Goal: Transaction & Acquisition: Purchase product/service

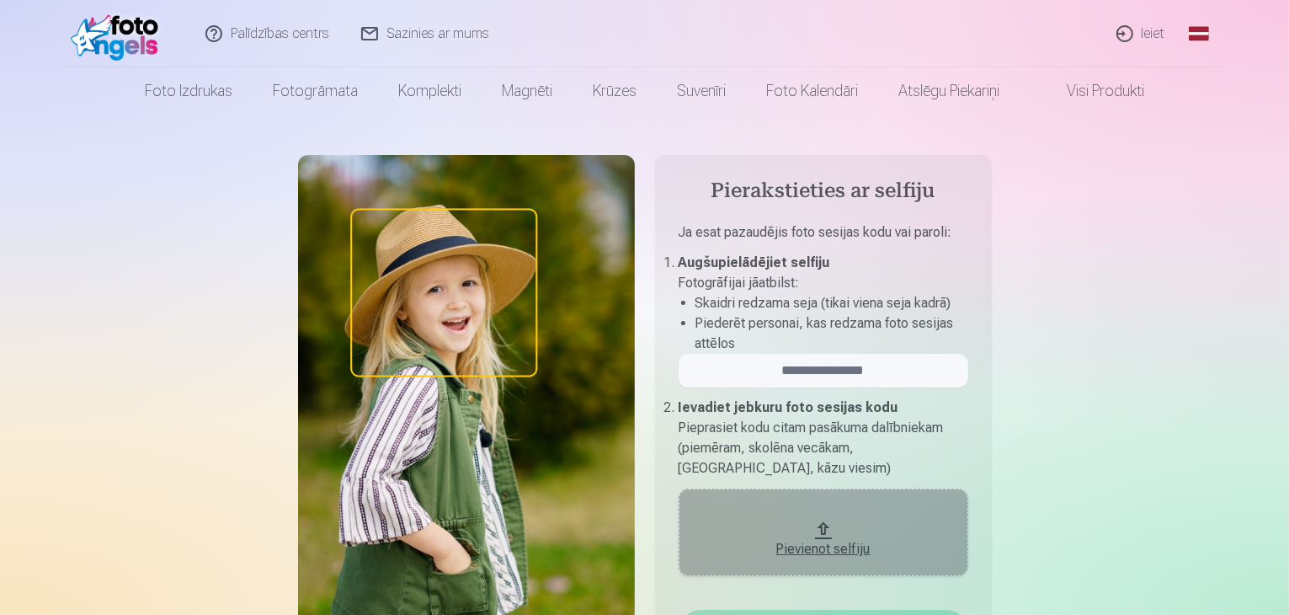
click at [1139, 35] on link "Ieiet" at bounding box center [1141, 33] width 81 height 67
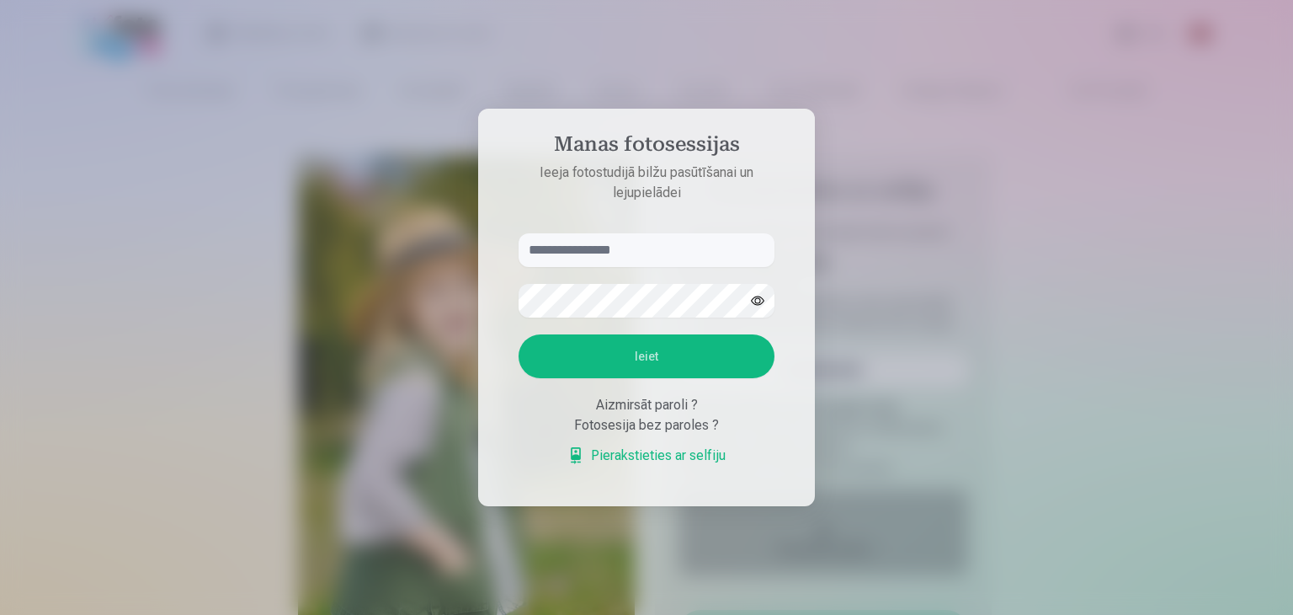
click at [617, 256] on input "text" at bounding box center [647, 250] width 256 height 34
click at [605, 249] on input "text" at bounding box center [647, 250] width 256 height 34
click at [596, 255] on input "text" at bounding box center [647, 250] width 256 height 34
paste input "**********"
drag, startPoint x: 598, startPoint y: 251, endPoint x: 492, endPoint y: 251, distance: 106.1
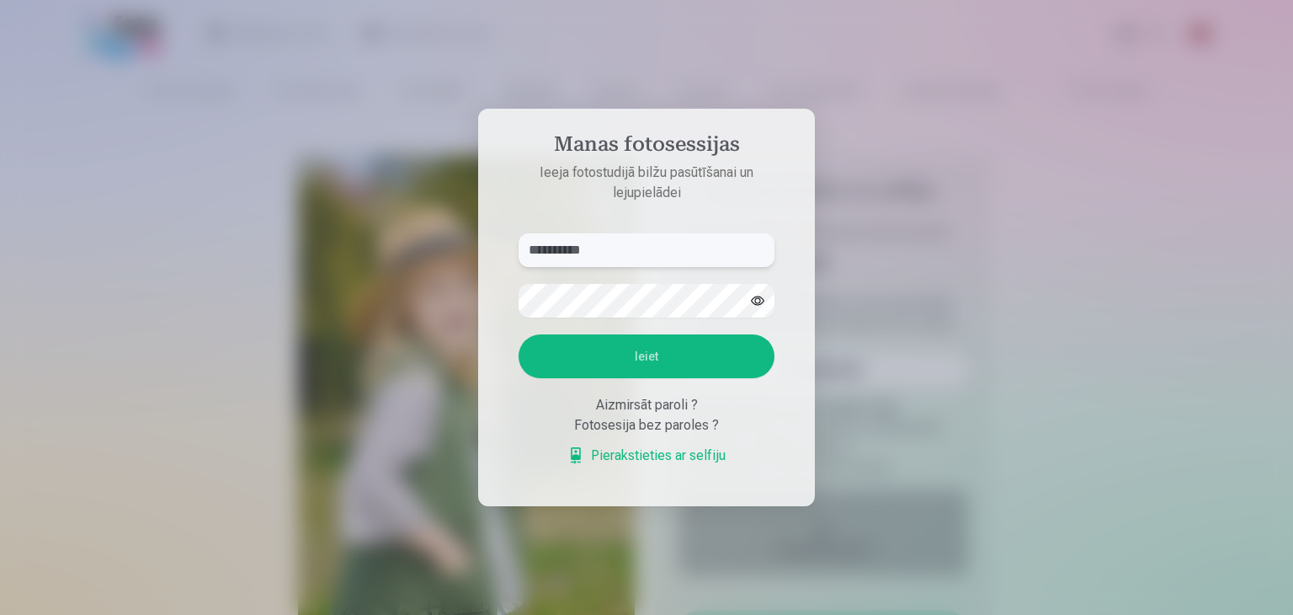
click at [492, 251] on aside "**********" at bounding box center [646, 307] width 337 height 397
type input "**********"
click at [653, 360] on button "Ieiet" at bounding box center [647, 356] width 256 height 44
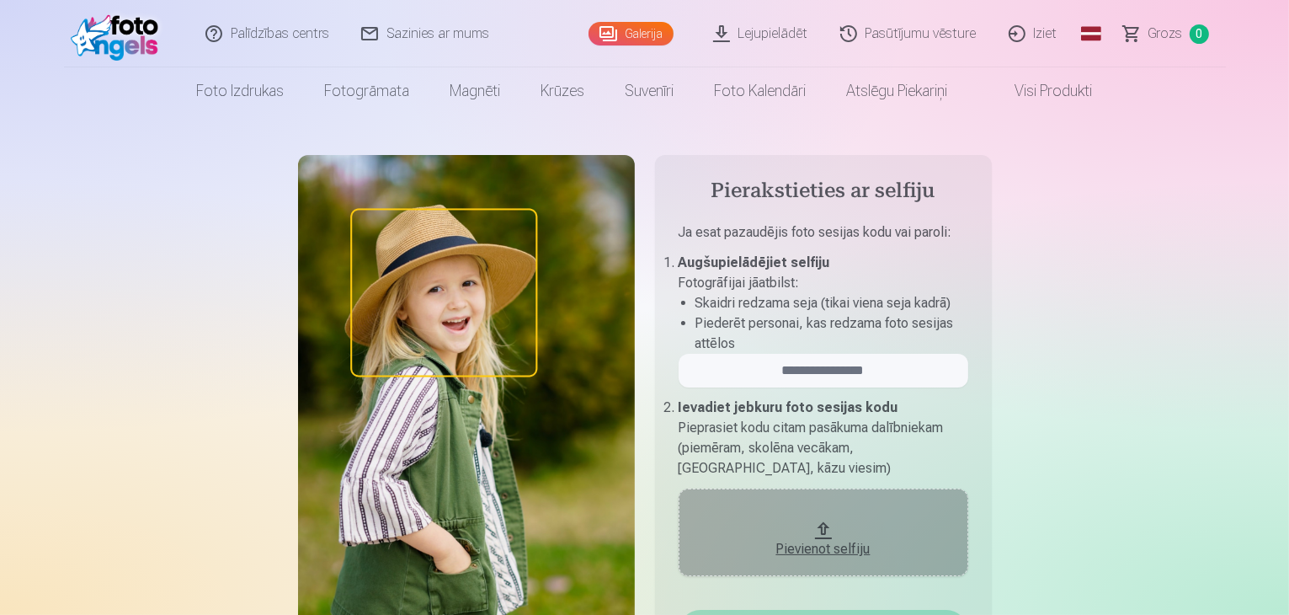
click at [783, 42] on link "Lejupielādēt" at bounding box center [761, 33] width 127 height 67
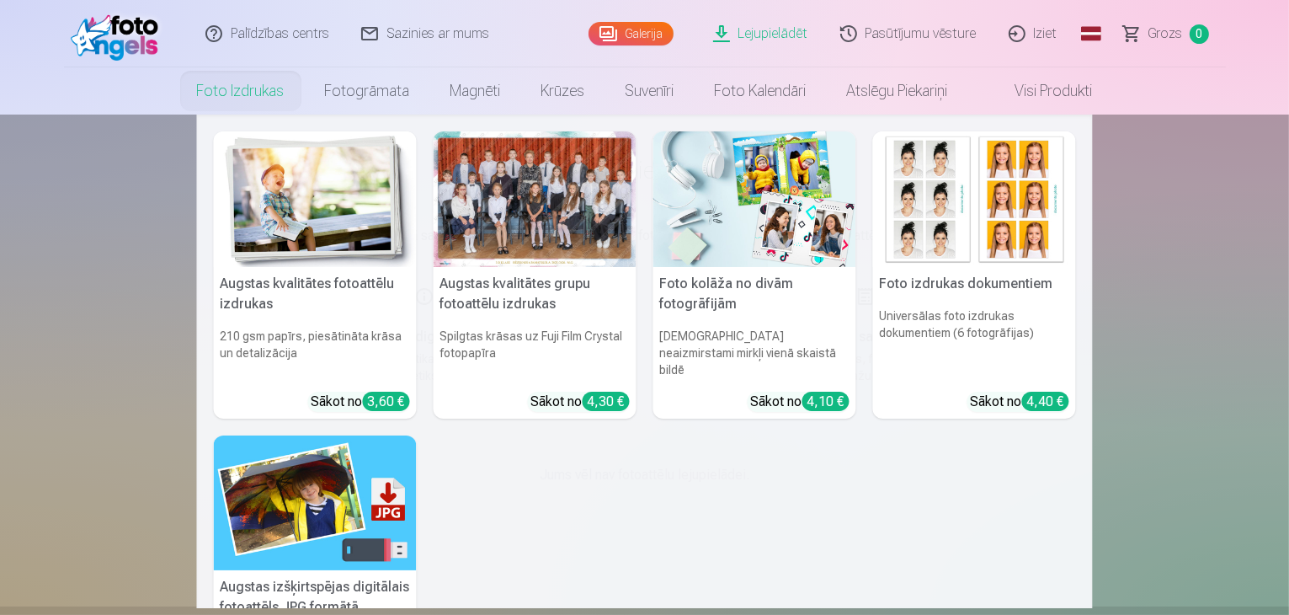
click at [1252, 312] on nav "Augstas kvalitātes fotoattēlu izdrukas 210 gsm papīrs, piesātināta krāsa un det…" at bounding box center [644, 361] width 1289 height 493
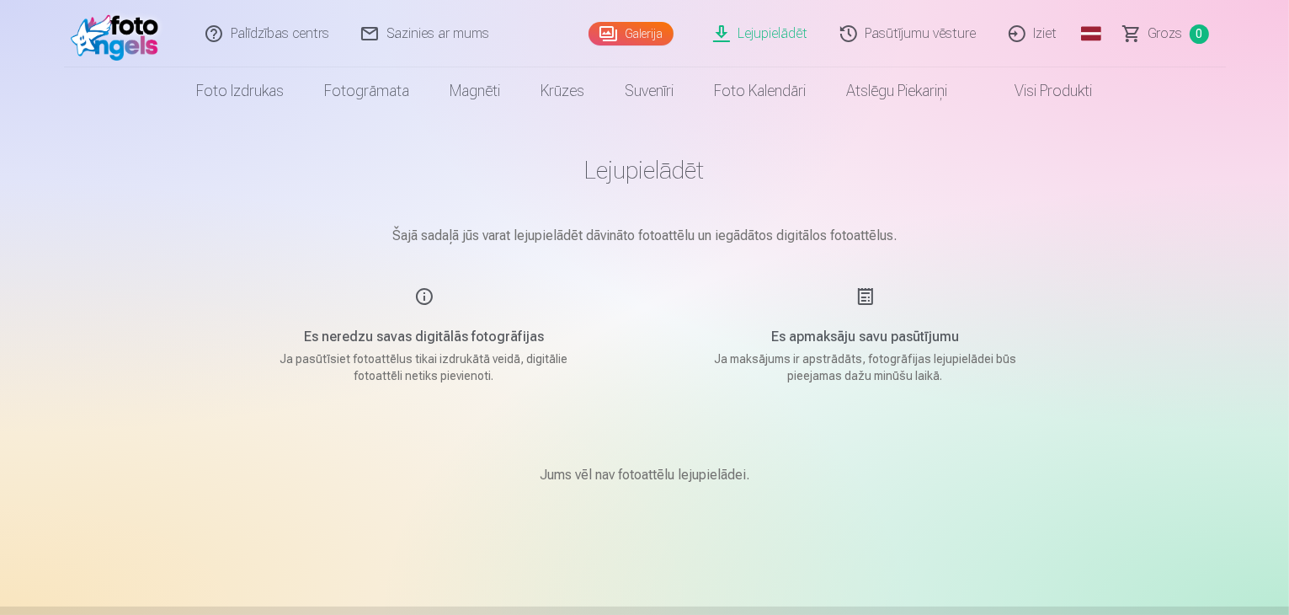
click at [626, 29] on link "Galerija" at bounding box center [631, 34] width 85 height 24
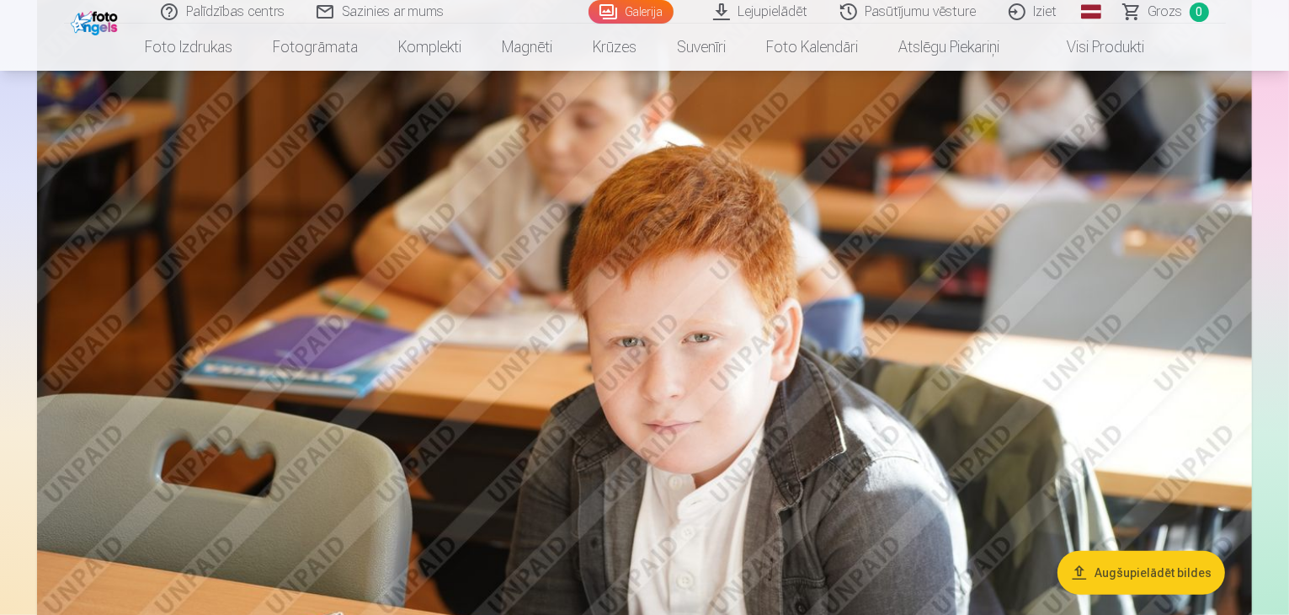
scroll to position [1010, 0]
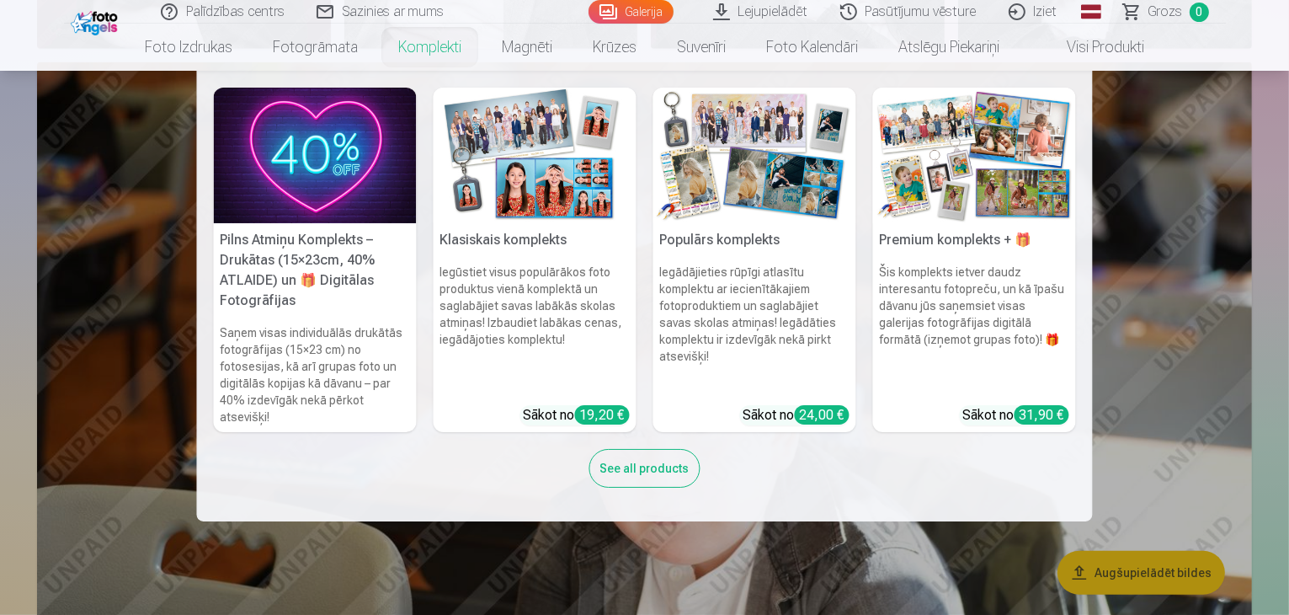
click at [430, 48] on link "Komplekti" at bounding box center [430, 47] width 104 height 47
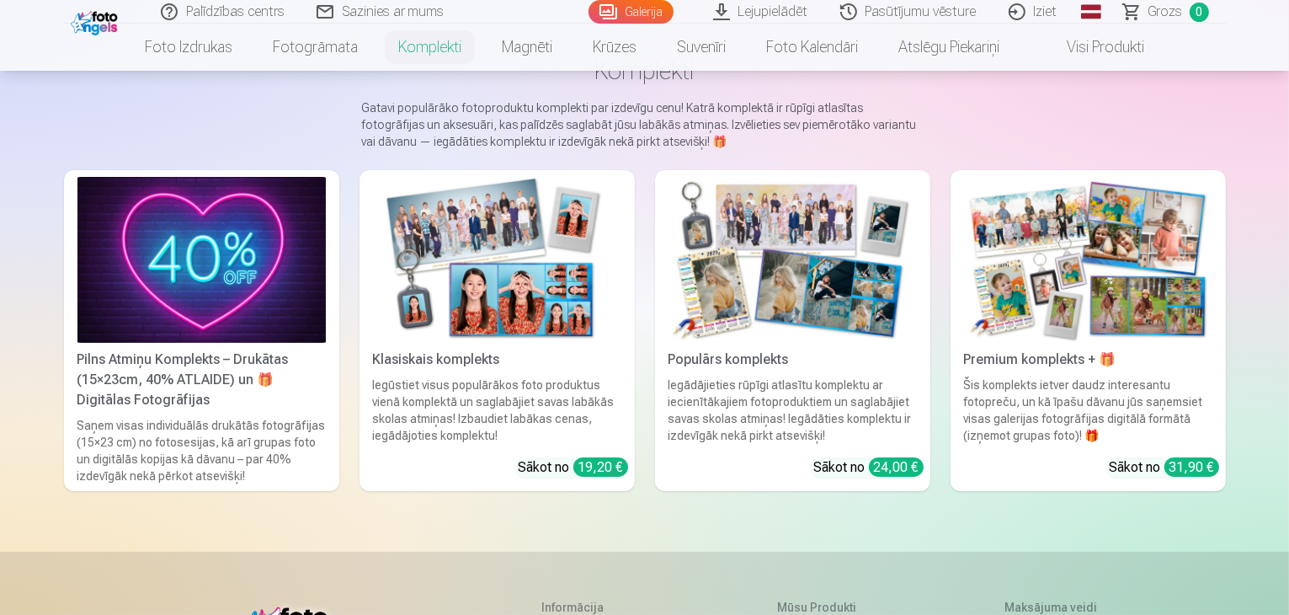
scroll to position [84, 0]
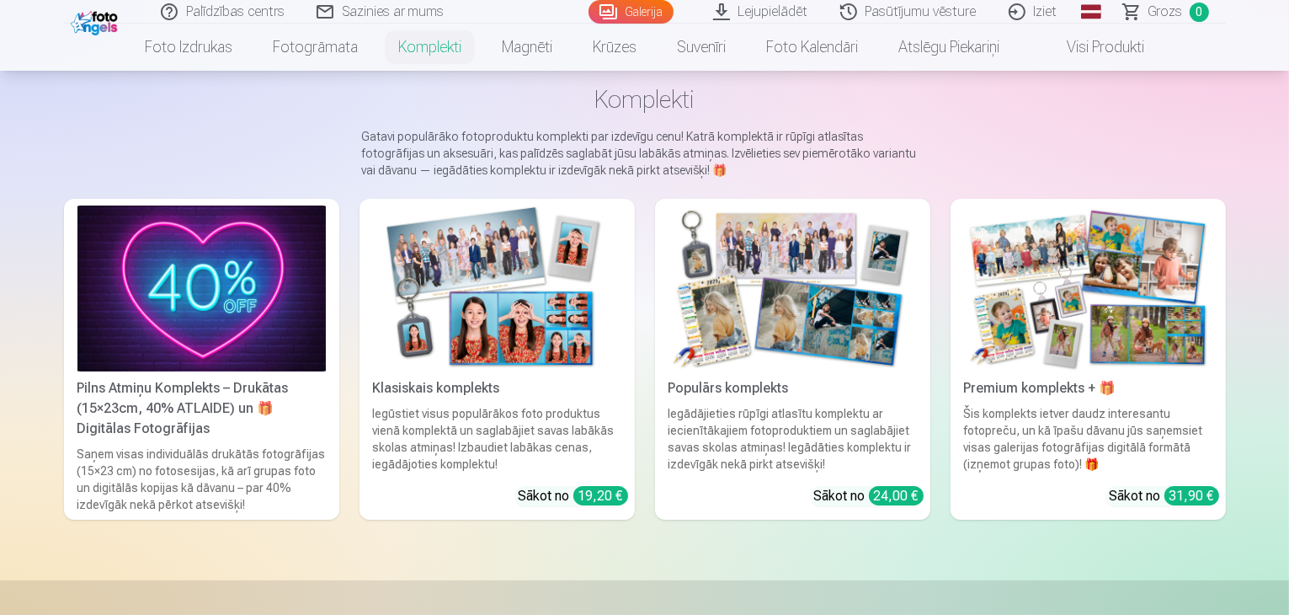
click at [489, 351] on img at bounding box center [497, 288] width 248 height 166
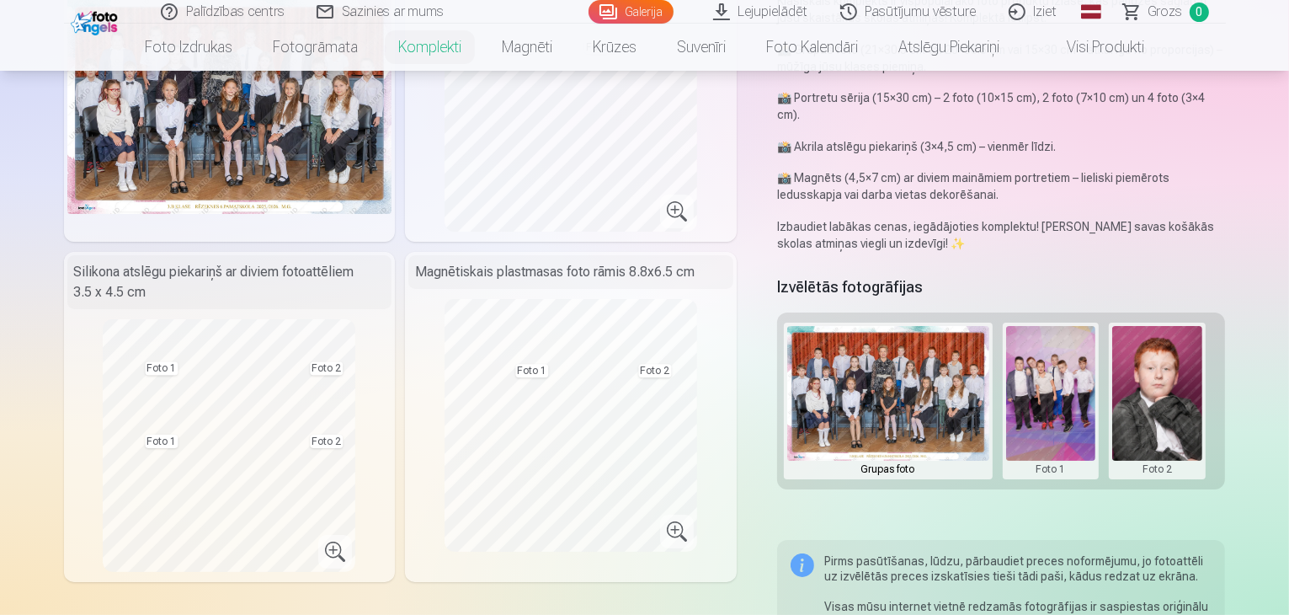
scroll to position [253, 0]
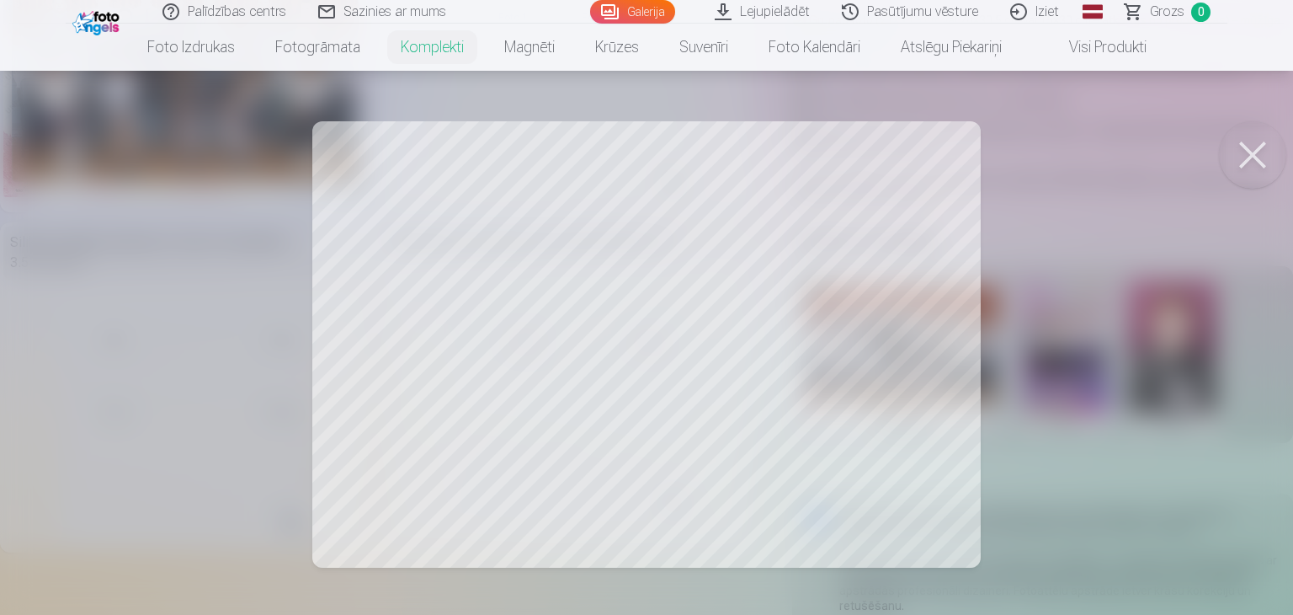
click at [811, 412] on div at bounding box center [646, 307] width 1293 height 615
click at [935, 536] on div at bounding box center [646, 307] width 1293 height 615
click at [797, 344] on div at bounding box center [646, 307] width 1293 height 615
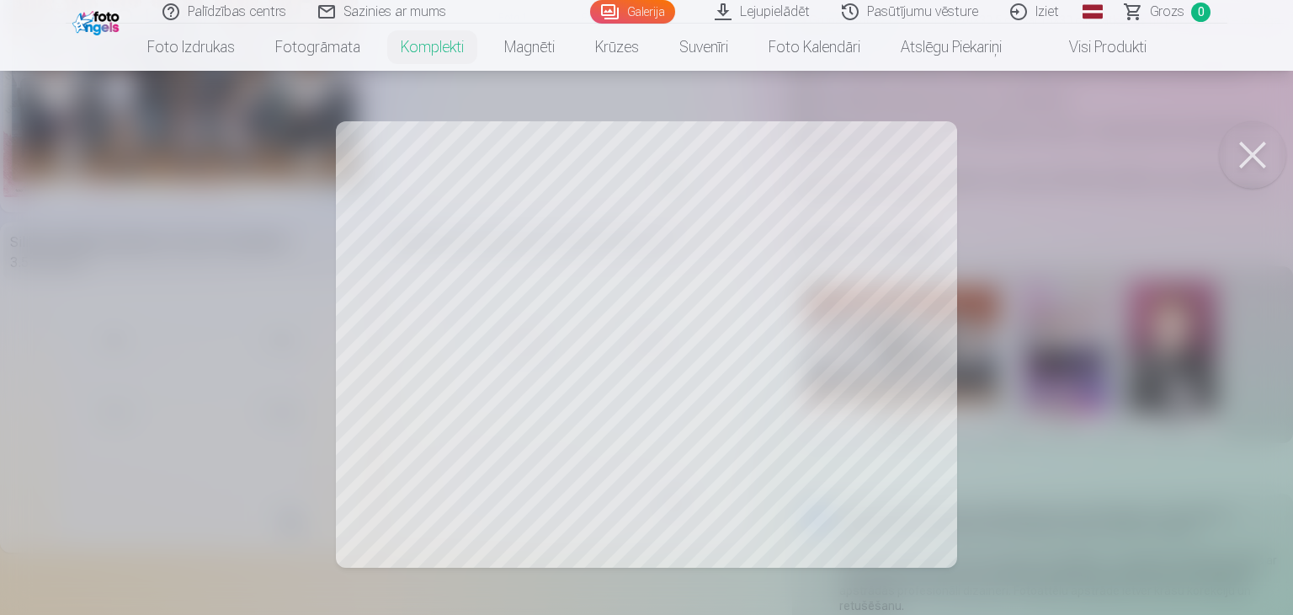
drag, startPoint x: 909, startPoint y: 258, endPoint x: 939, endPoint y: 169, distance: 93.5
click at [909, 253] on div at bounding box center [646, 307] width 1293 height 615
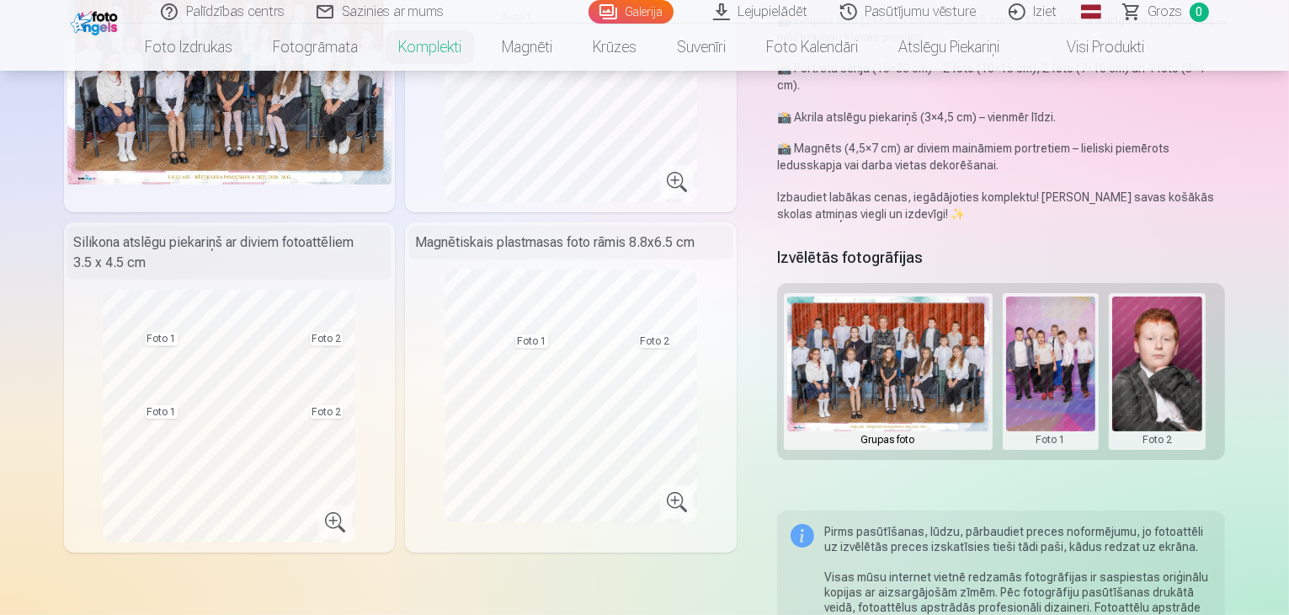
click at [932, 376] on img at bounding box center [888, 363] width 202 height 135
drag, startPoint x: 898, startPoint y: 422, endPoint x: 969, endPoint y: 425, distance: 70.8
click at [901, 431] on div "Grupas foto" at bounding box center [888, 439] width 202 height 17
click at [1037, 426] on button at bounding box center [1051, 371] width 90 height 150
click at [1063, 422] on div at bounding box center [644, 307] width 1289 height 615
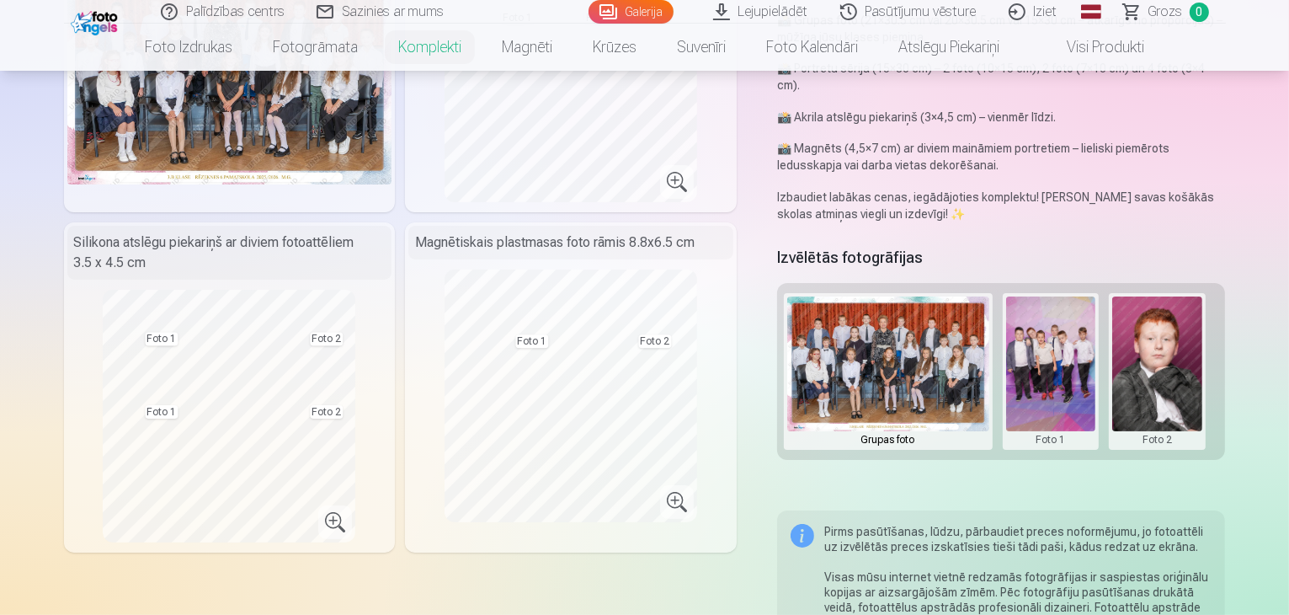
click at [824, 377] on img at bounding box center [888, 363] width 202 height 135
click at [906, 431] on div "Grupas foto" at bounding box center [888, 439] width 202 height 17
click at [914, 338] on img at bounding box center [888, 363] width 202 height 135
click at [1061, 370] on button at bounding box center [1051, 371] width 90 height 150
click at [1060, 359] on button "Nomainiet foto" at bounding box center [1062, 354] width 137 height 47
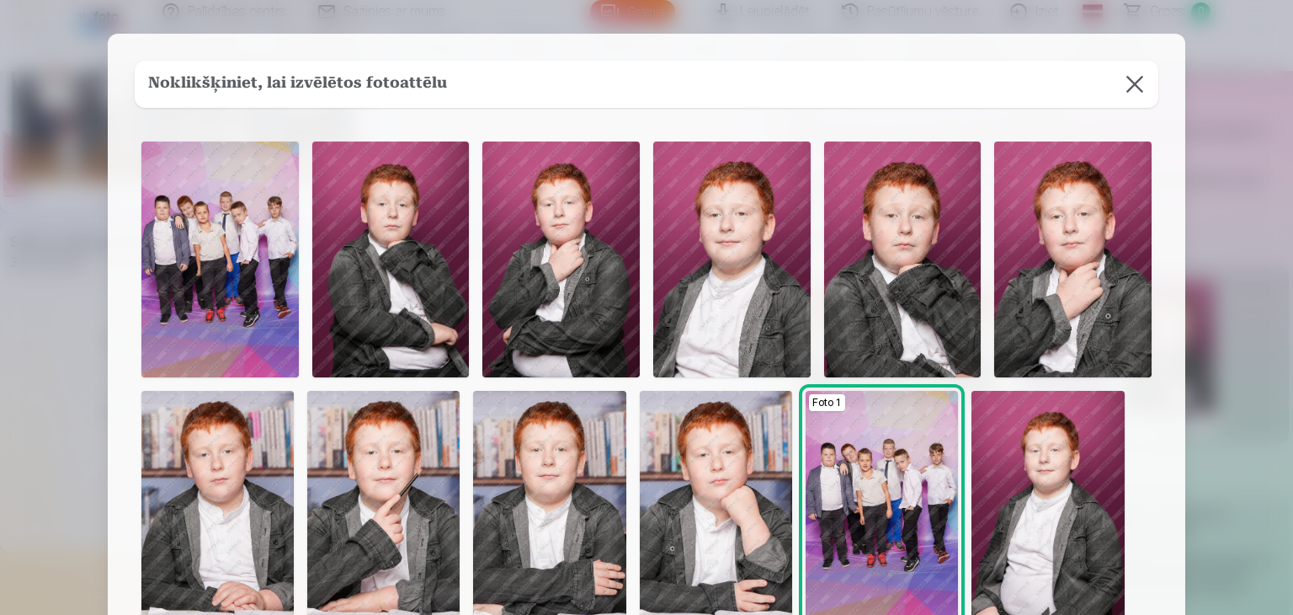
click at [1084, 267] on img at bounding box center [1072, 259] width 157 height 236
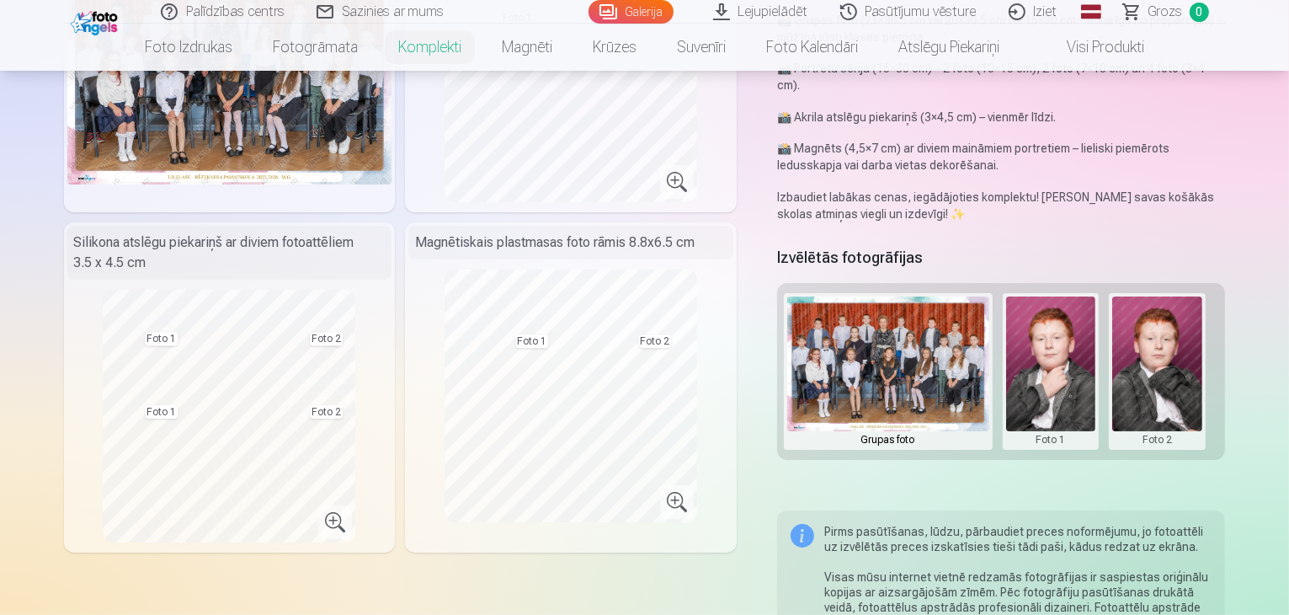
click at [1186, 355] on button at bounding box center [1157, 371] width 90 height 150
click at [1186, 355] on button "Nomainiet foto" at bounding box center [1169, 354] width 137 height 47
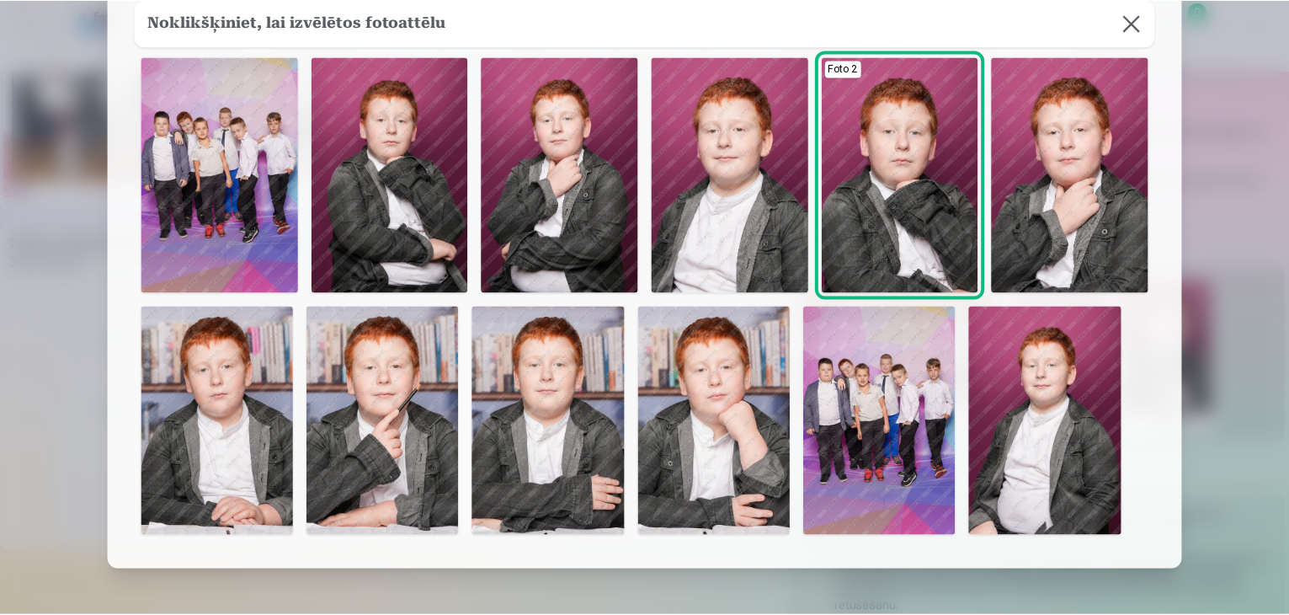
scroll to position [84, 0]
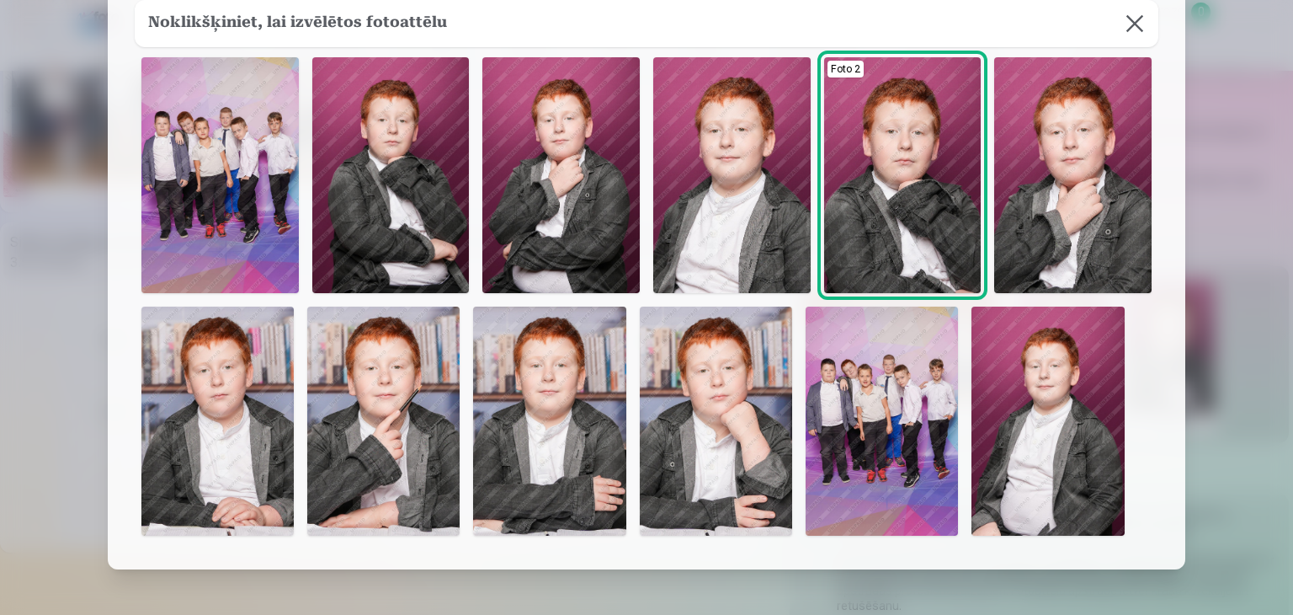
click at [223, 160] on img at bounding box center [219, 175] width 157 height 236
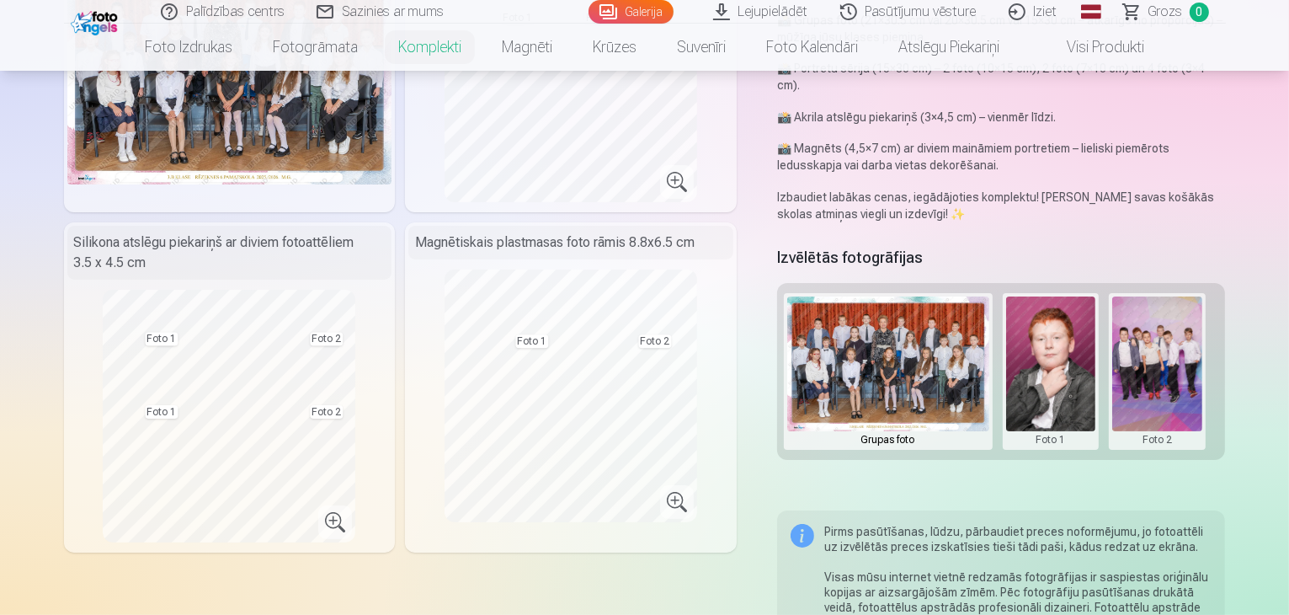
click at [1138, 333] on button at bounding box center [1157, 371] width 90 height 150
click at [1148, 344] on button "Nomainiet foto" at bounding box center [1169, 354] width 137 height 47
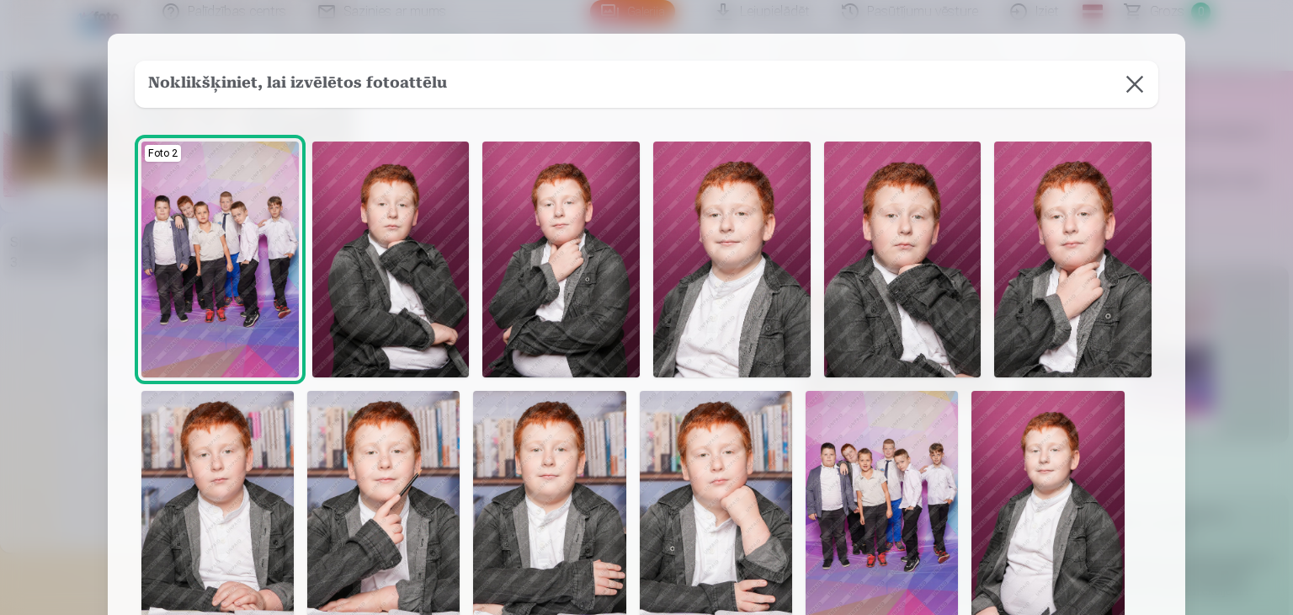
click at [184, 194] on img at bounding box center [219, 259] width 157 height 236
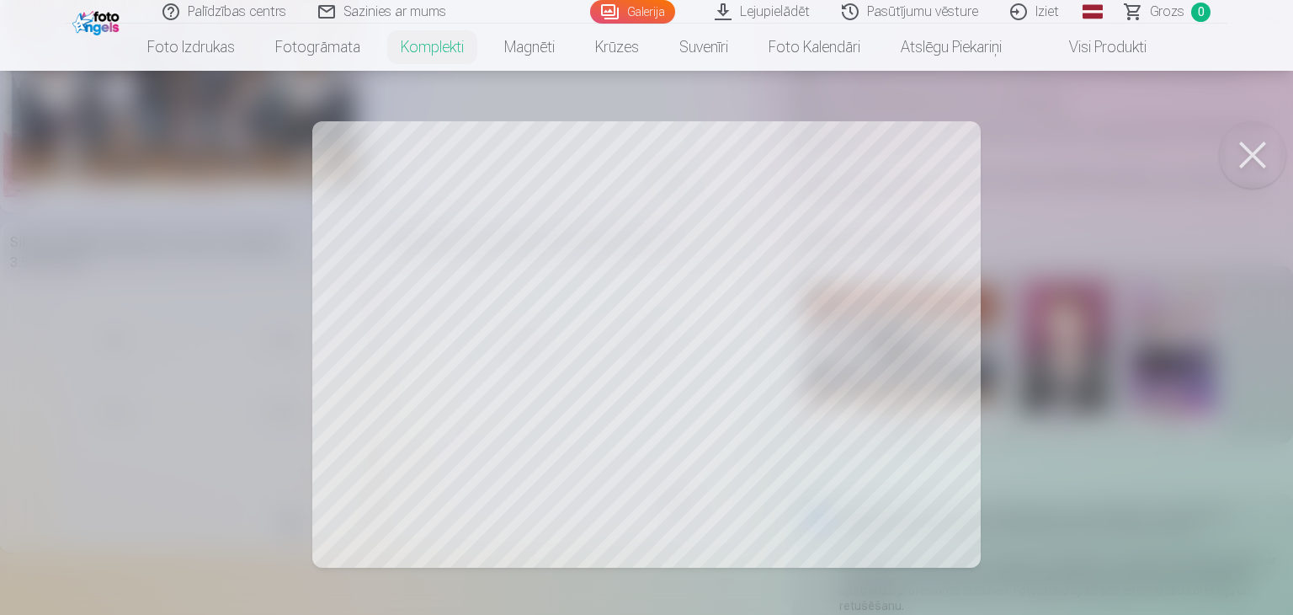
click at [906, 503] on div at bounding box center [646, 307] width 1293 height 615
click at [1260, 157] on button at bounding box center [1252, 154] width 67 height 67
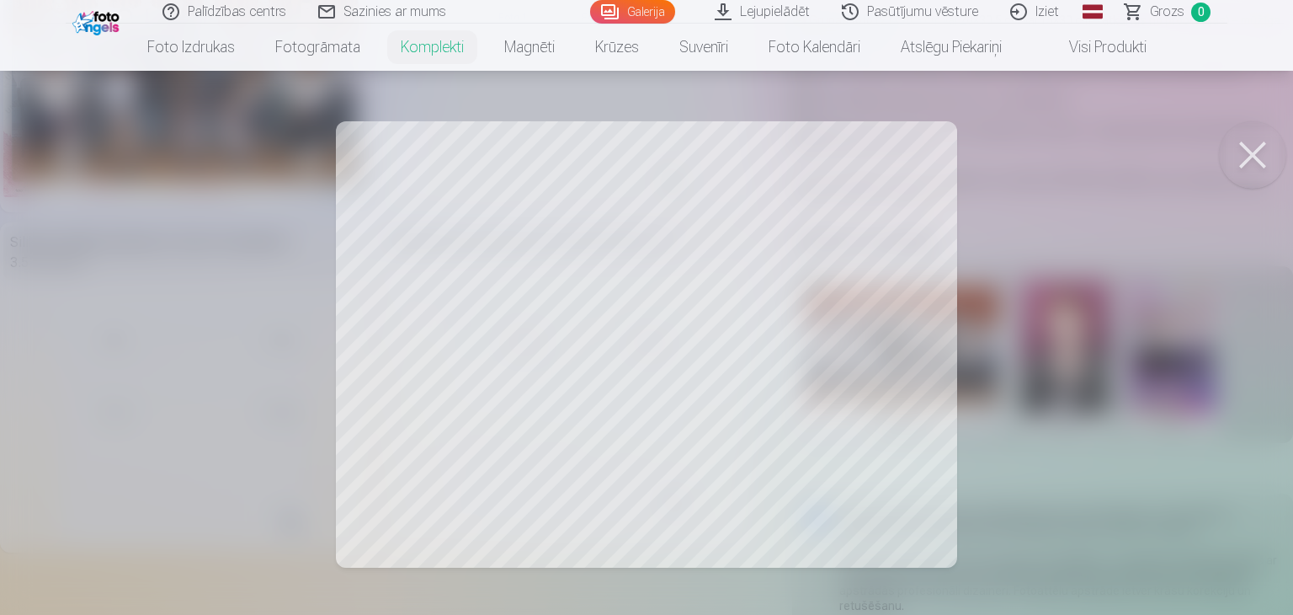
click at [1251, 152] on button at bounding box center [1252, 154] width 67 height 67
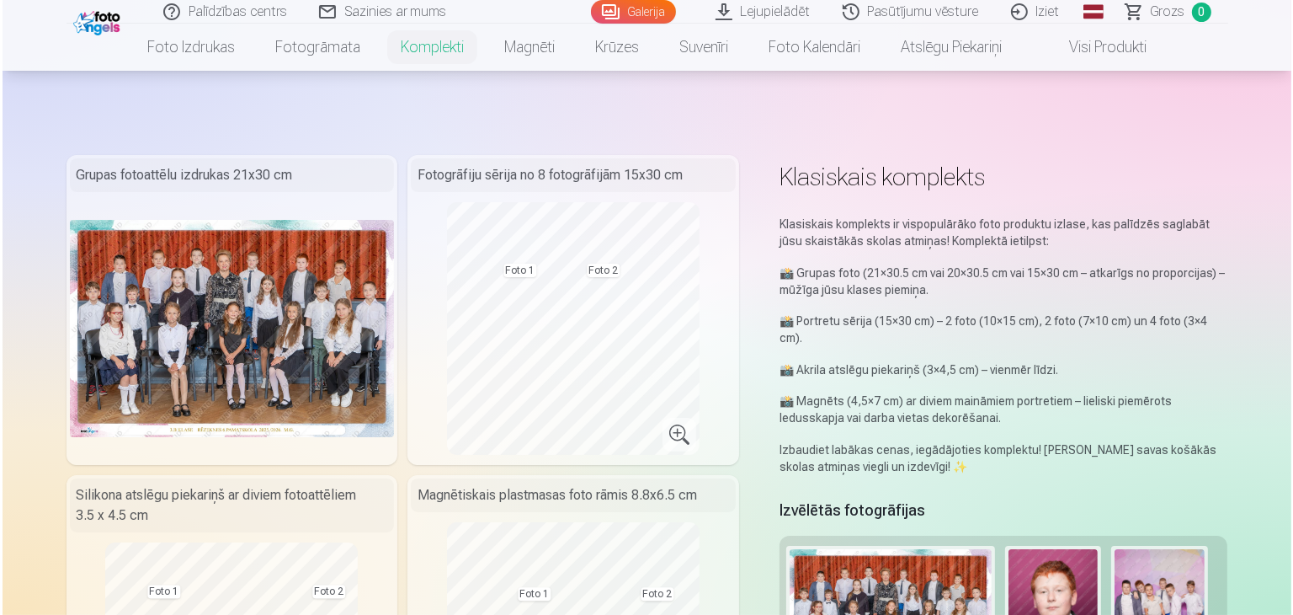
scroll to position [253, 0]
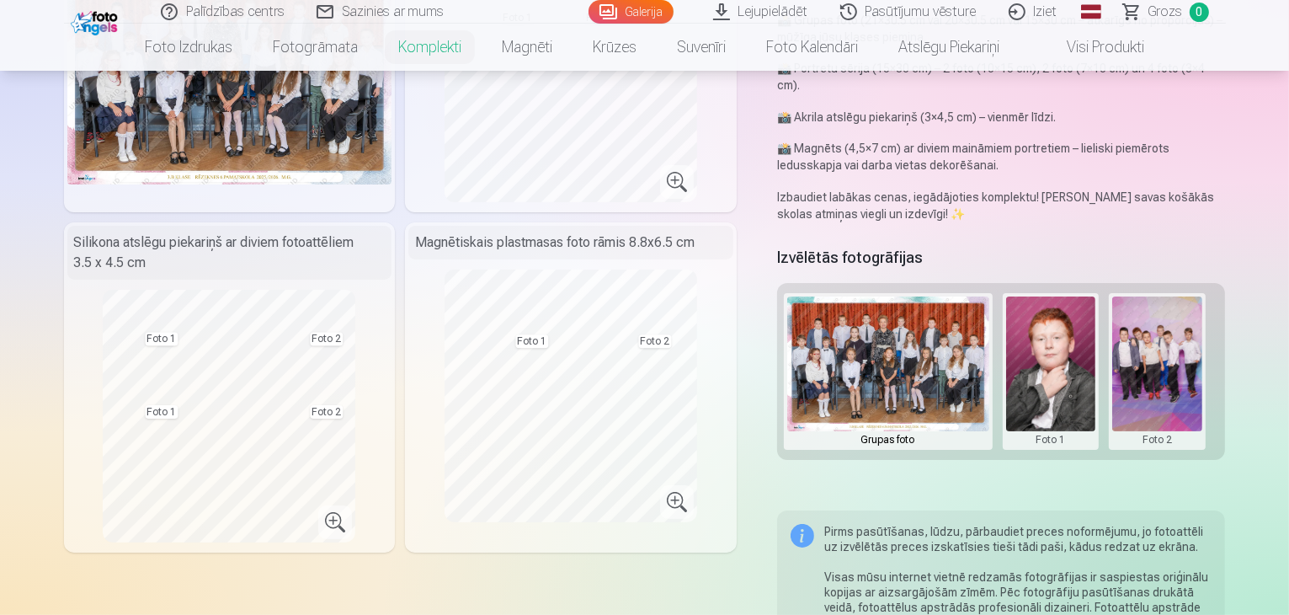
click at [1164, 360] on button at bounding box center [1157, 371] width 90 height 150
click at [1164, 360] on button "Nomainiet foto" at bounding box center [1169, 354] width 137 height 47
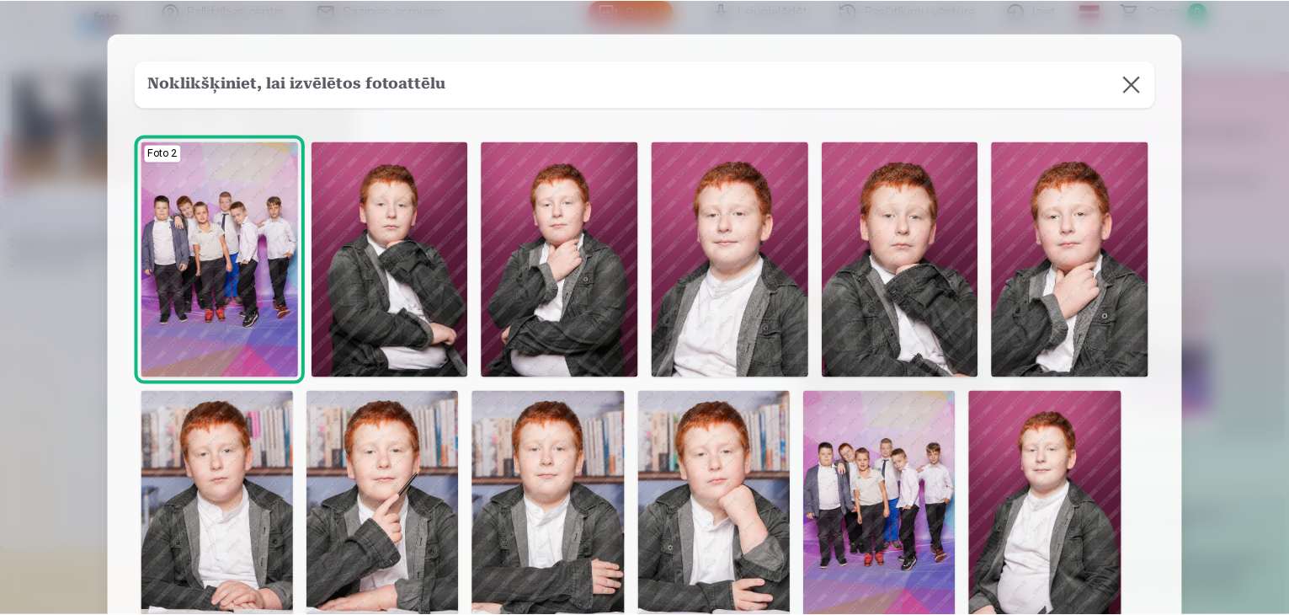
scroll to position [84, 0]
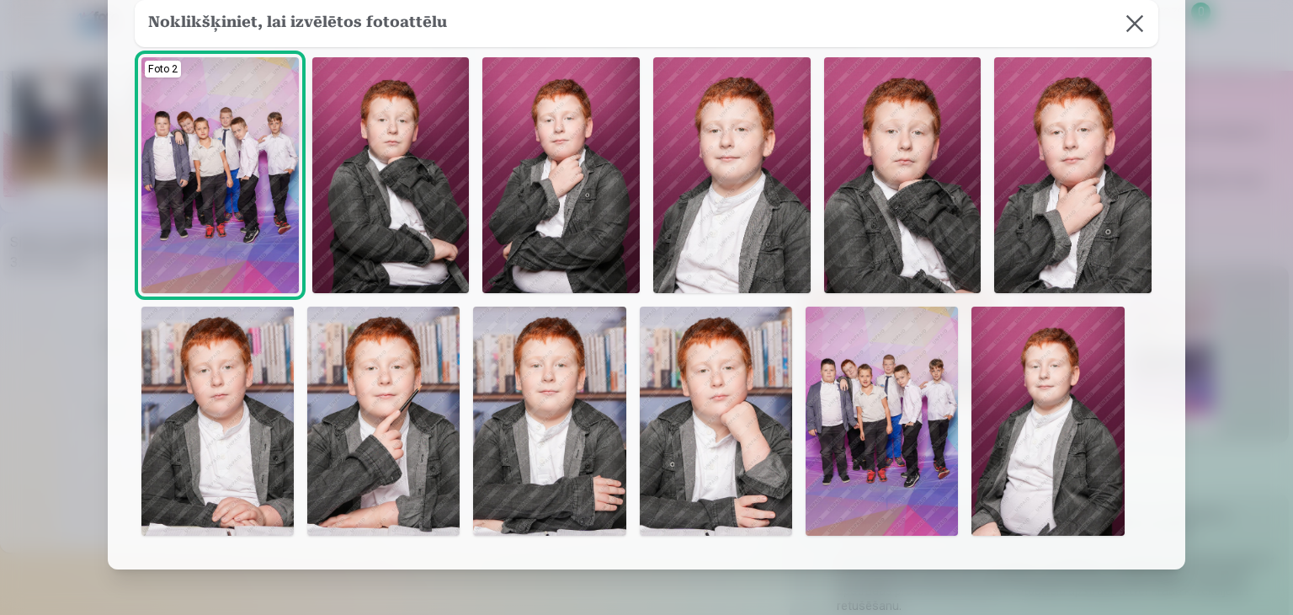
click at [721, 240] on img at bounding box center [731, 175] width 157 height 236
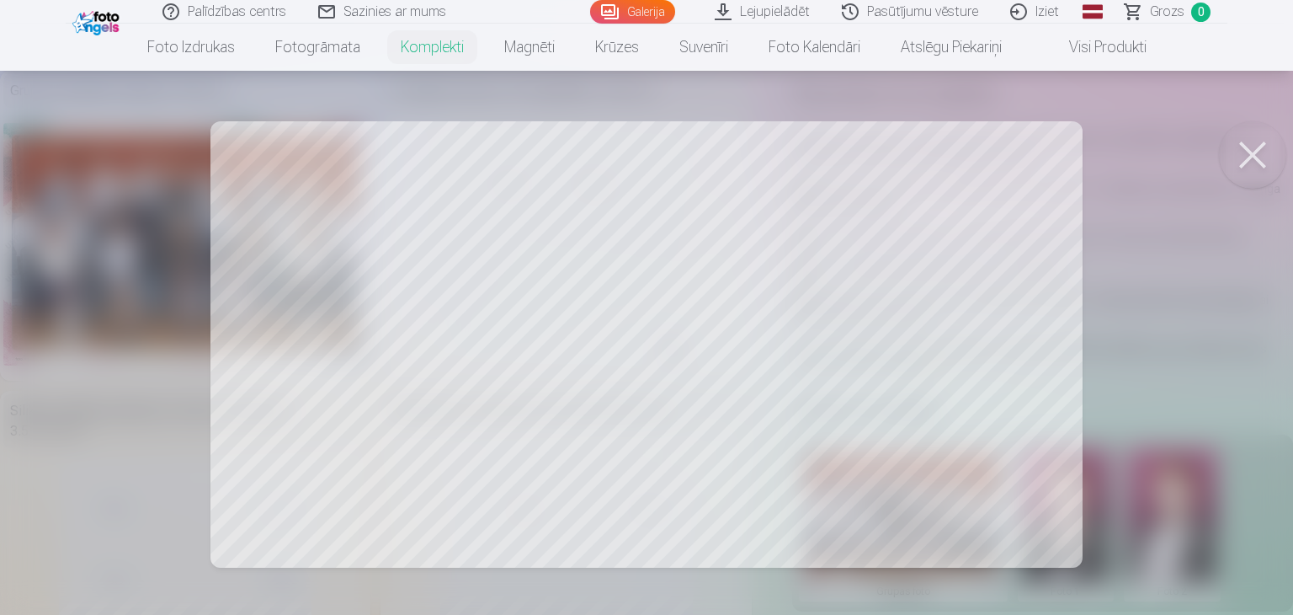
click at [616, 233] on div at bounding box center [646, 307] width 1293 height 615
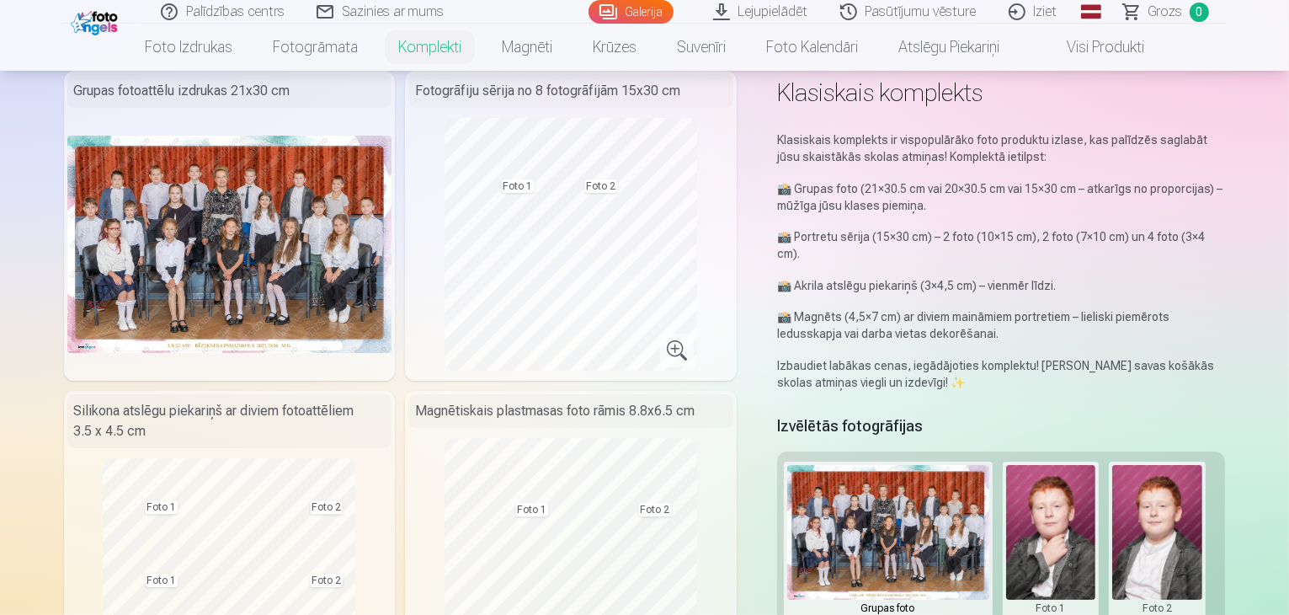
click at [493, 99] on div "Fotogrāfiju sērija no 8 fotogrāfijām 15x30 cm" at bounding box center [570, 91] width 325 height 34
click at [89, 218] on img at bounding box center [229, 244] width 325 height 216
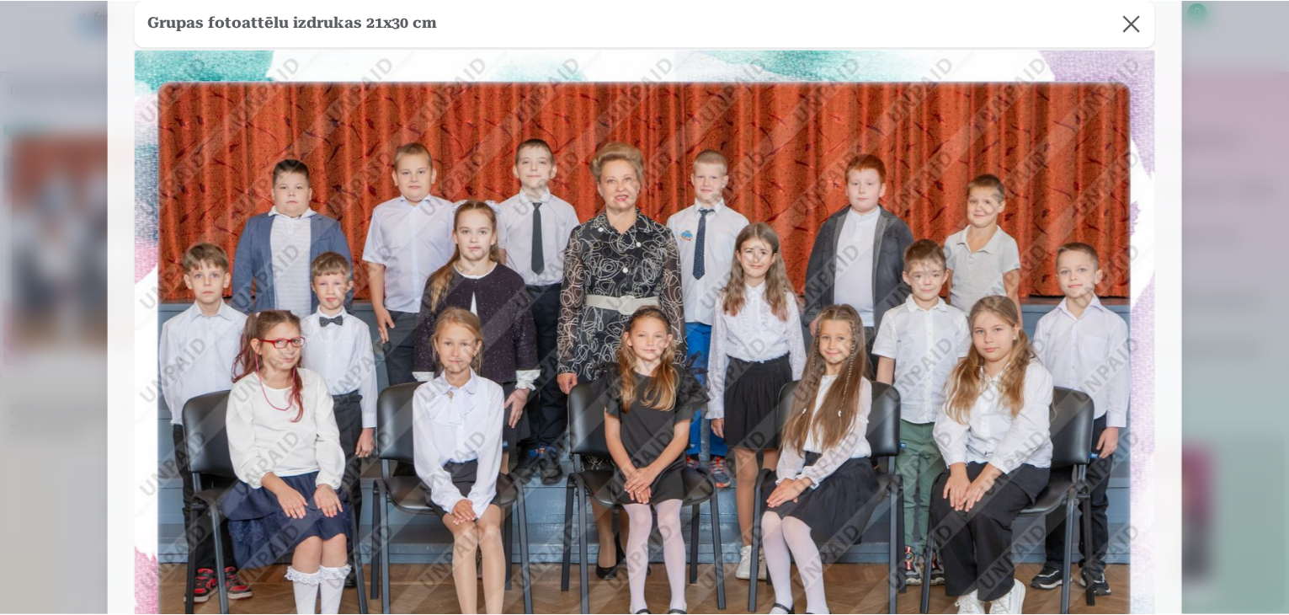
scroll to position [168, 0]
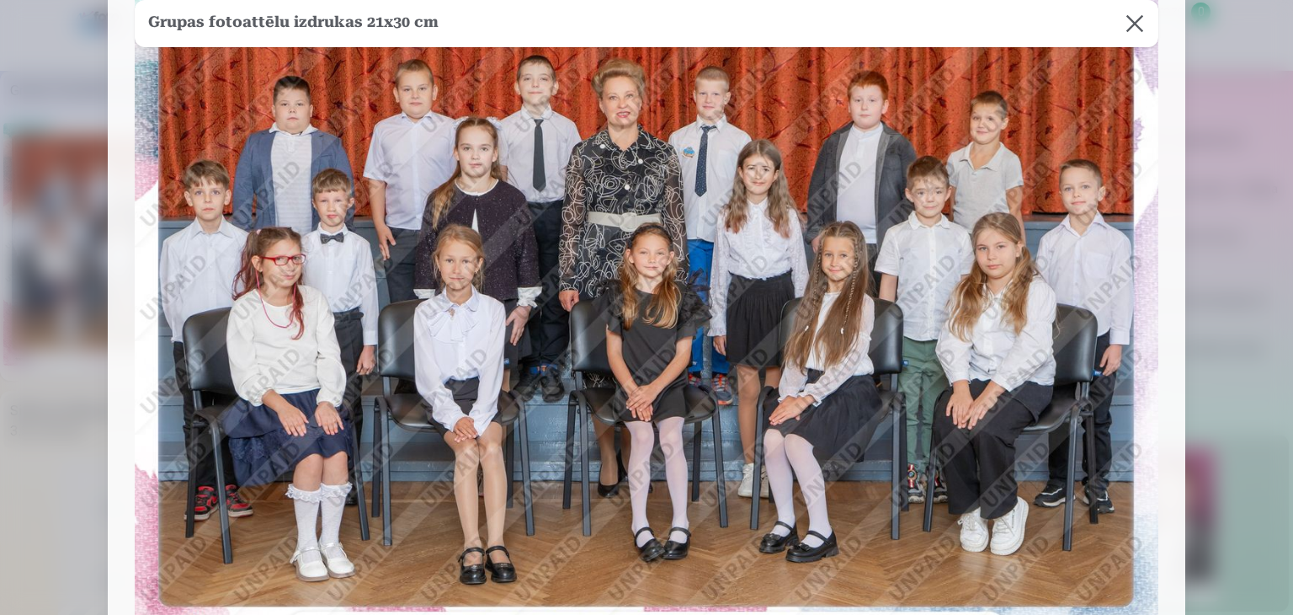
click at [309, 267] on img at bounding box center [647, 307] width 1024 height 683
click at [1145, 16] on button at bounding box center [1134, 23] width 47 height 47
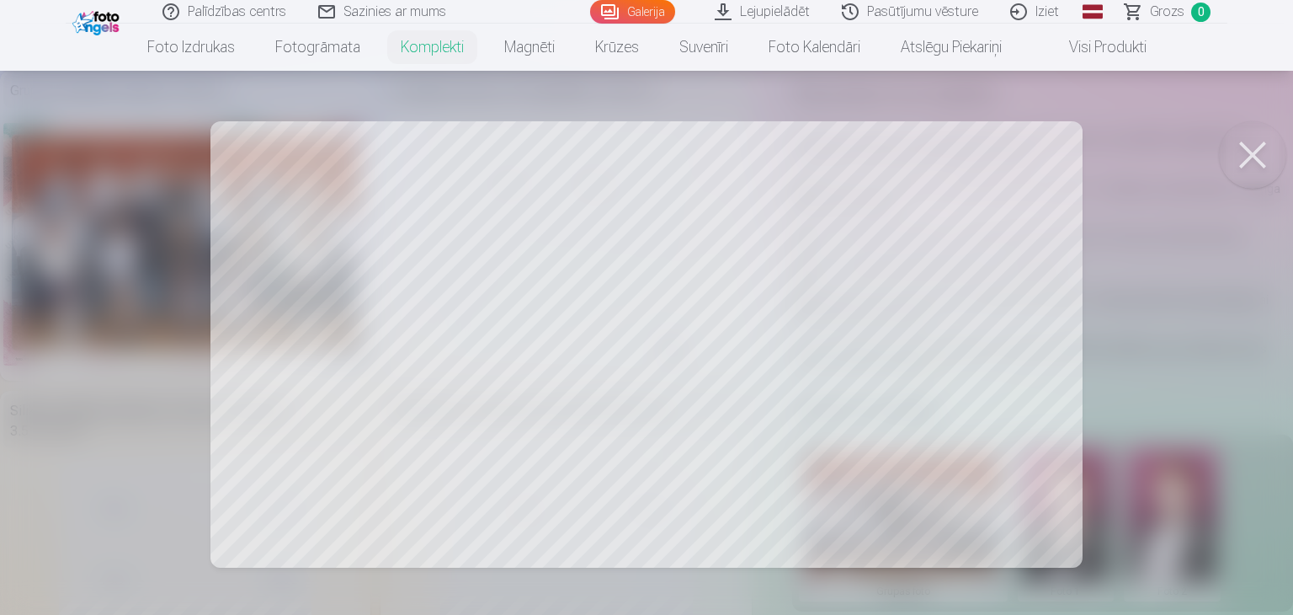
click at [1253, 151] on button at bounding box center [1252, 154] width 67 height 67
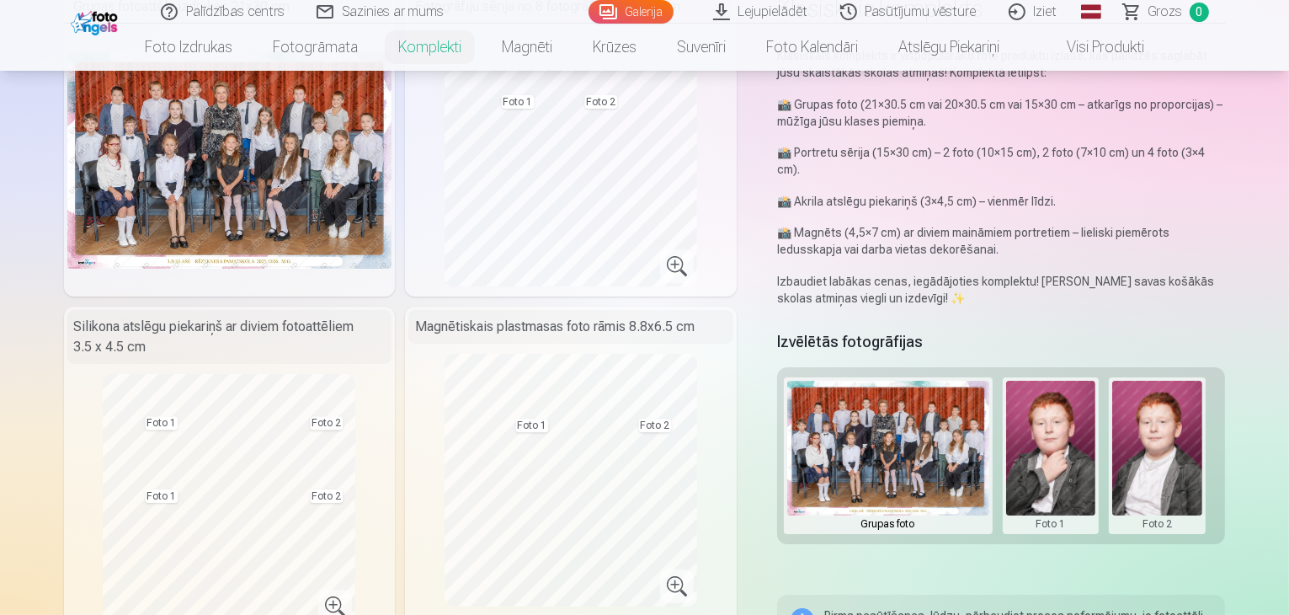
click at [882, 429] on img at bounding box center [888, 448] width 202 height 135
click at [1064, 416] on button at bounding box center [1051, 456] width 90 height 150
click at [1060, 440] on button "Nomainiet foto" at bounding box center [1062, 438] width 137 height 47
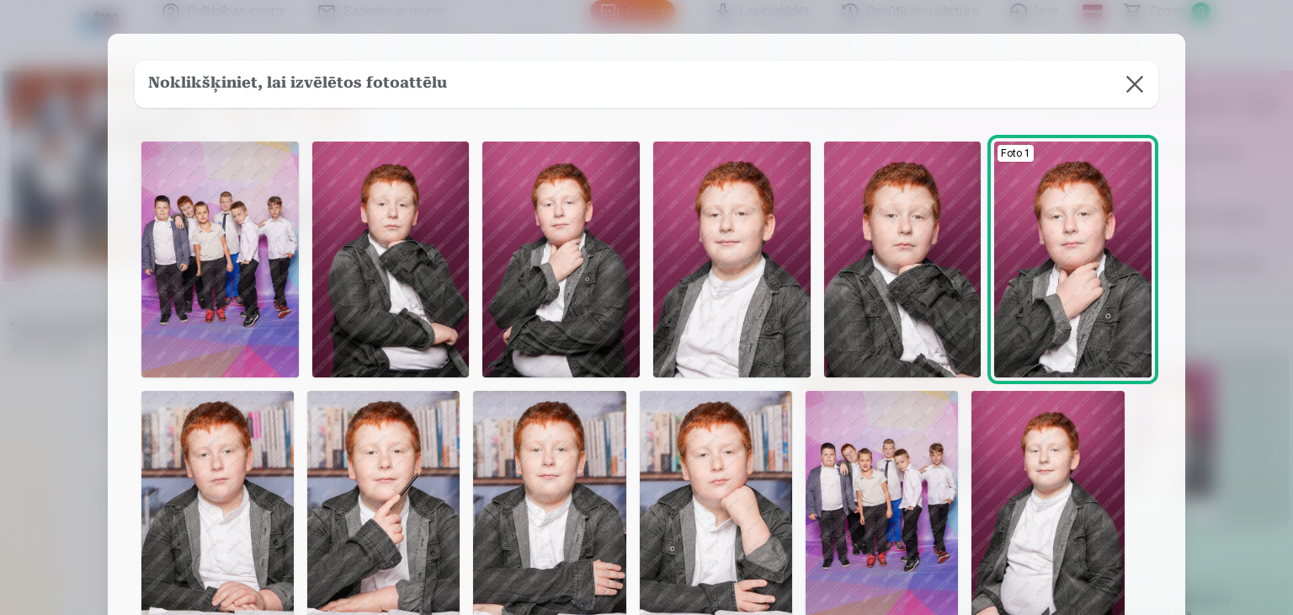
click at [1140, 73] on button at bounding box center [1134, 84] width 47 height 47
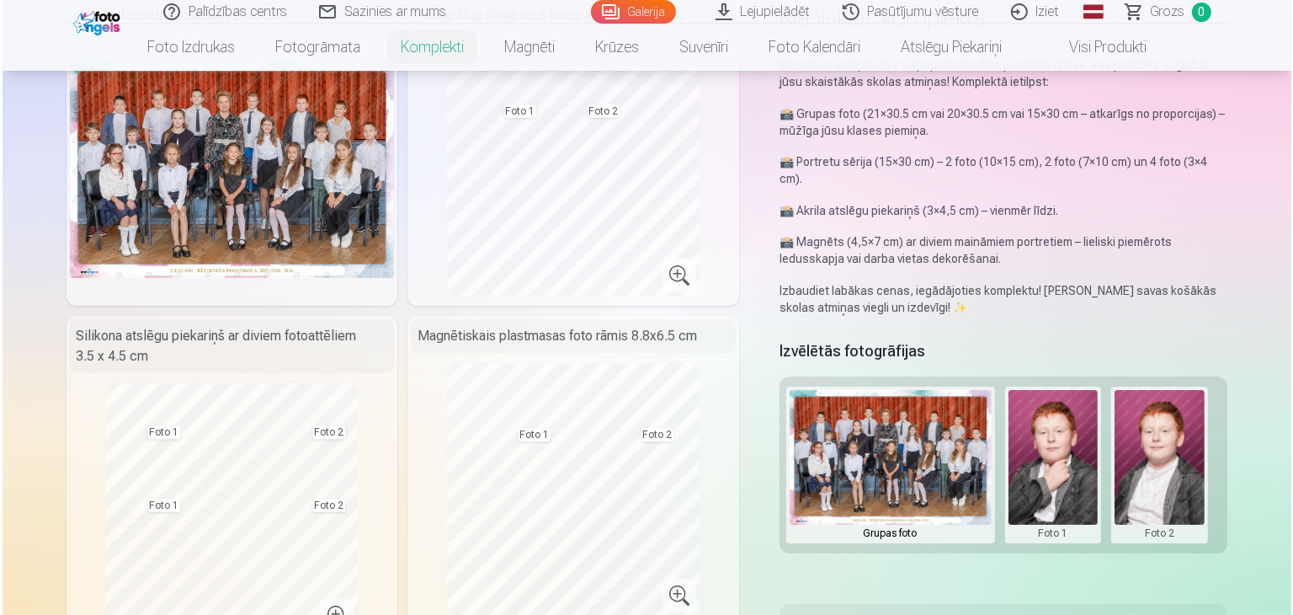
scroll to position [421, 0]
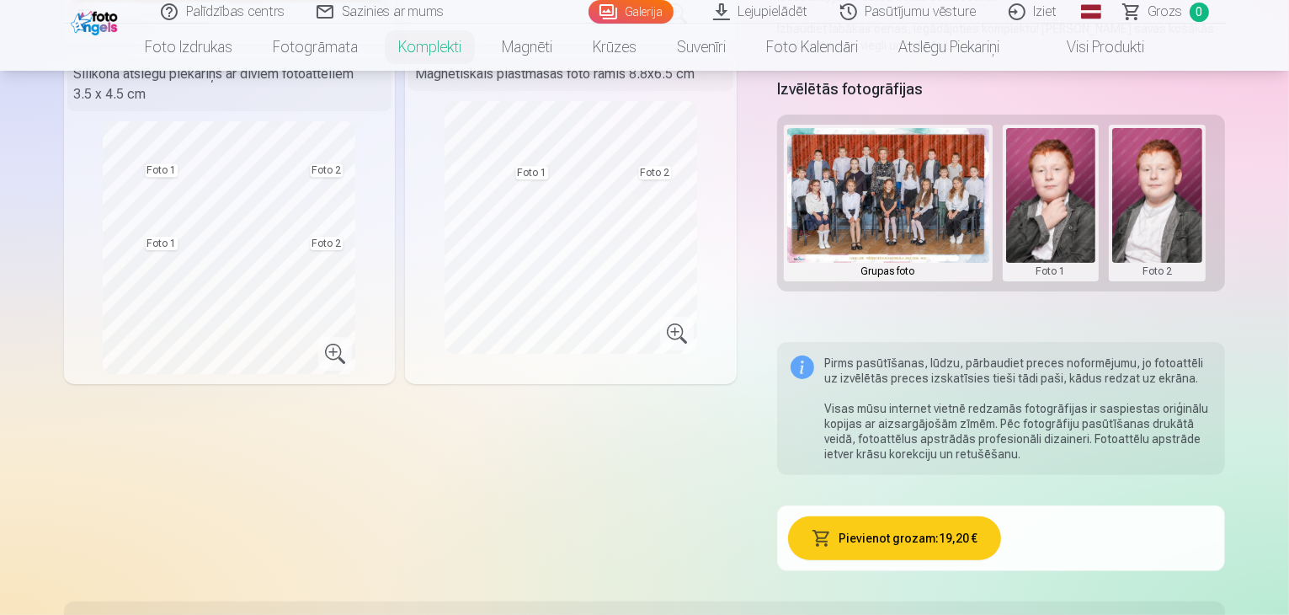
click at [889, 526] on button "Pievienot grozam : 19,20 €" at bounding box center [894, 538] width 213 height 44
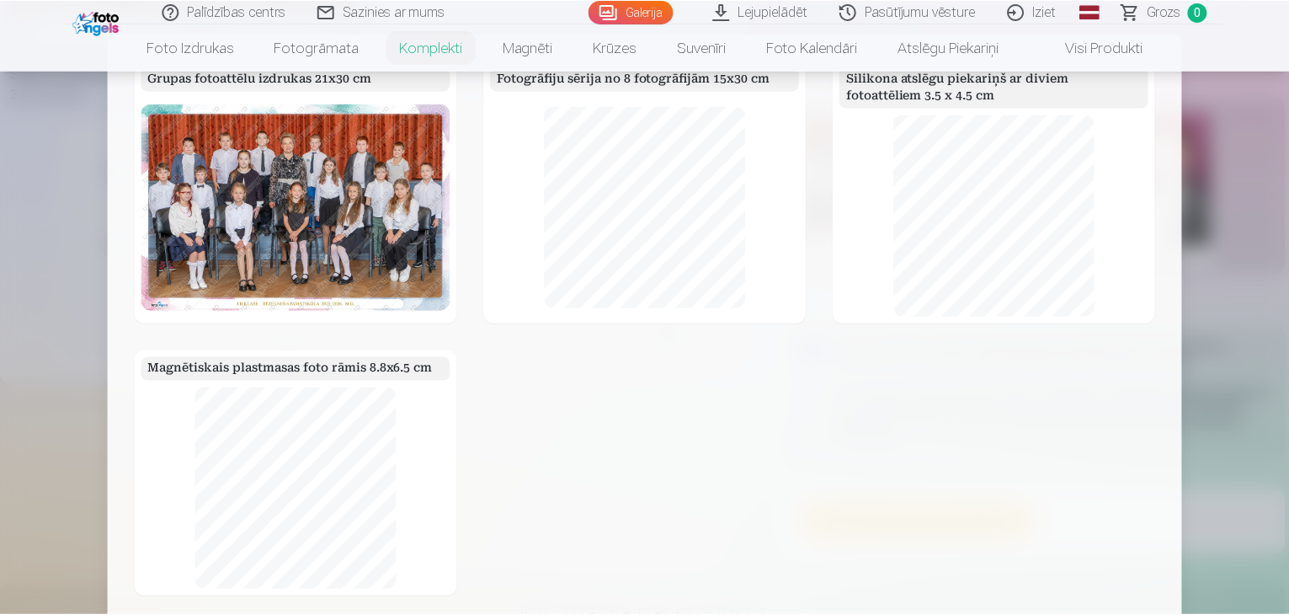
scroll to position [253, 0]
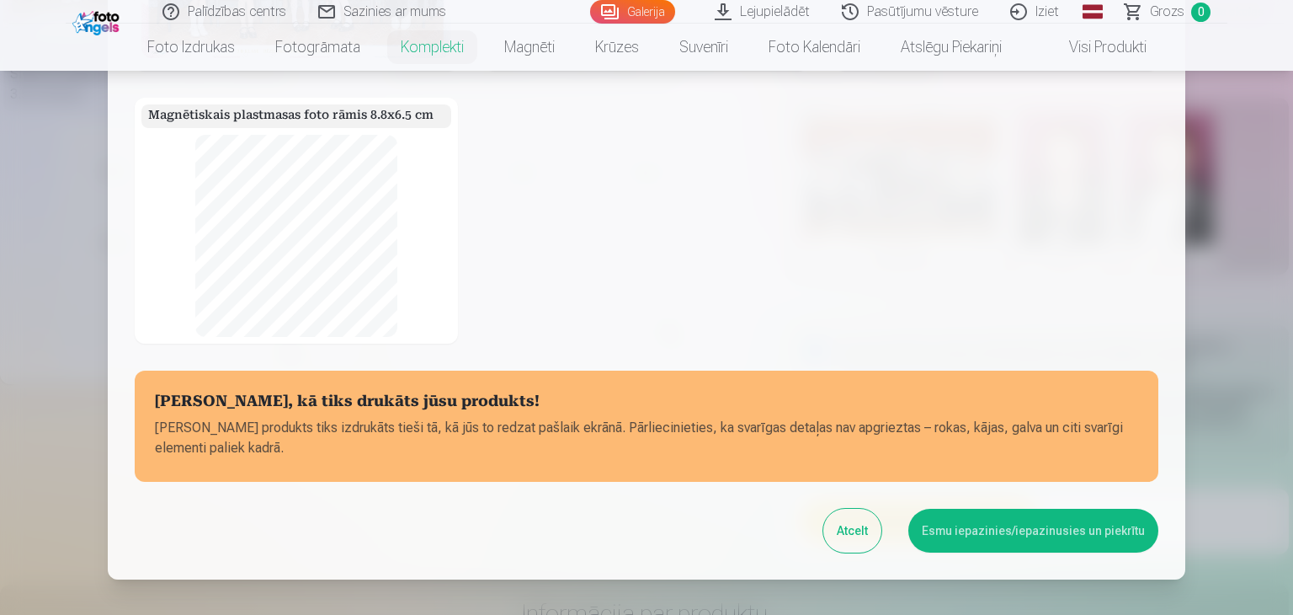
click at [983, 533] on button "Esmu iepazinies/iepazinusies un piekrītu" at bounding box center [1034, 531] width 250 height 44
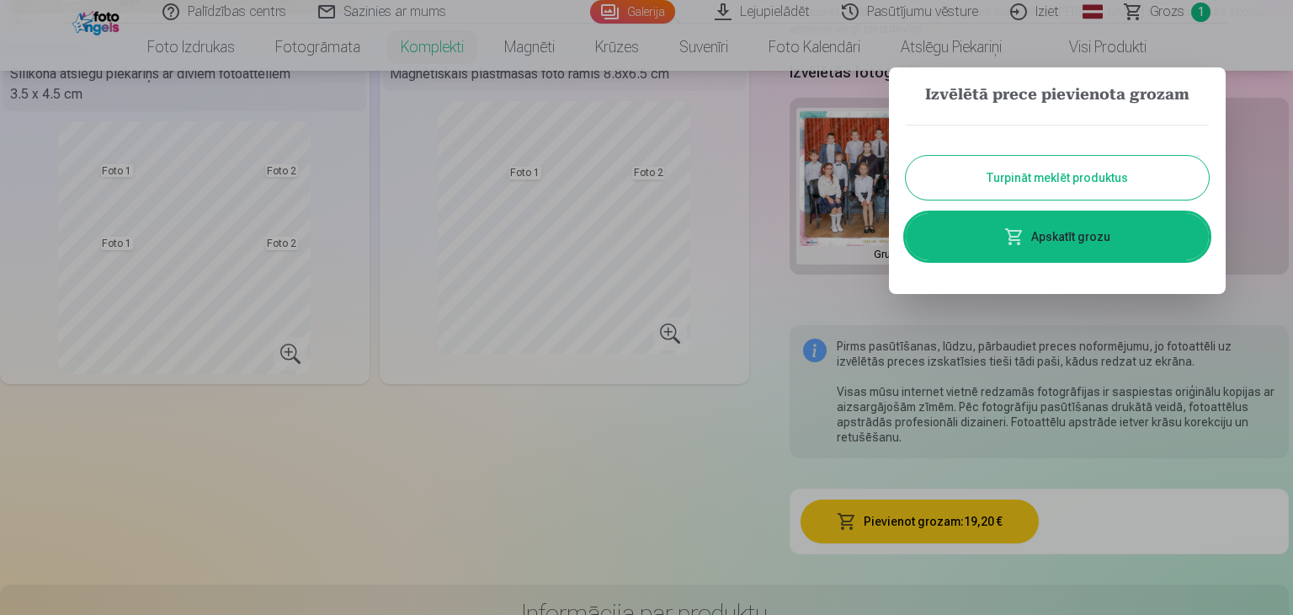
click at [1098, 179] on button "Turpināt meklēt produktus" at bounding box center [1057, 178] width 303 height 44
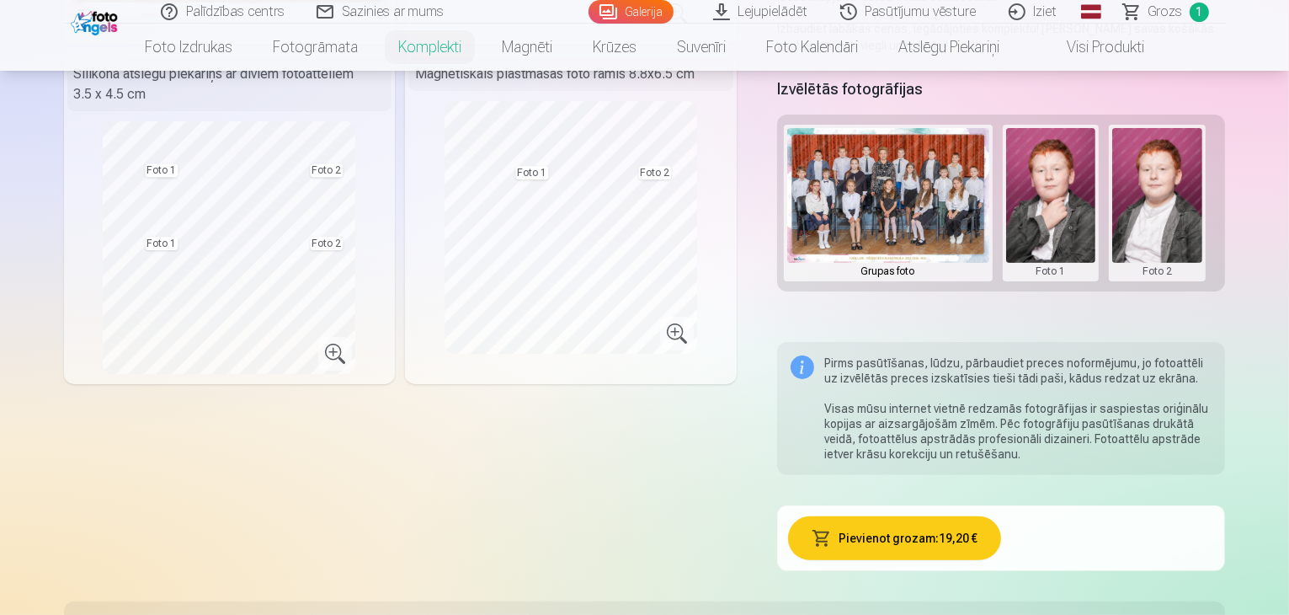
scroll to position [0, 0]
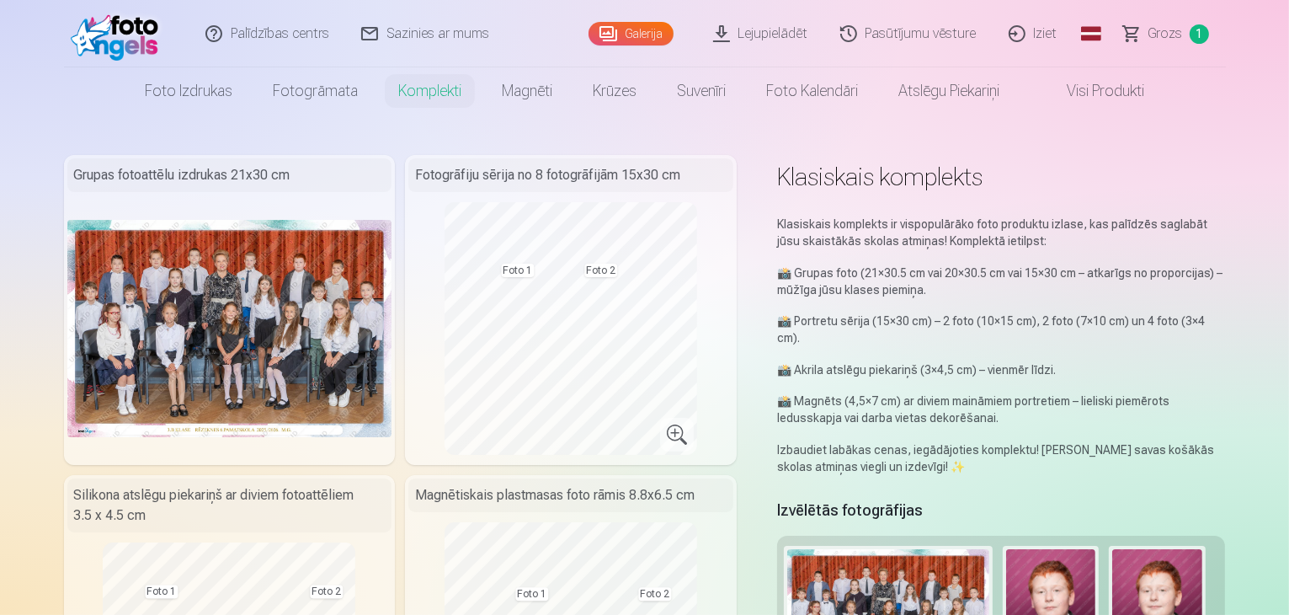
click at [633, 36] on link "Galerija" at bounding box center [631, 34] width 85 height 24
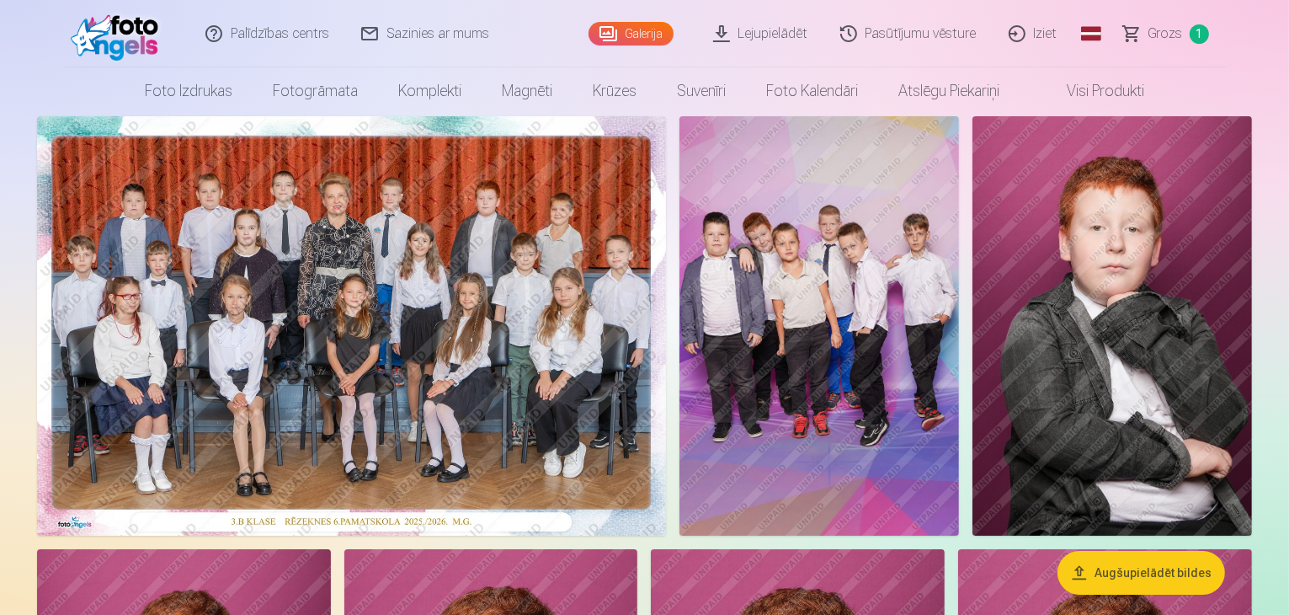
scroll to position [168, 0]
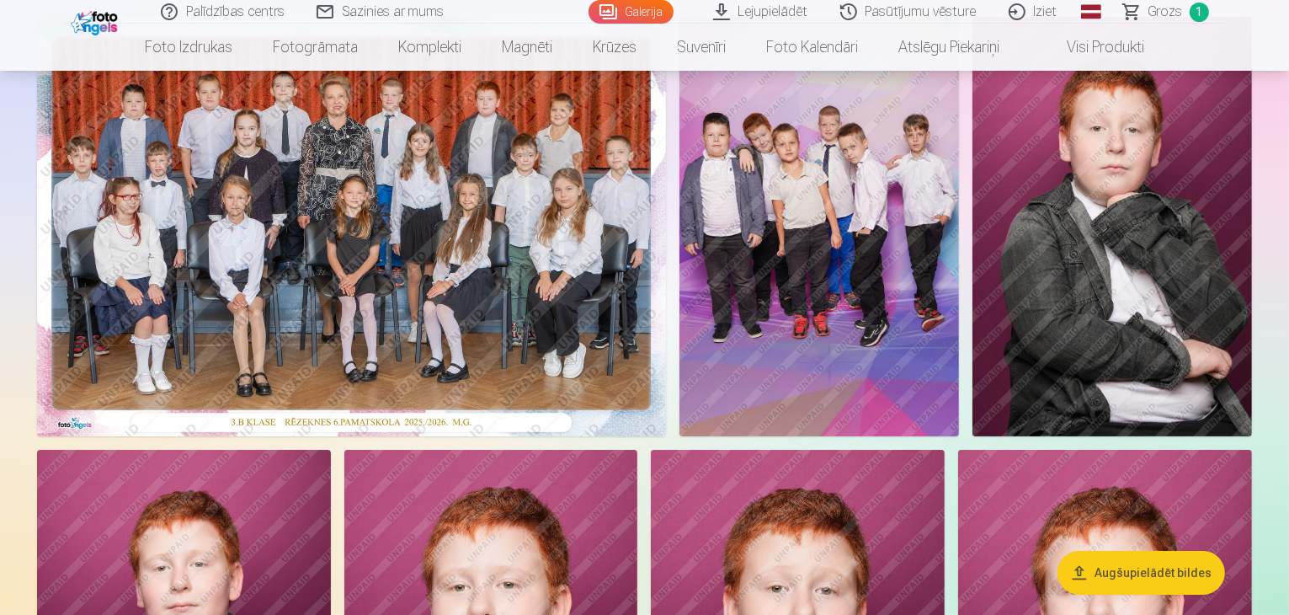
click at [959, 316] on img at bounding box center [819, 226] width 280 height 419
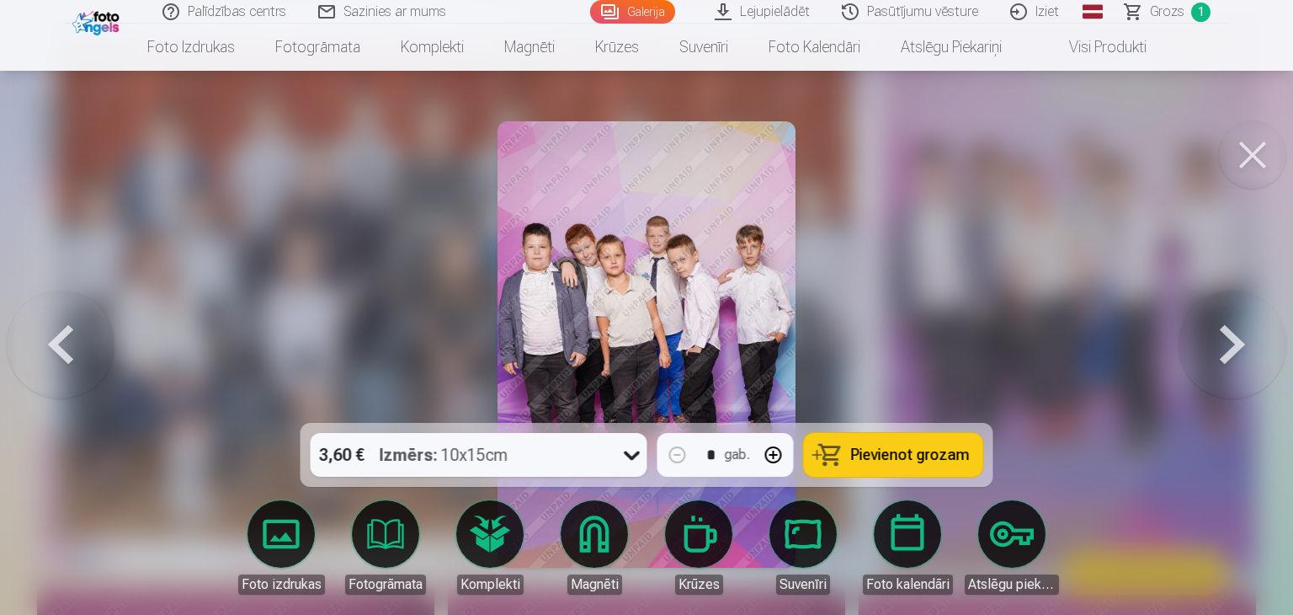
click at [899, 460] on span "Pievienot grozam" at bounding box center [910, 454] width 119 height 15
click at [1238, 354] on button at bounding box center [1233, 344] width 108 height 123
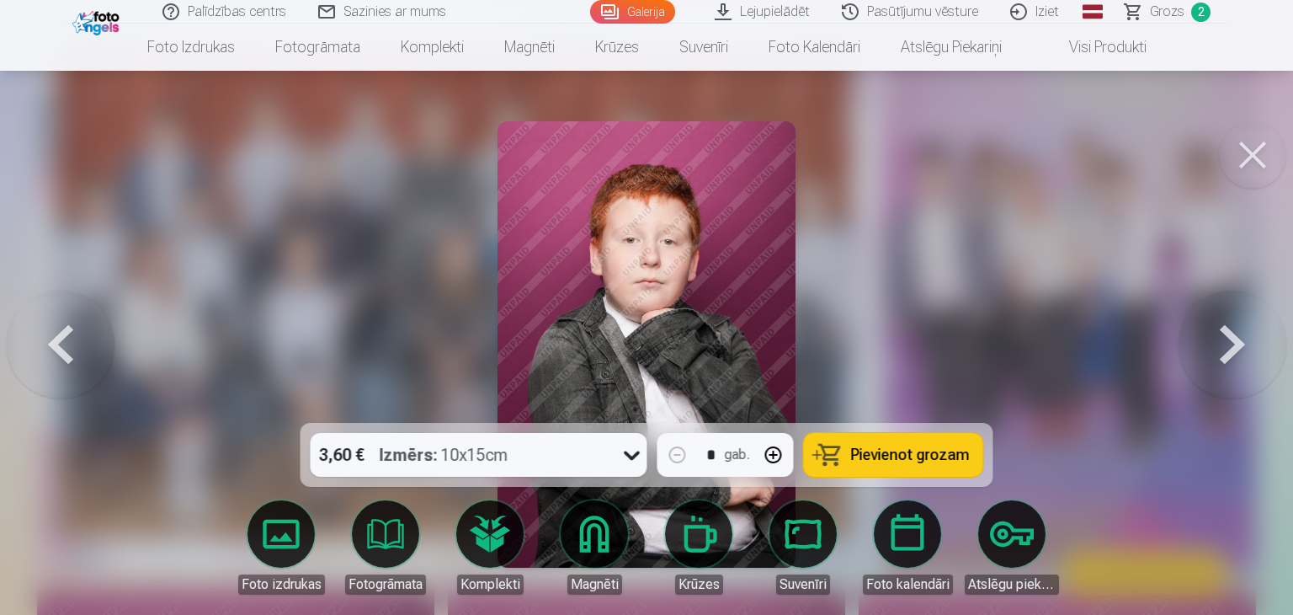
click at [1238, 354] on button at bounding box center [1233, 344] width 108 height 123
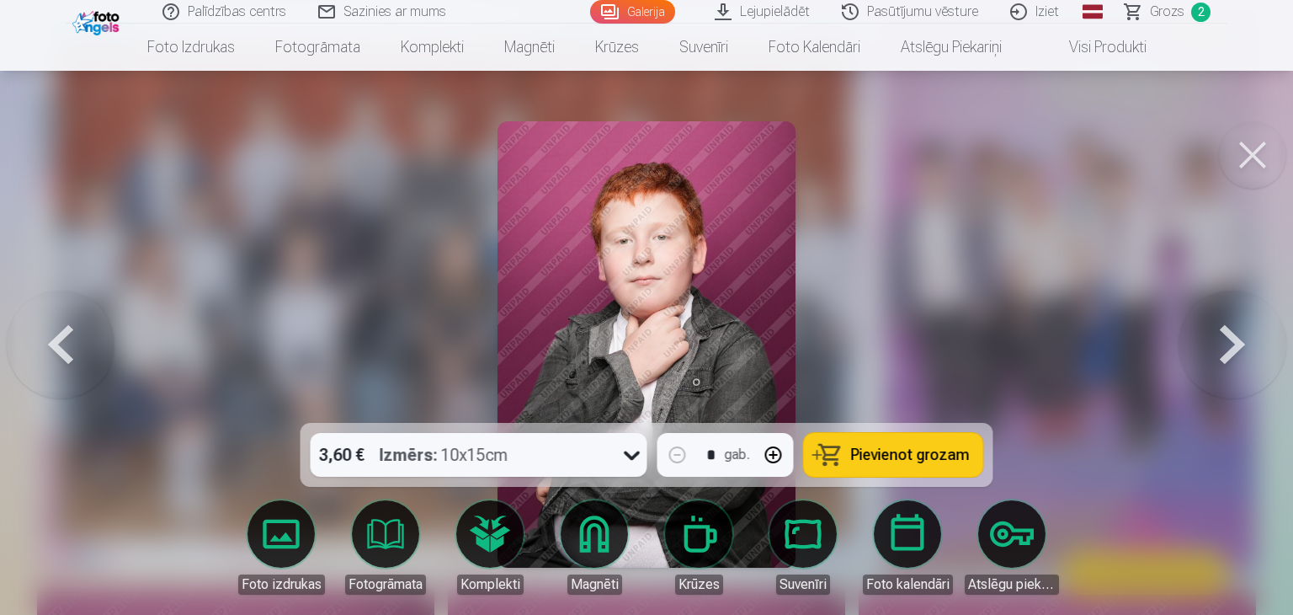
click at [1238, 354] on button at bounding box center [1233, 344] width 108 height 123
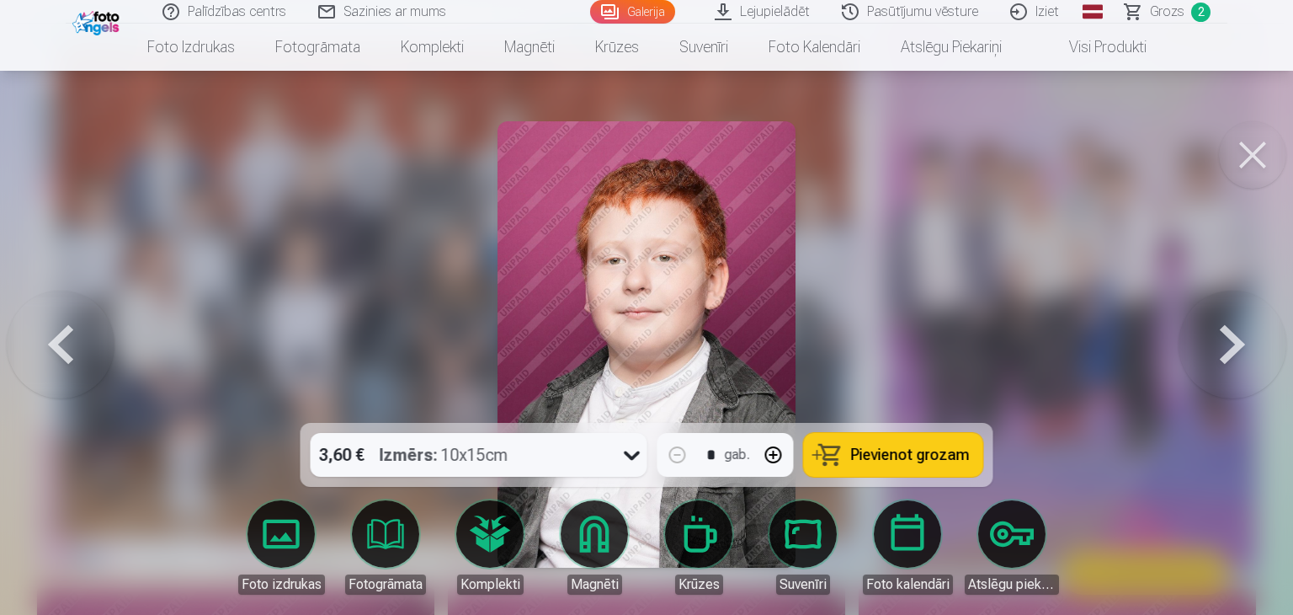
click at [1238, 354] on button at bounding box center [1233, 344] width 108 height 123
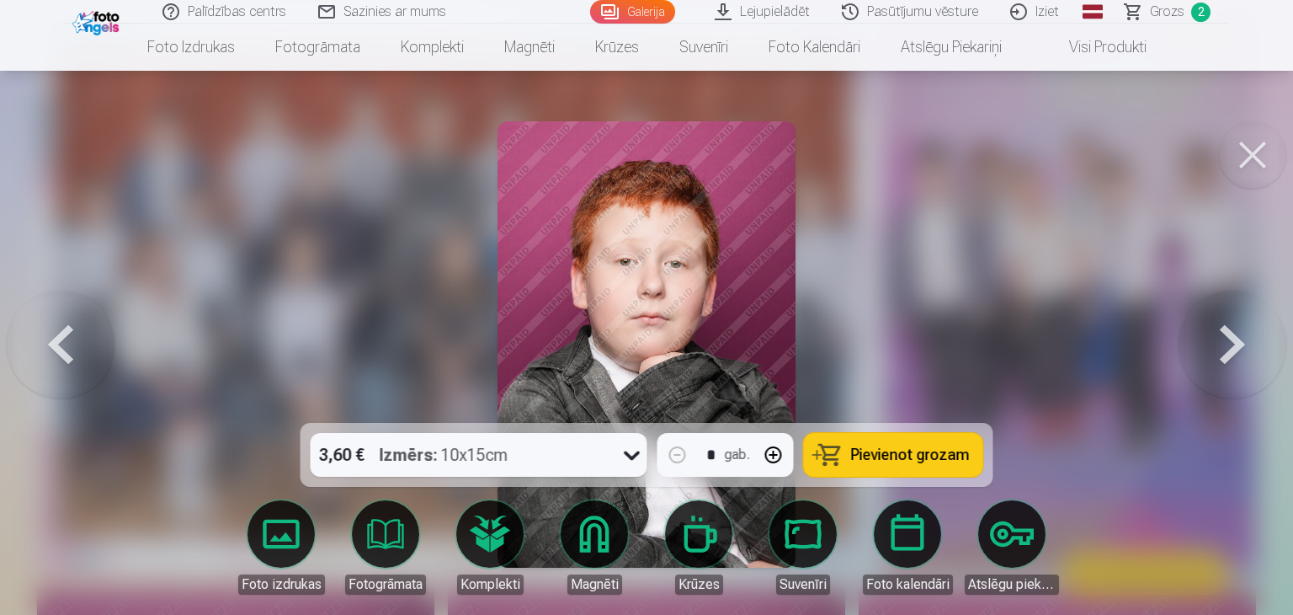
click at [1238, 354] on button at bounding box center [1233, 344] width 108 height 123
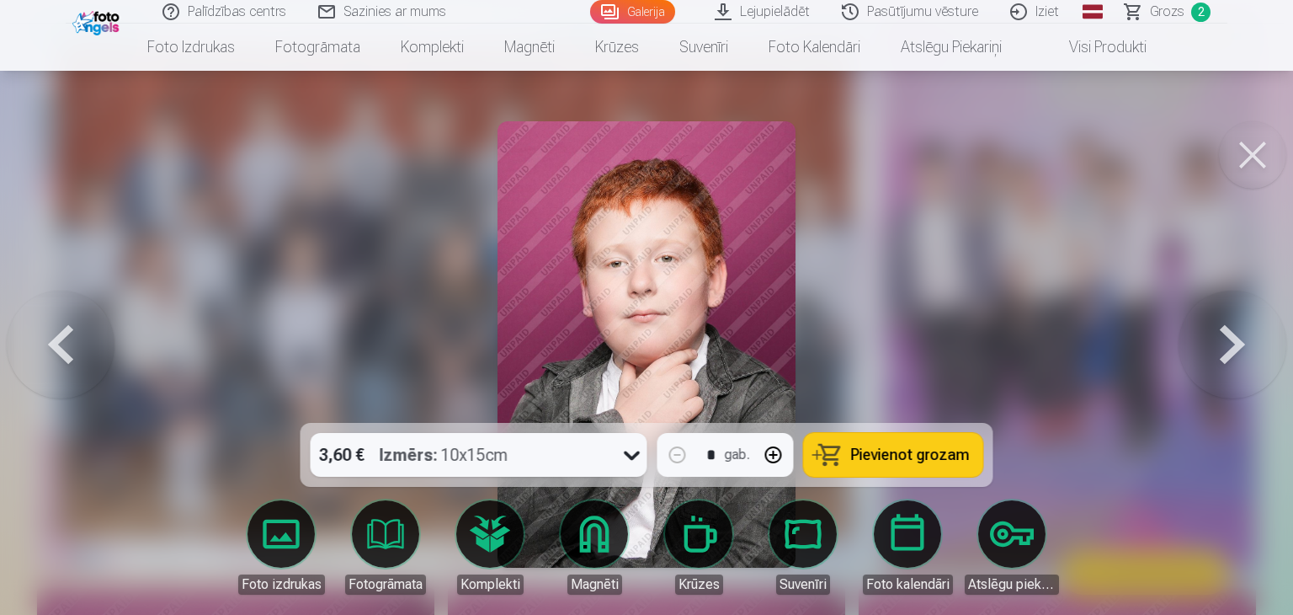
click at [1238, 354] on button at bounding box center [1233, 344] width 108 height 123
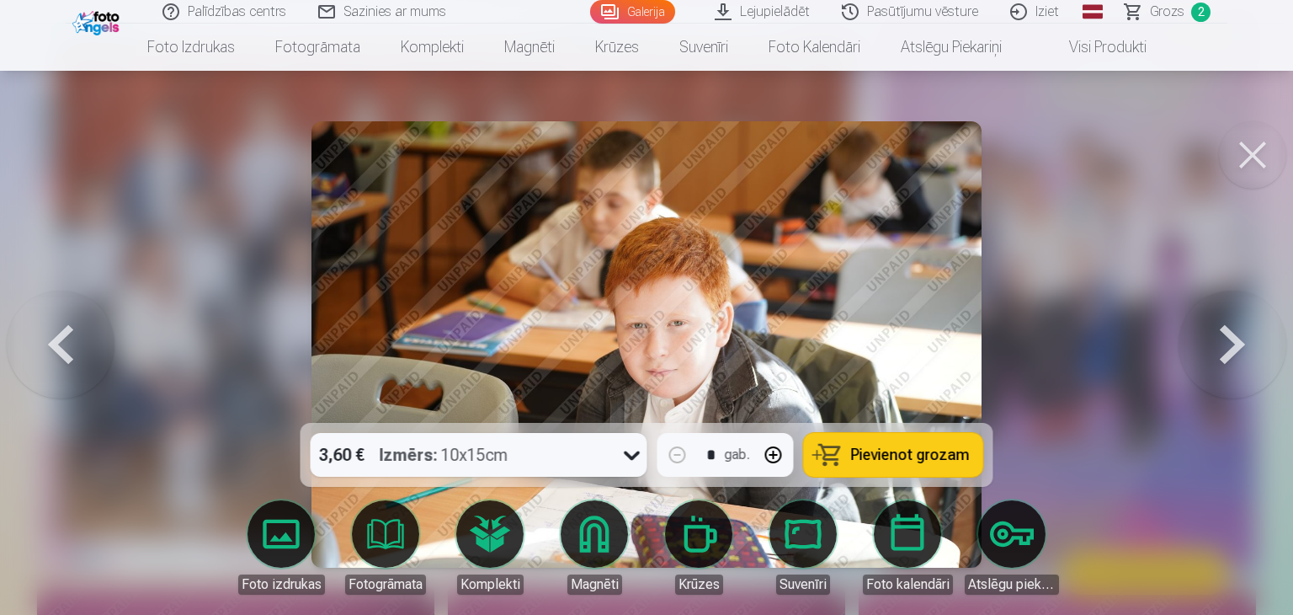
click at [1239, 344] on button at bounding box center [1233, 344] width 108 height 123
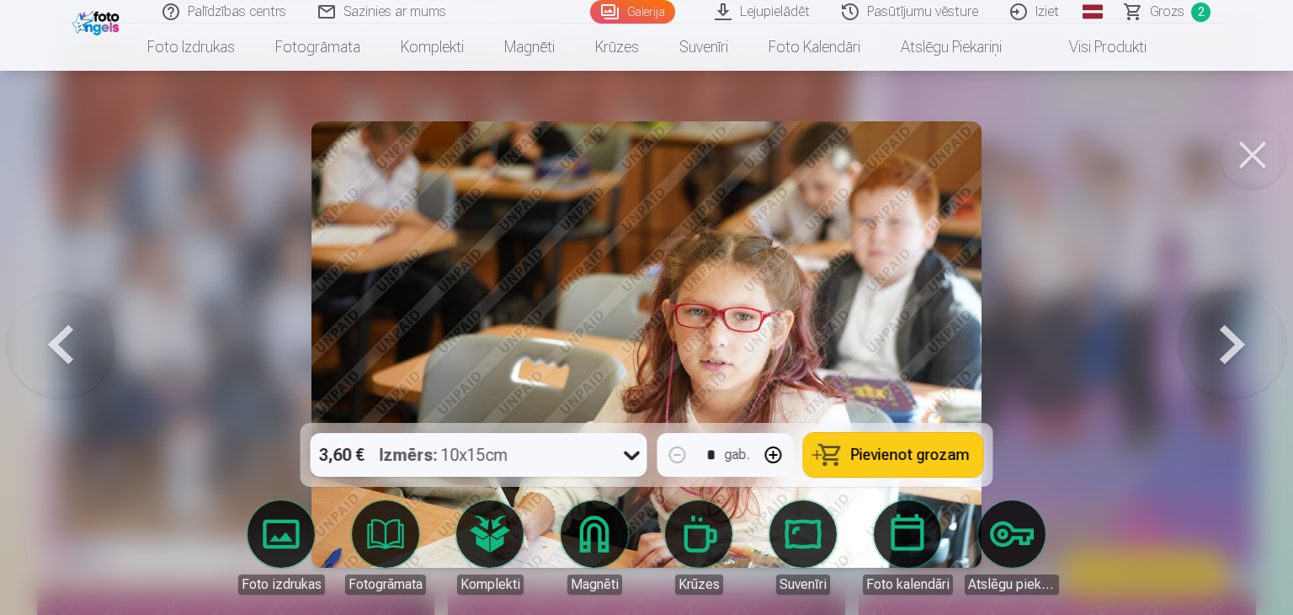
click at [1239, 344] on button at bounding box center [1233, 344] width 108 height 123
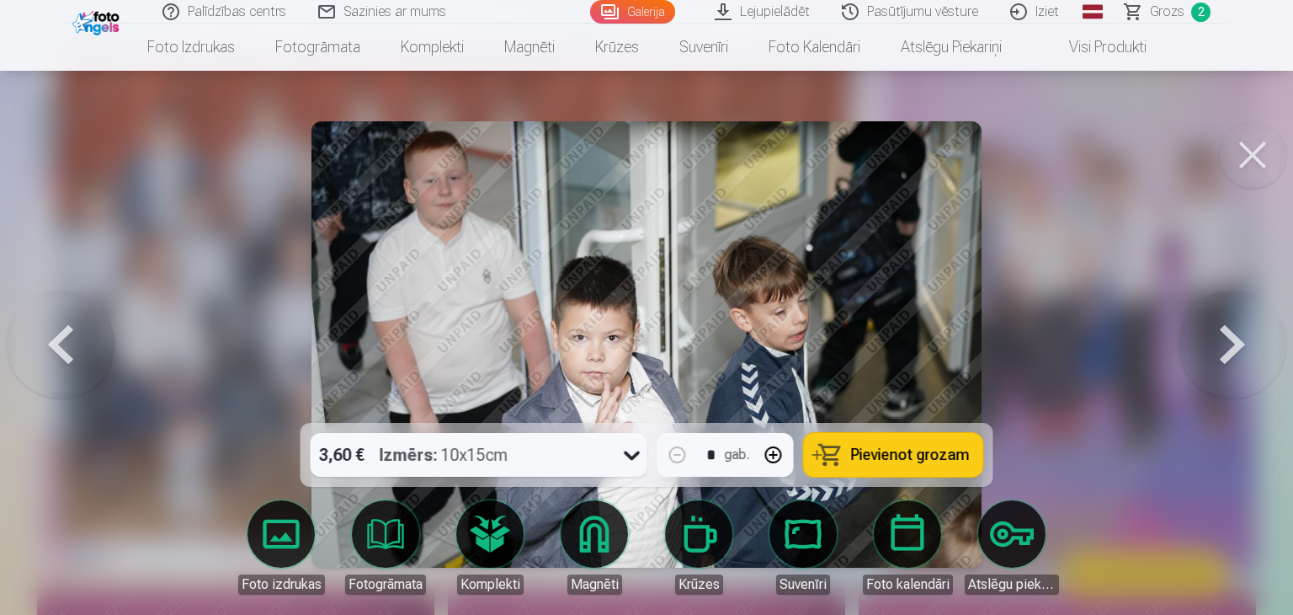
click at [1239, 344] on button at bounding box center [1233, 344] width 108 height 123
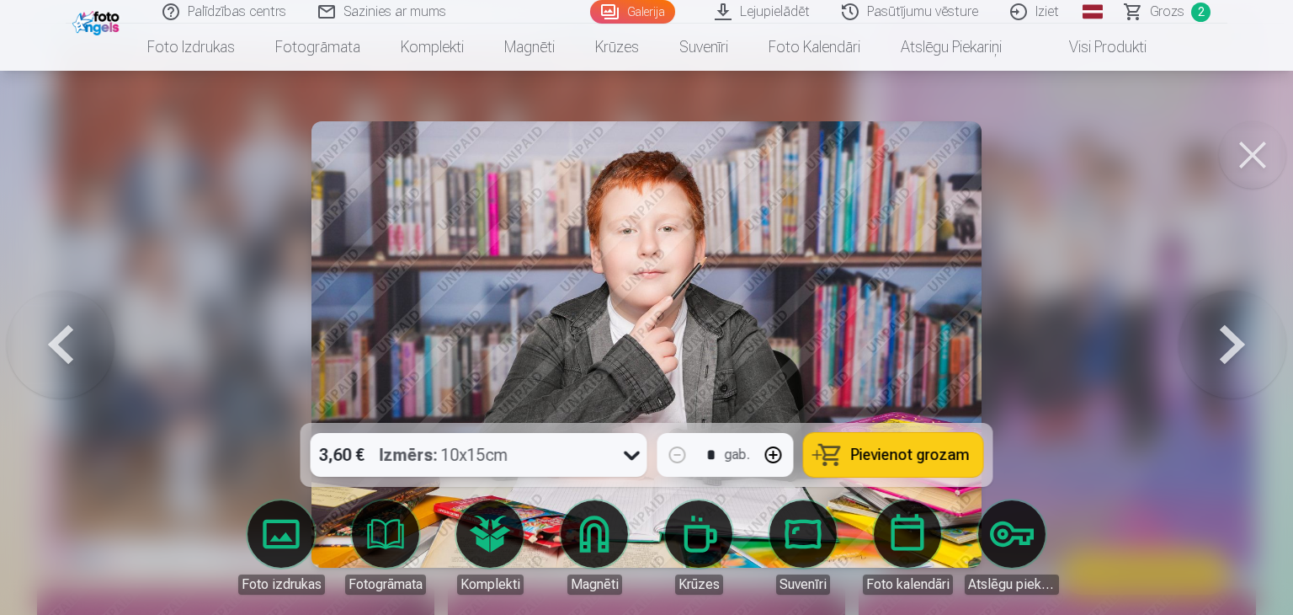
click at [1227, 354] on button at bounding box center [1233, 344] width 108 height 123
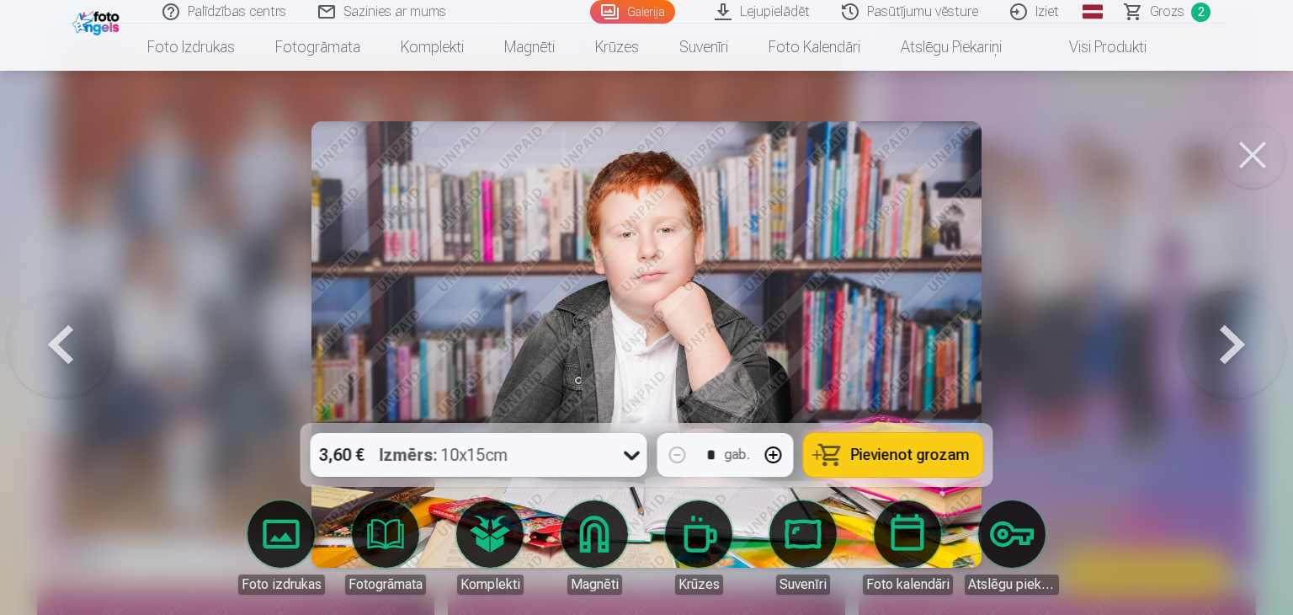
click at [66, 344] on button at bounding box center [61, 344] width 108 height 123
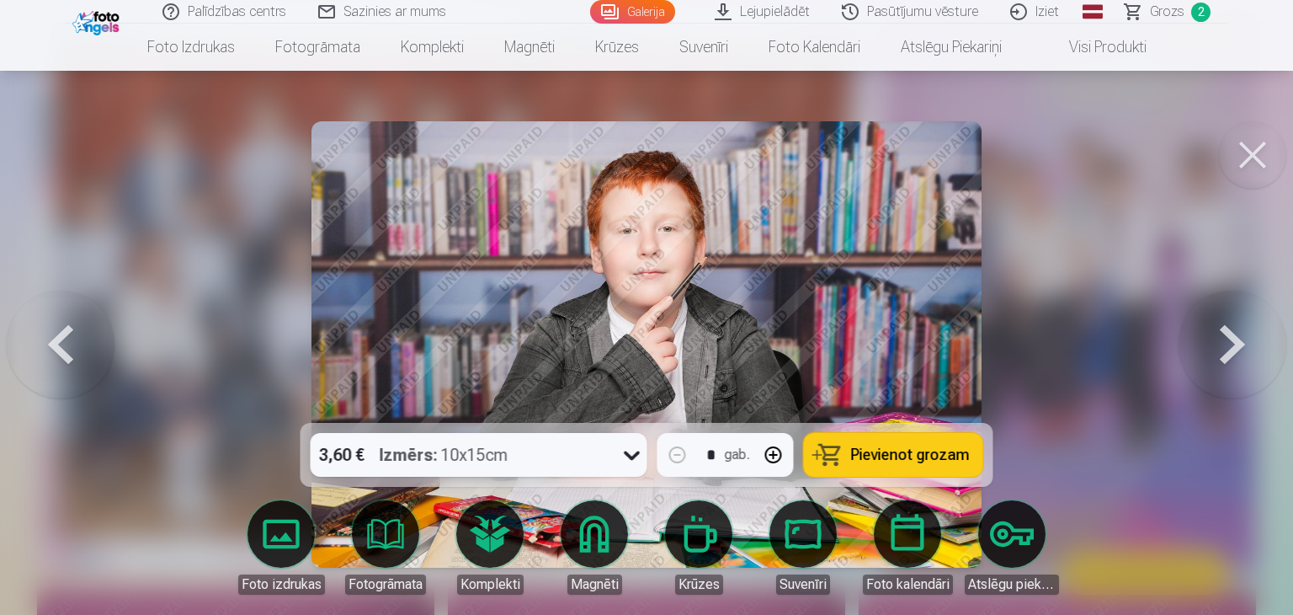
click at [1241, 344] on button at bounding box center [1233, 344] width 108 height 123
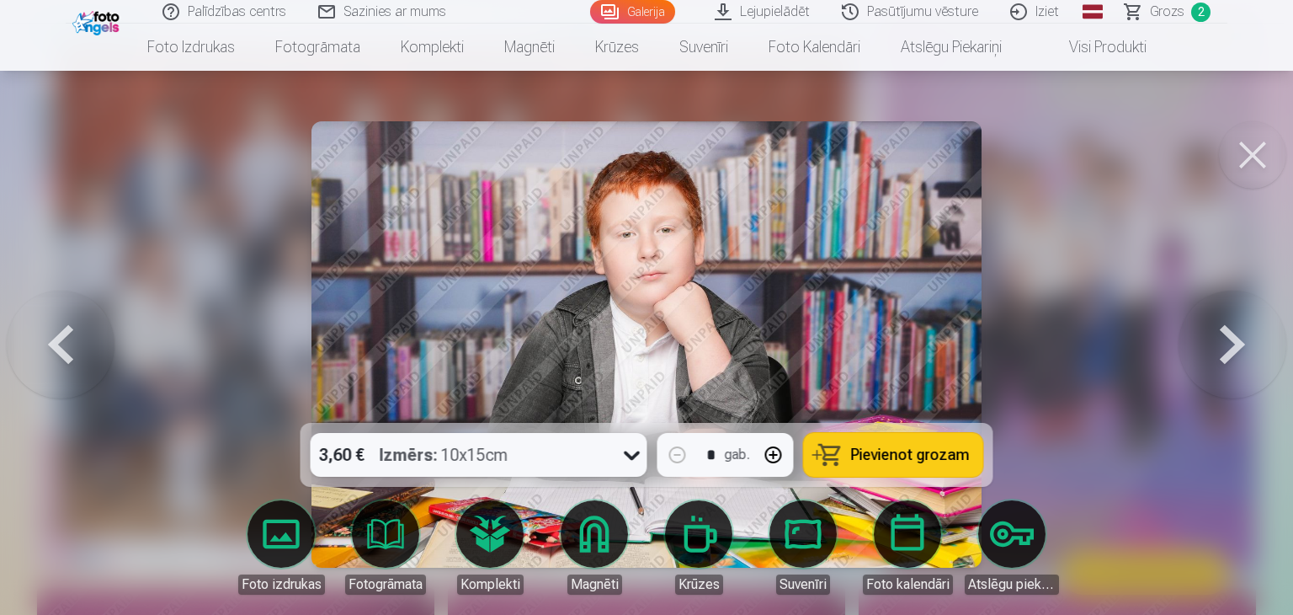
click at [44, 345] on button at bounding box center [61, 344] width 108 height 123
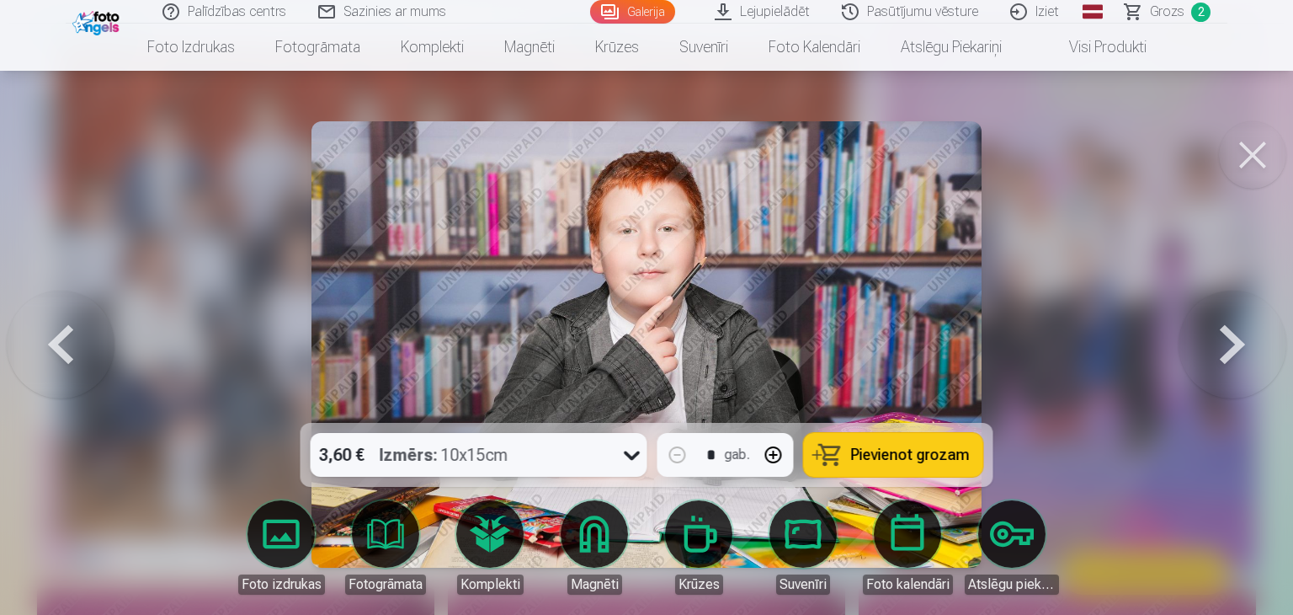
click at [1232, 353] on button at bounding box center [1233, 344] width 108 height 123
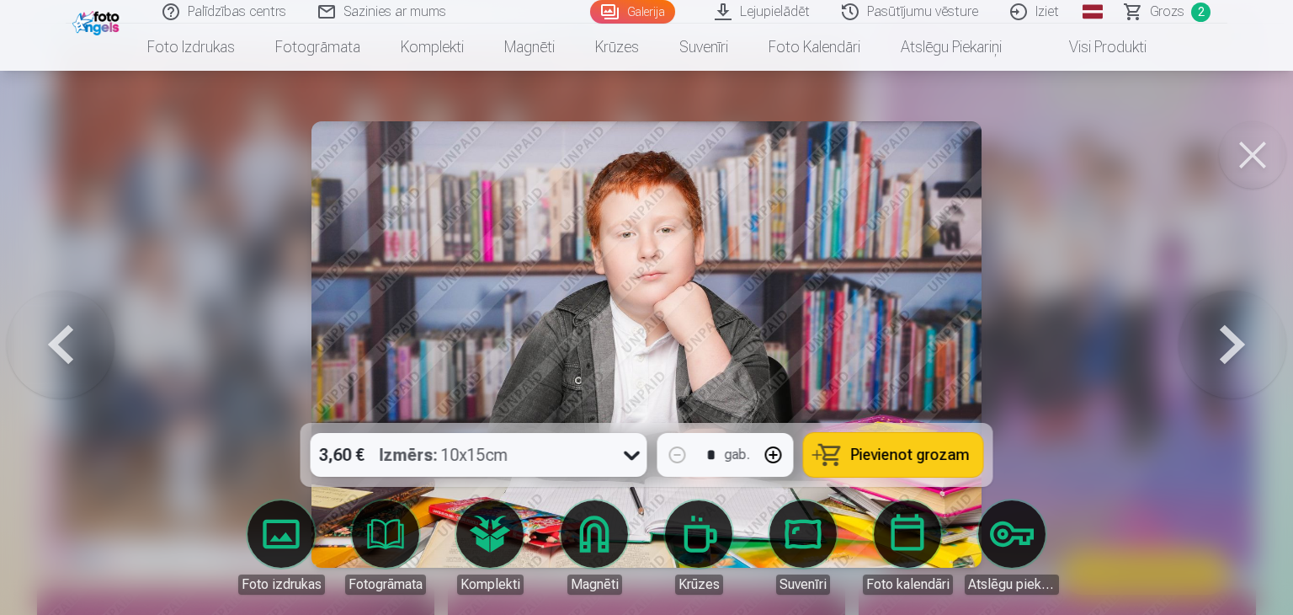
click at [1232, 353] on button at bounding box center [1233, 344] width 108 height 123
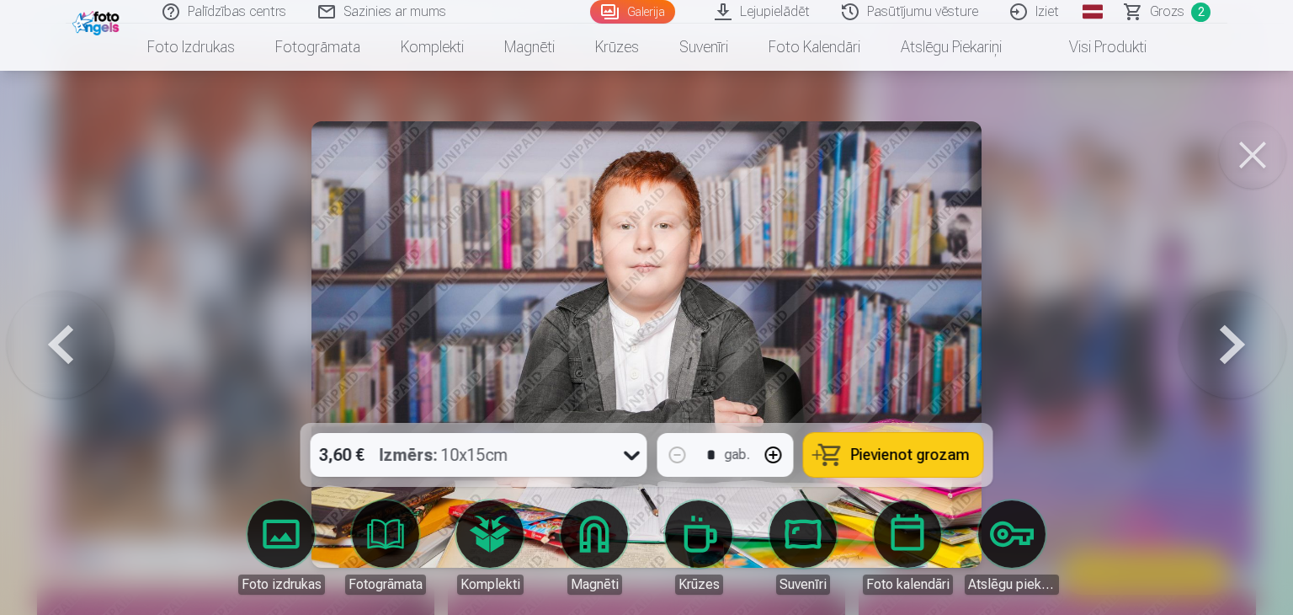
click at [1232, 353] on button at bounding box center [1233, 344] width 108 height 123
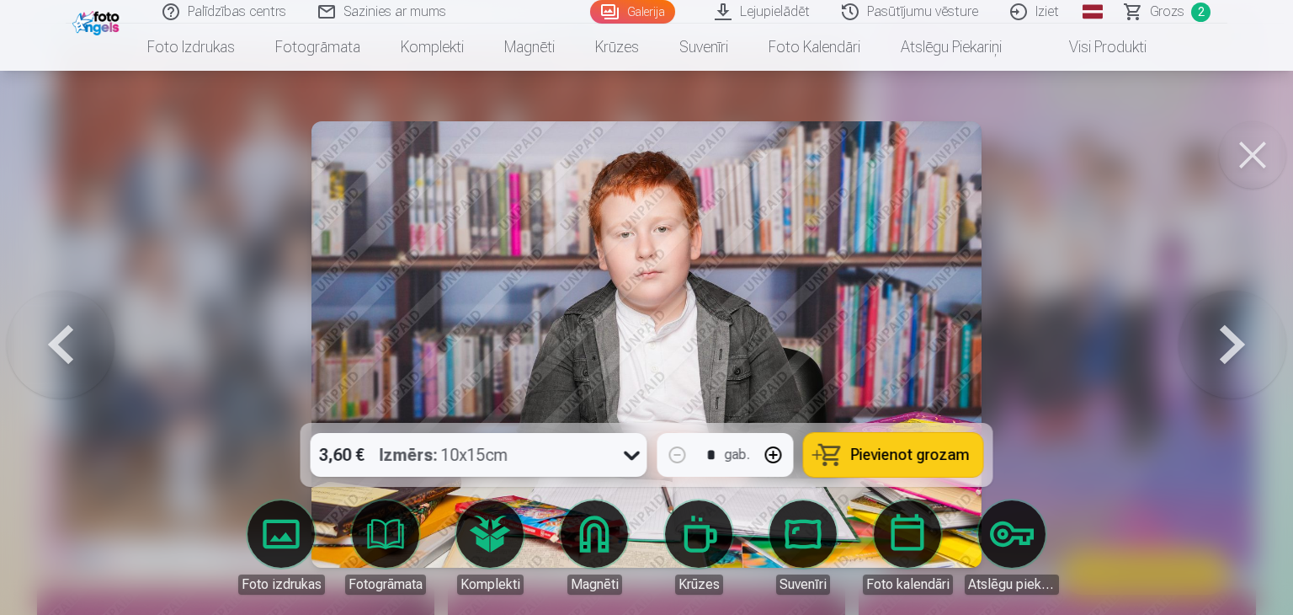
click at [1232, 353] on button at bounding box center [1233, 344] width 108 height 123
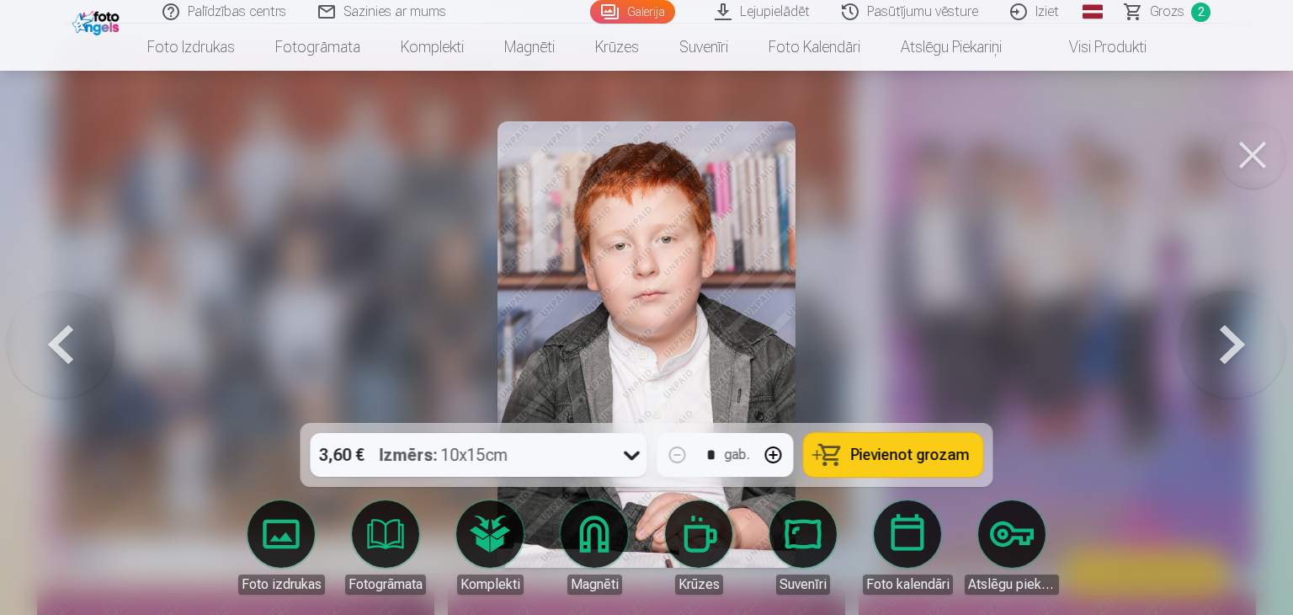
click at [1232, 353] on button at bounding box center [1233, 344] width 108 height 123
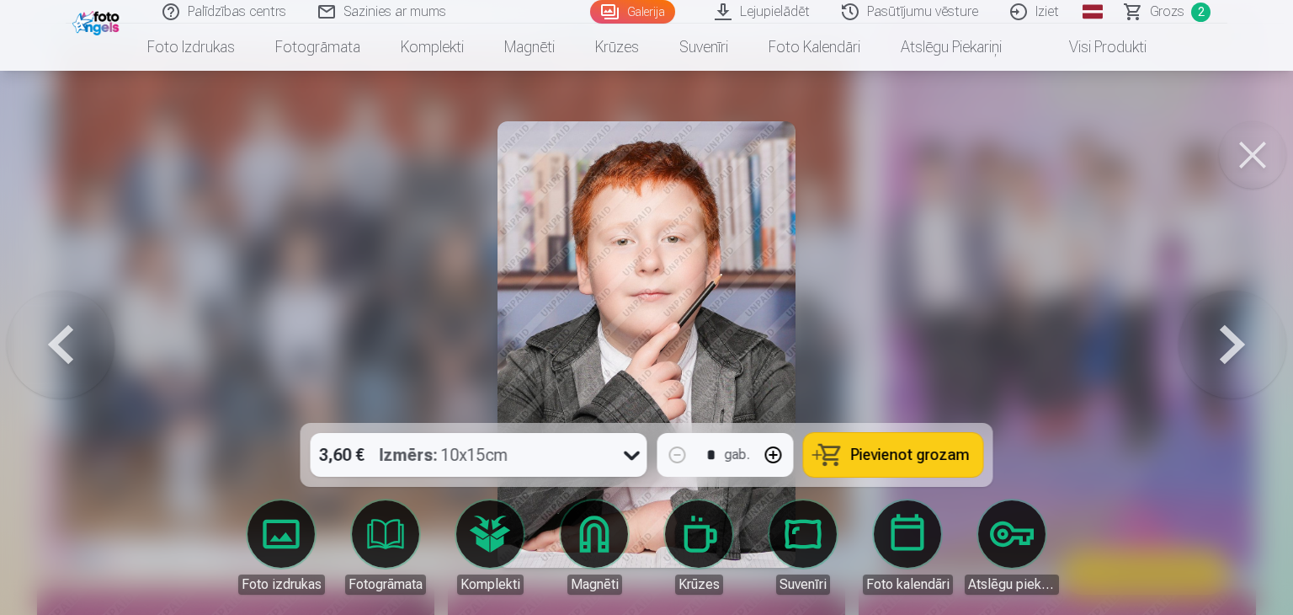
click at [1232, 353] on button at bounding box center [1233, 344] width 108 height 123
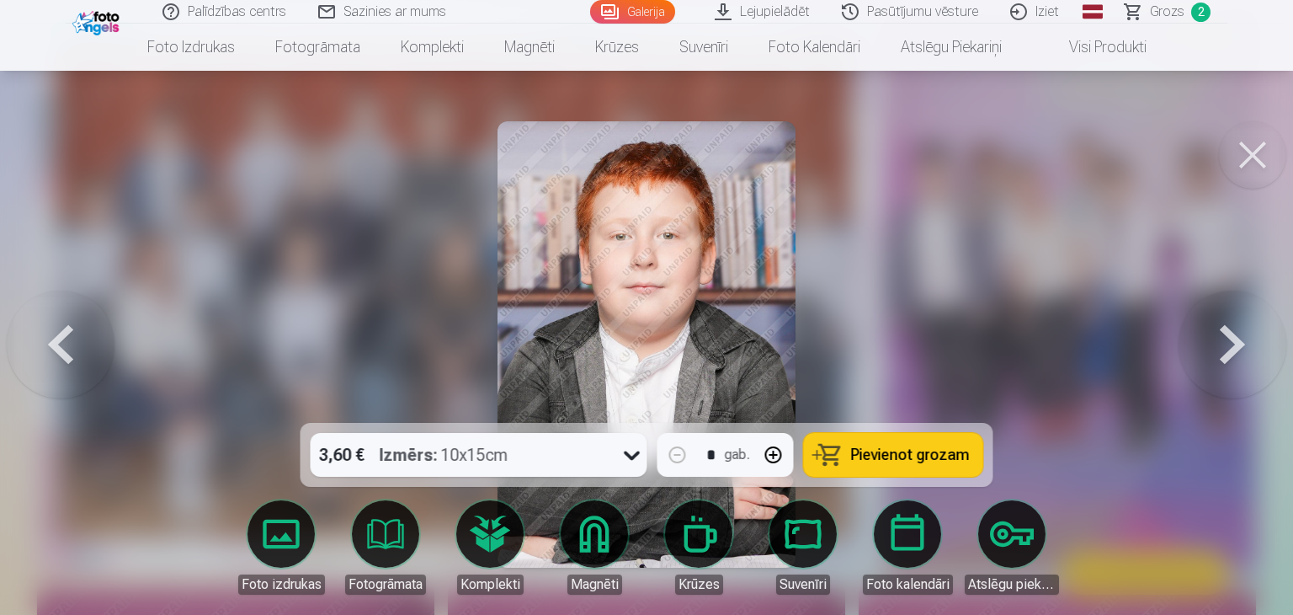
click at [1232, 353] on button at bounding box center [1233, 344] width 108 height 123
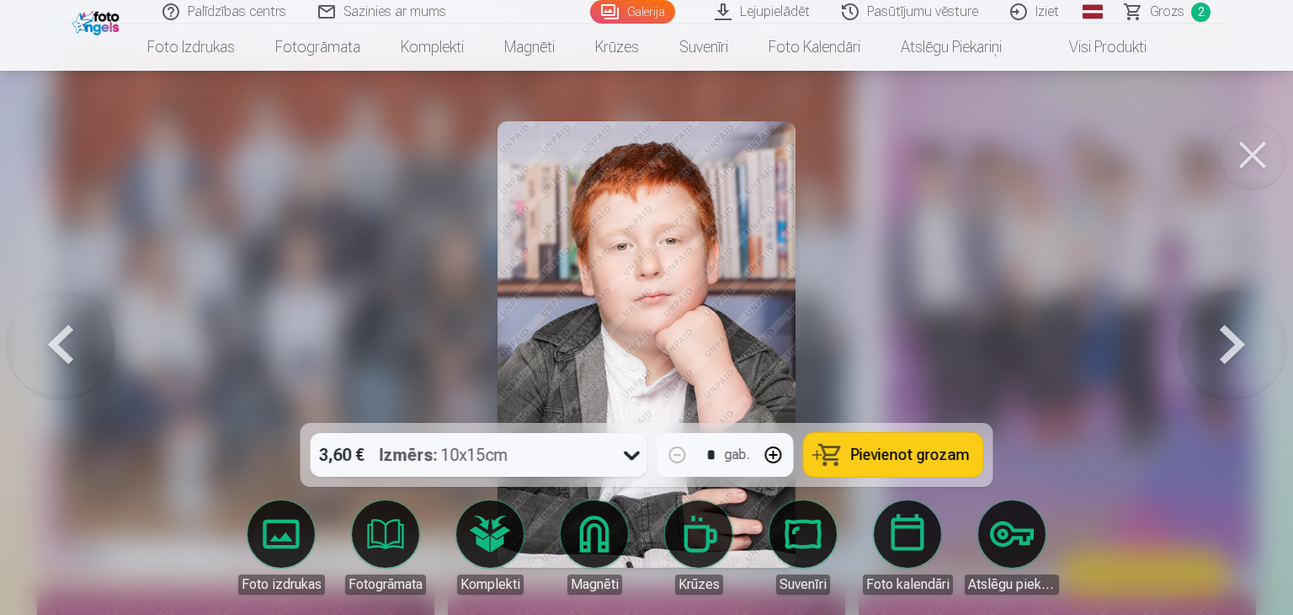
click at [1232, 353] on button at bounding box center [1233, 344] width 108 height 123
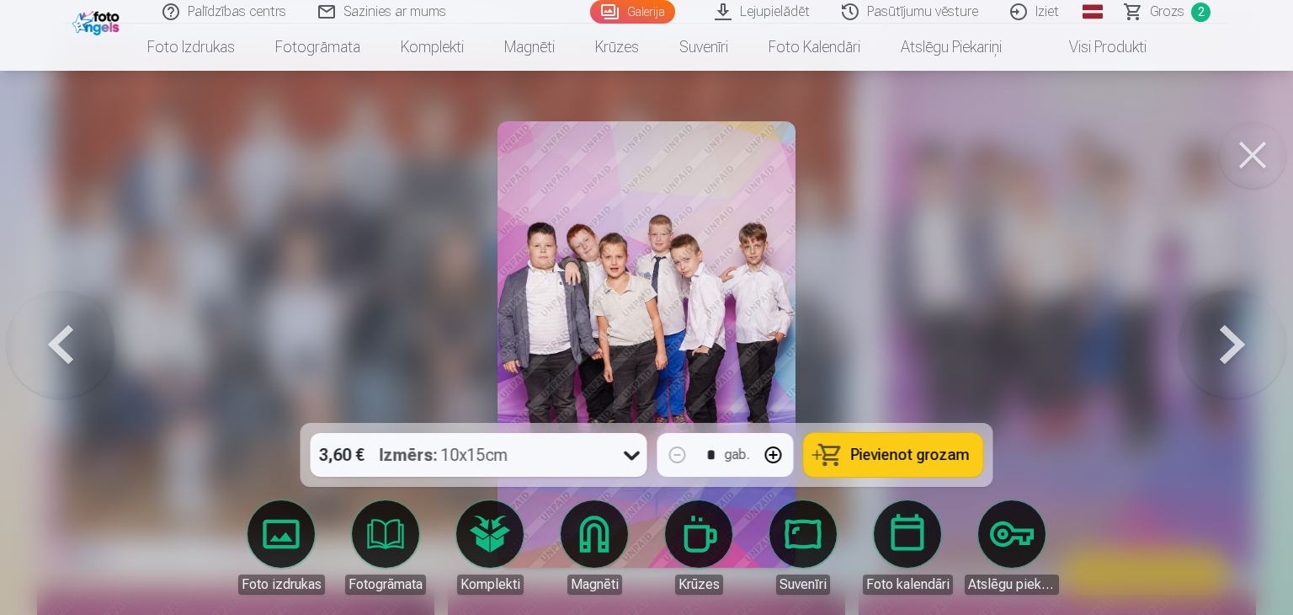
click at [1232, 353] on button at bounding box center [1233, 344] width 108 height 123
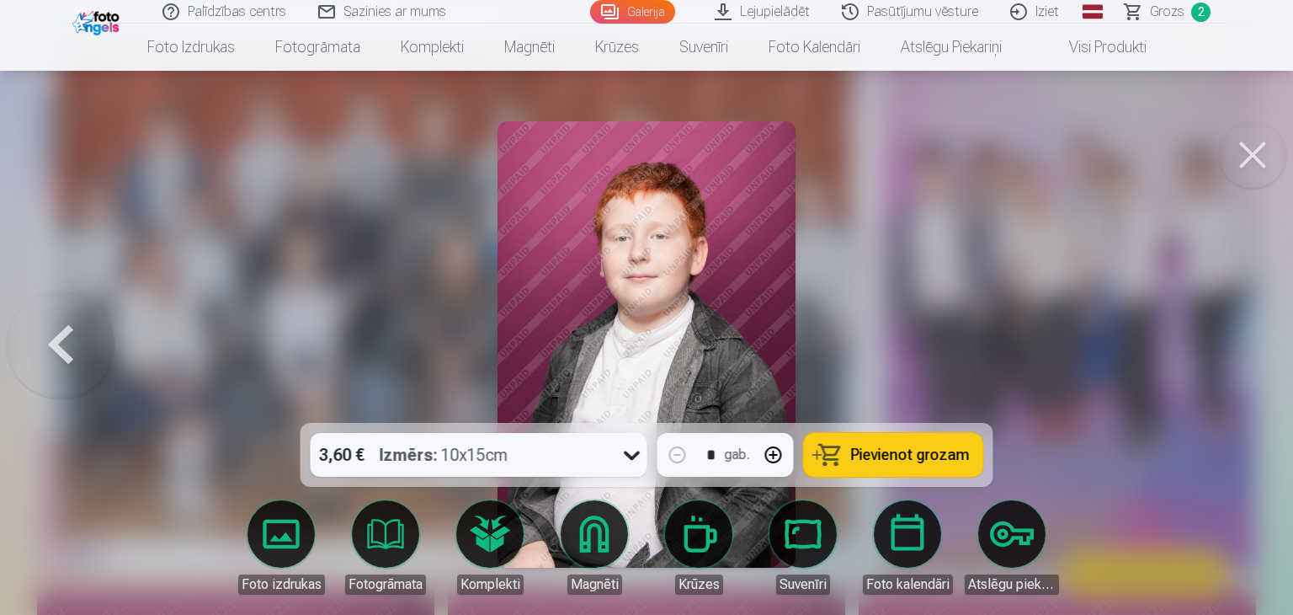
click at [1232, 353] on div at bounding box center [646, 307] width 1293 height 615
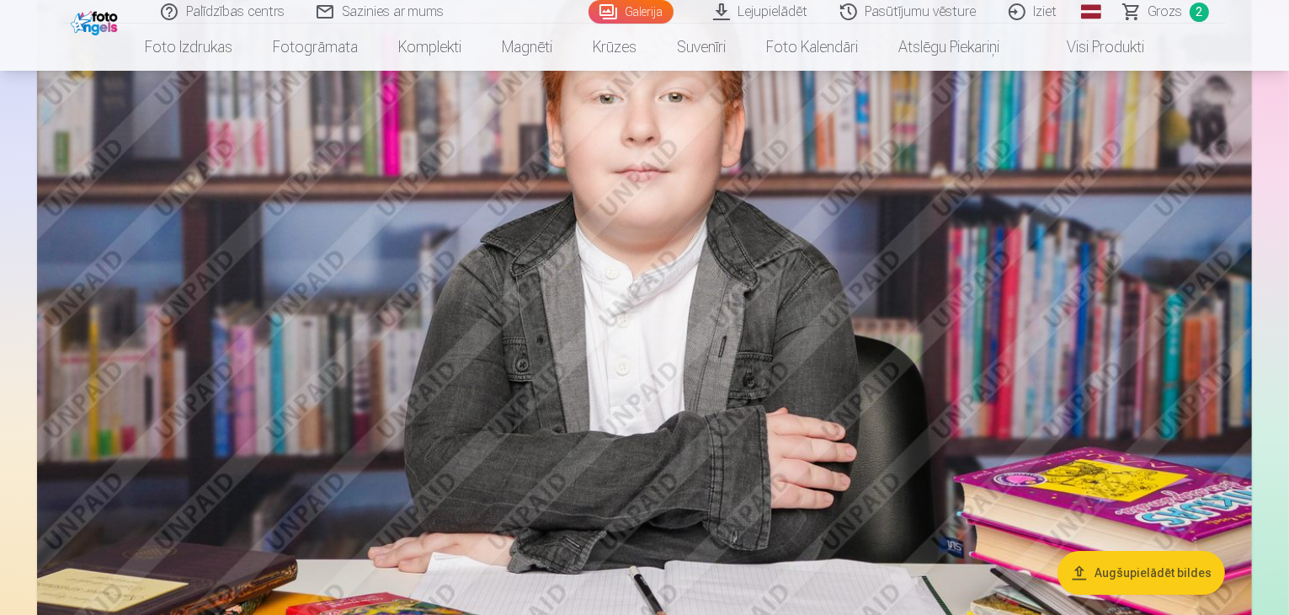
scroll to position [5220, 0]
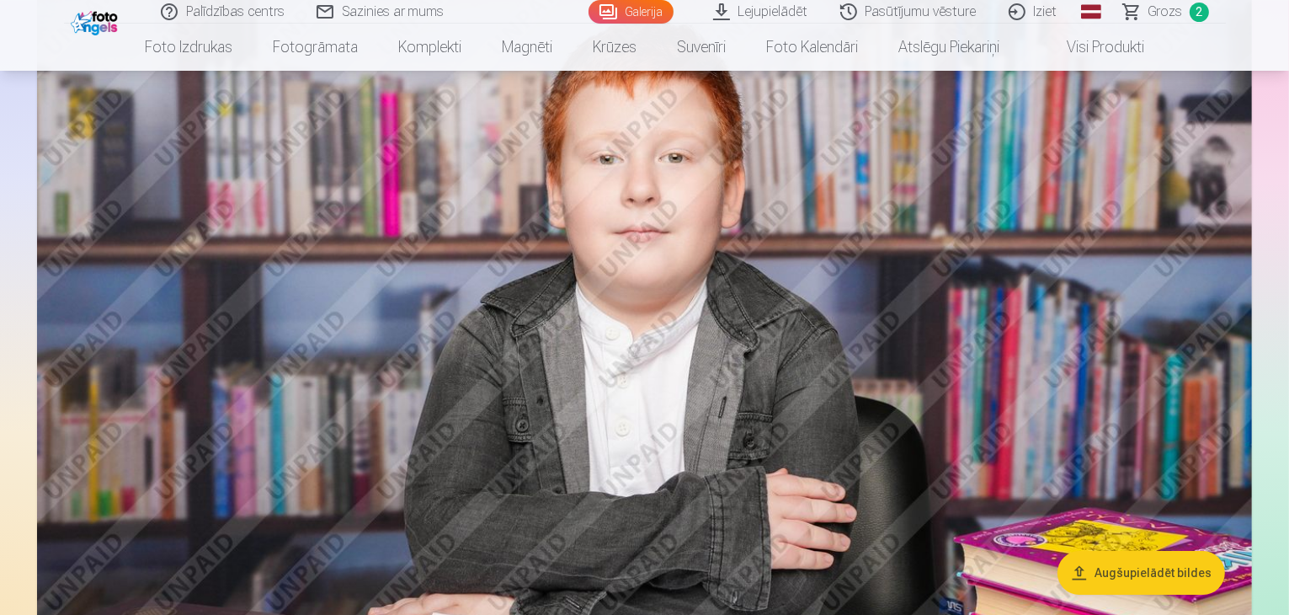
click at [660, 16] on link "Galerija" at bounding box center [631, 12] width 85 height 24
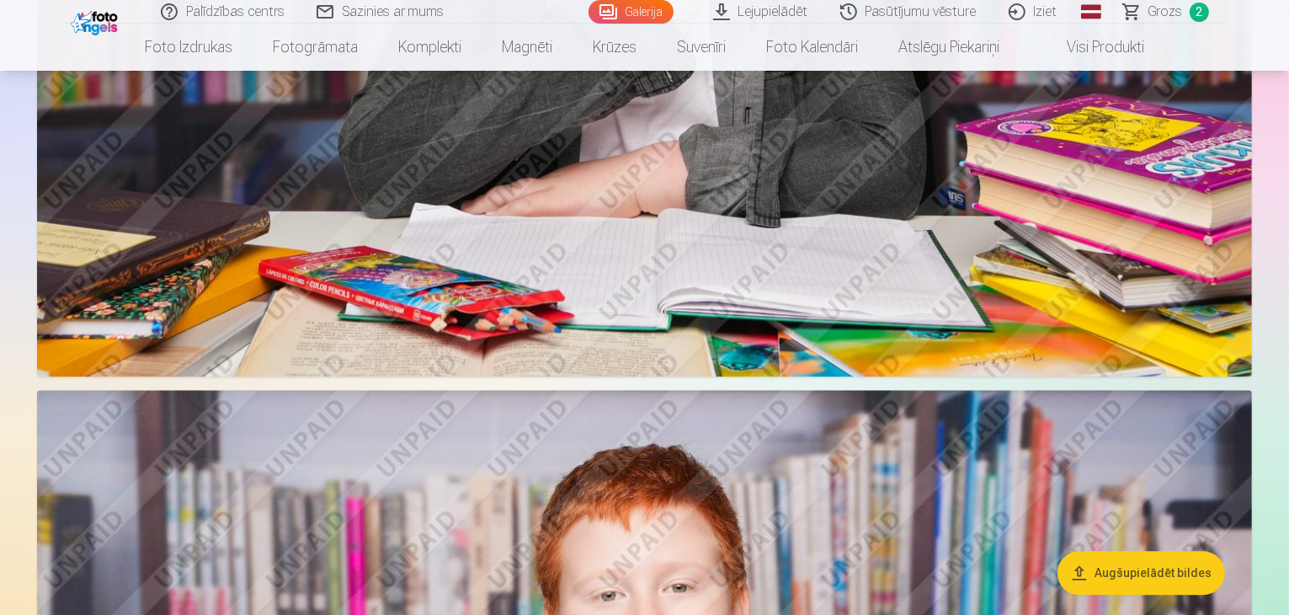
scroll to position [3873, 0]
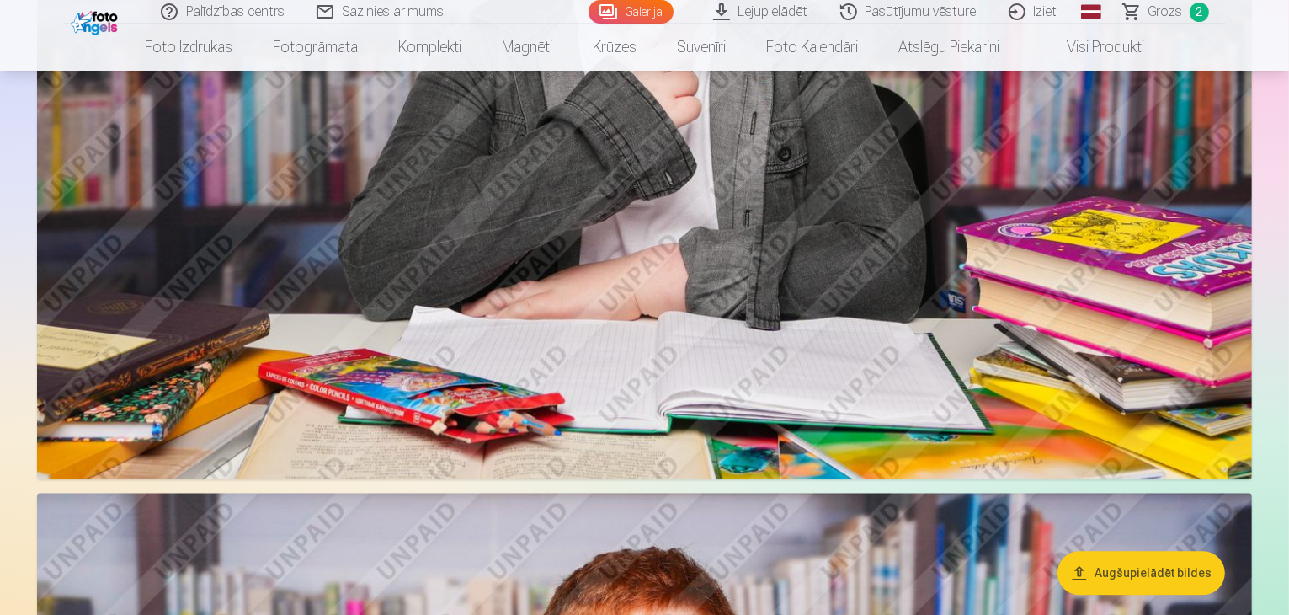
click at [1155, 574] on button "Augšupielādēt bildes" at bounding box center [1142, 573] width 168 height 44
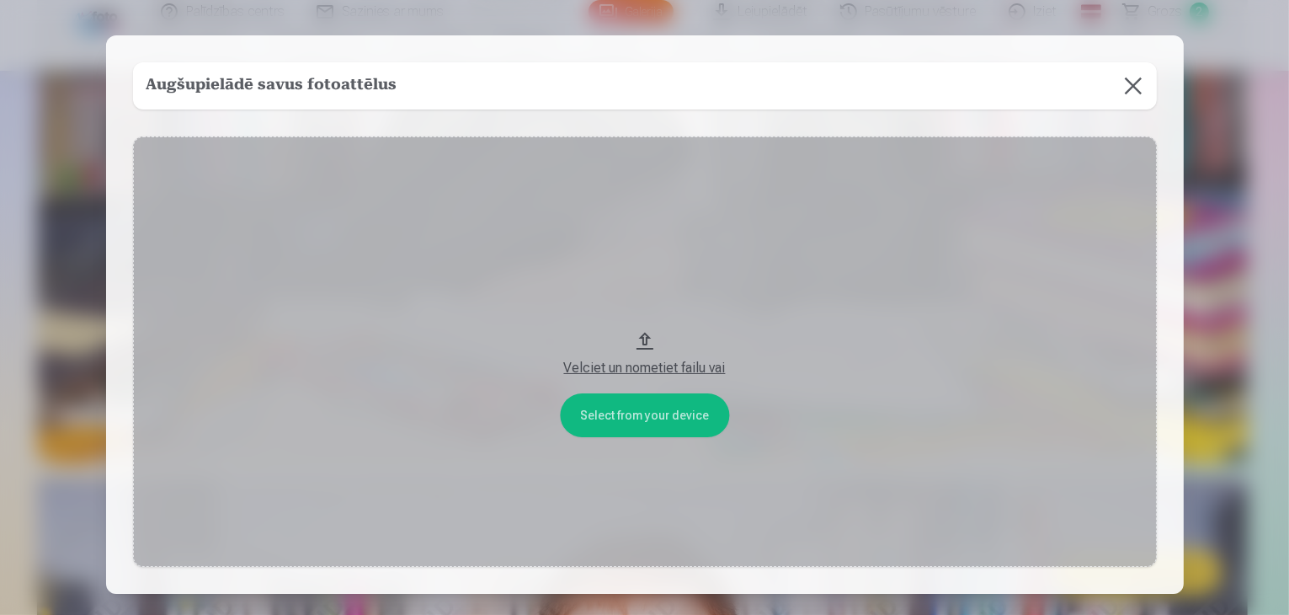
scroll to position [3883, 0]
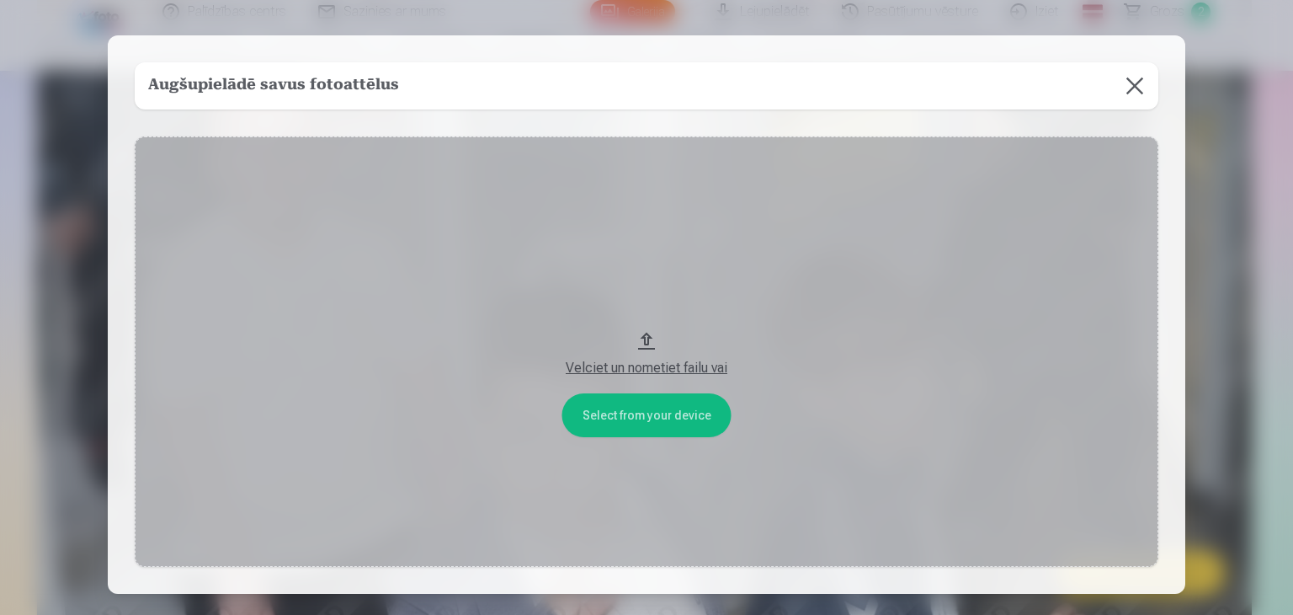
click at [1139, 79] on button at bounding box center [1134, 85] width 47 height 47
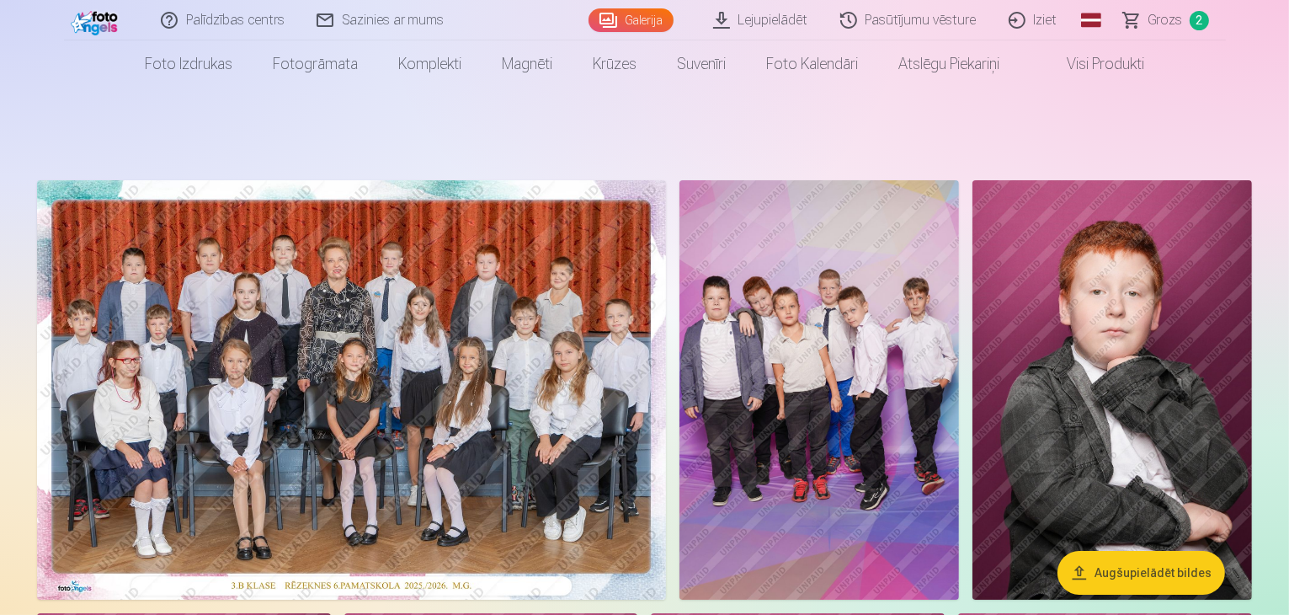
scroll to position [0, 0]
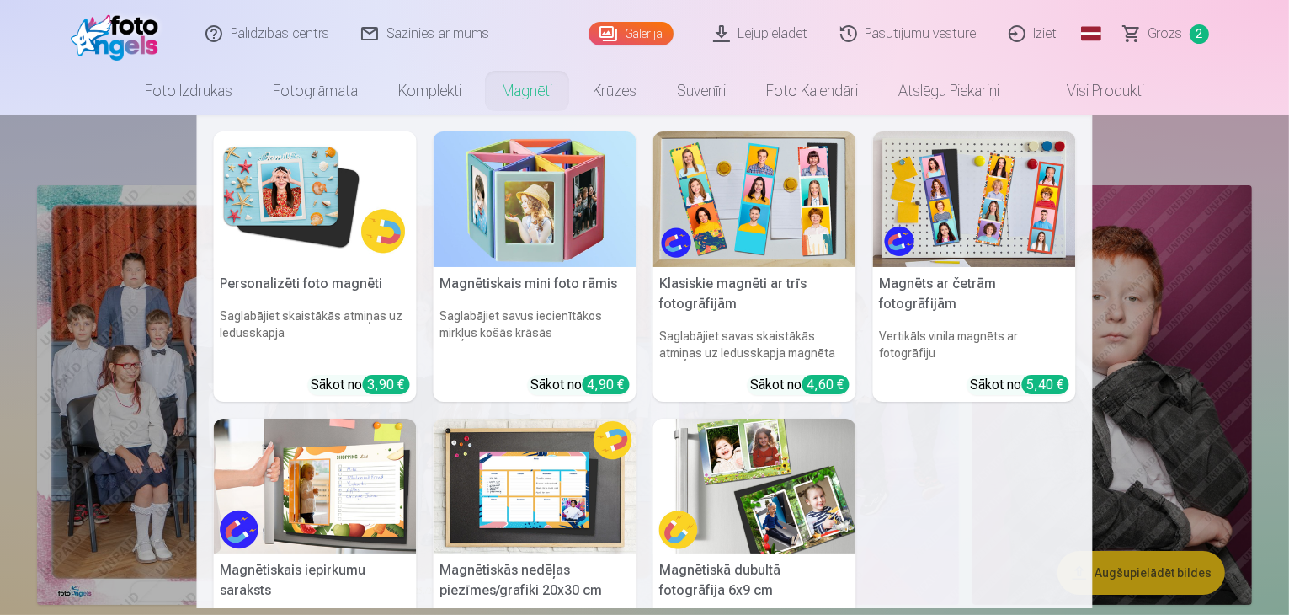
click at [515, 93] on link "Magnēti" at bounding box center [527, 90] width 91 height 47
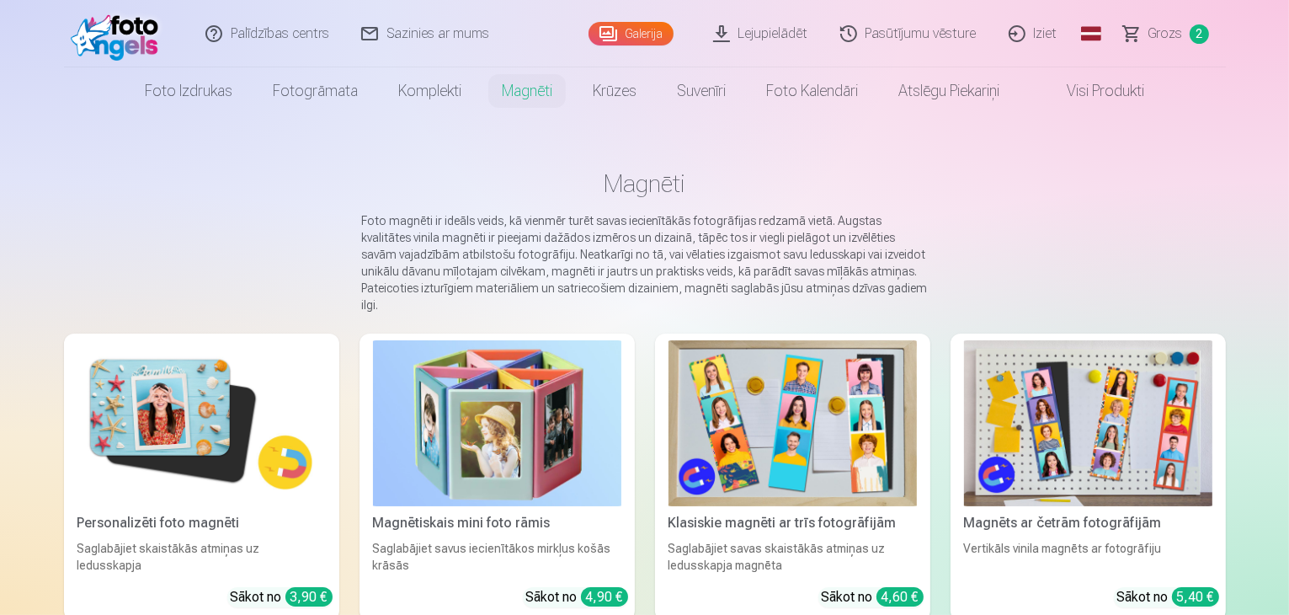
click at [765, 39] on link "Lejupielādēt" at bounding box center [761, 33] width 127 height 67
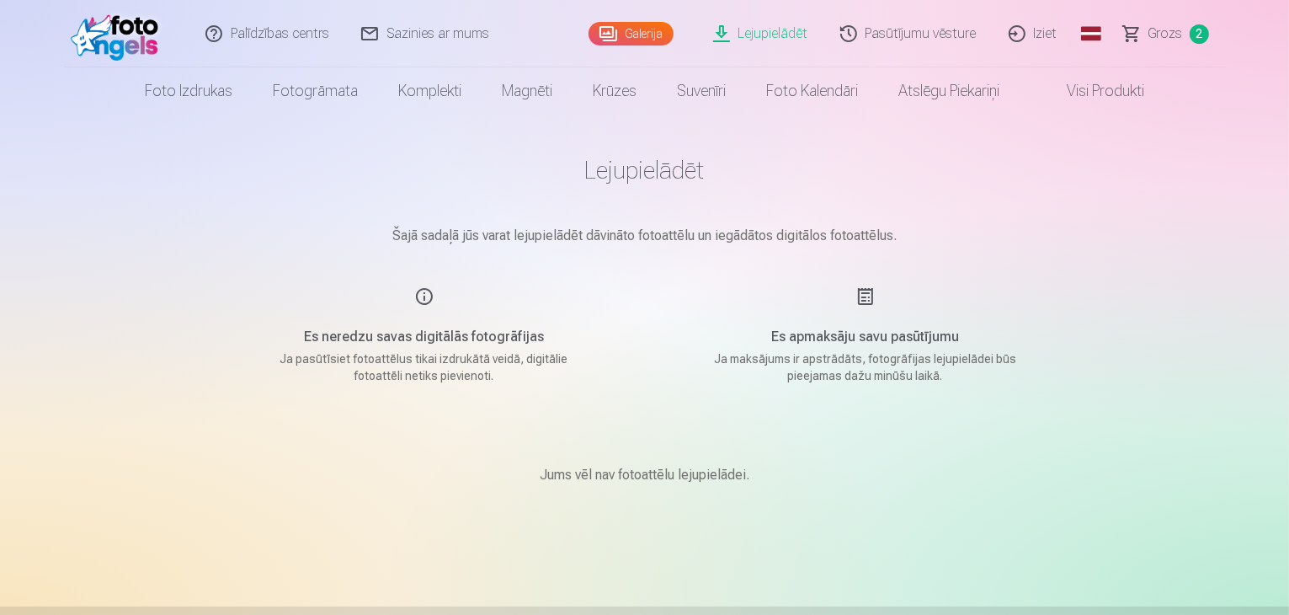
click at [630, 35] on link "Galerija" at bounding box center [631, 34] width 85 height 24
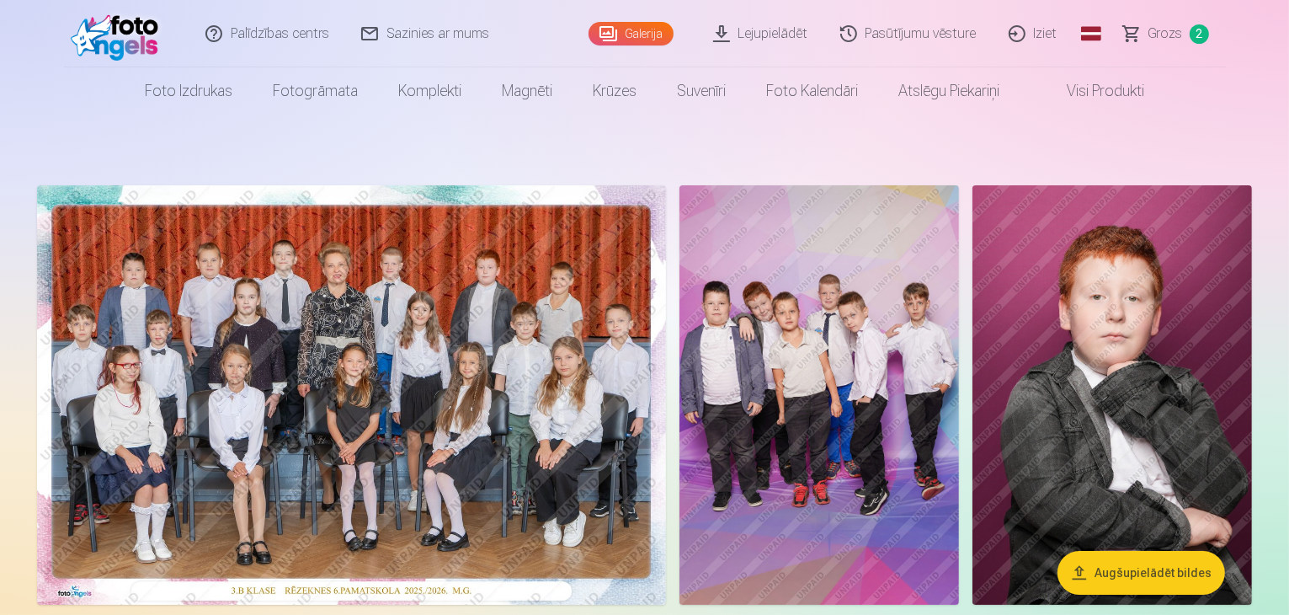
click at [1166, 34] on span "Grozs" at bounding box center [1165, 34] width 35 height 20
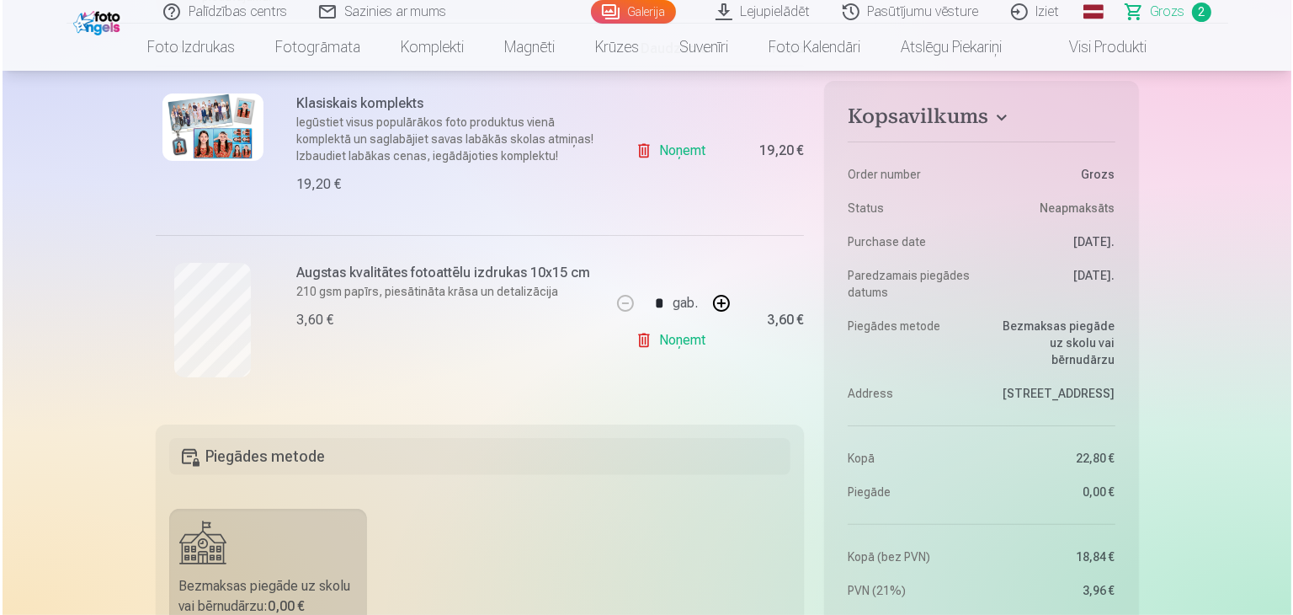
scroll to position [337, 0]
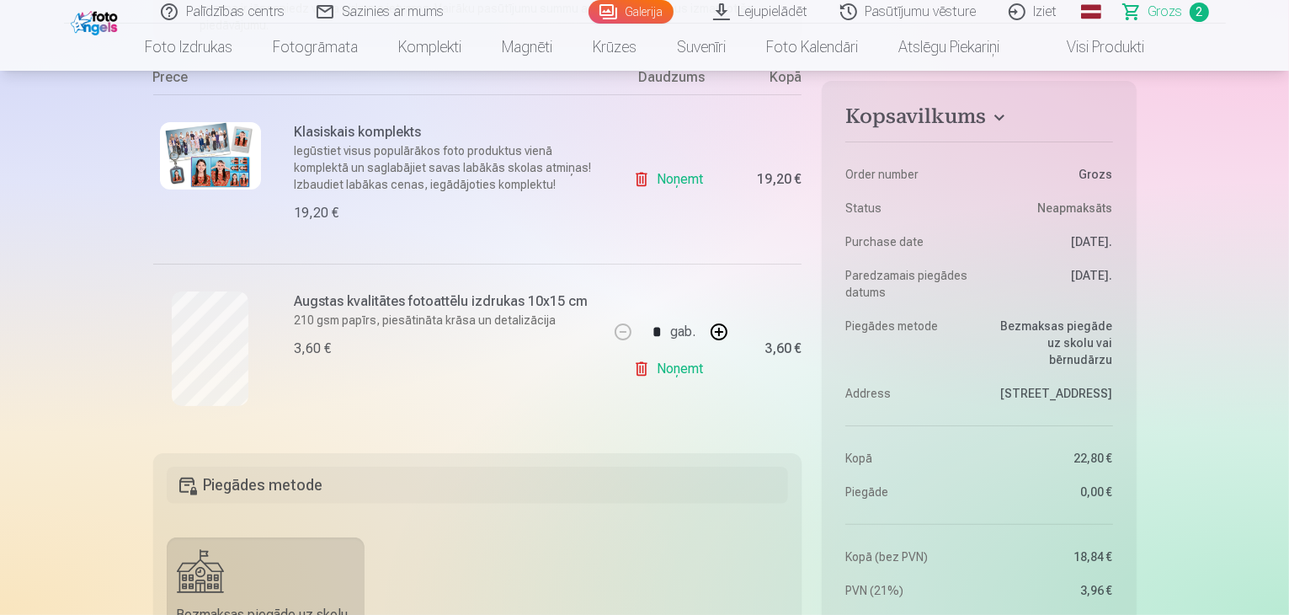
click at [212, 153] on img at bounding box center [210, 155] width 101 height 67
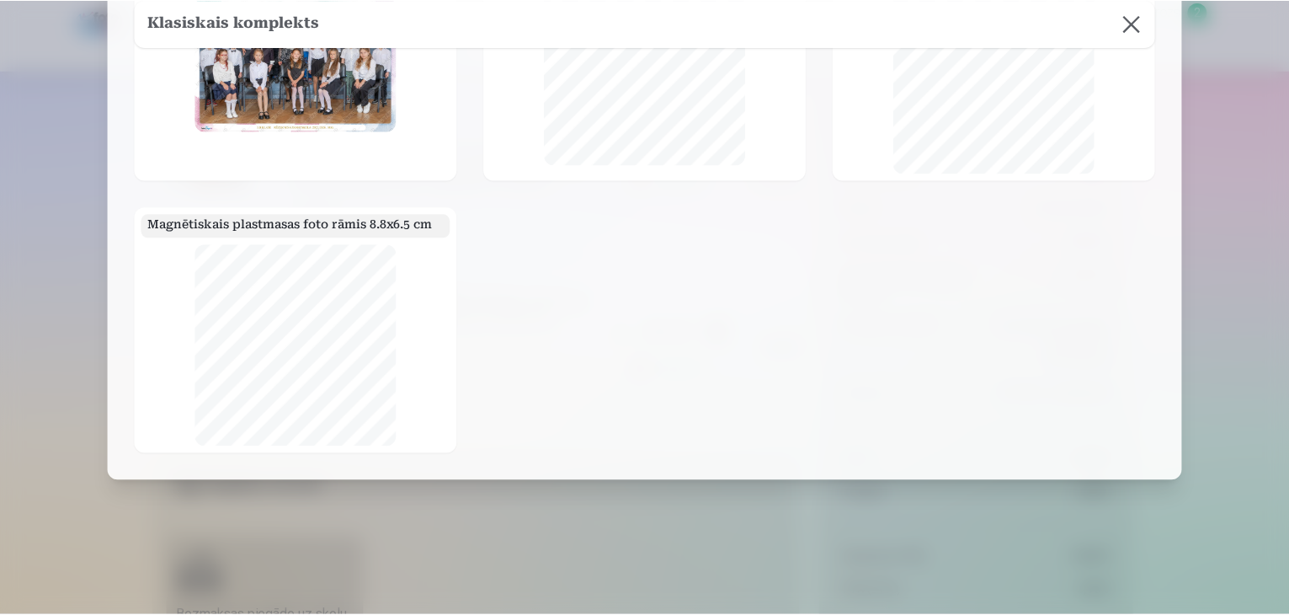
scroll to position [0, 0]
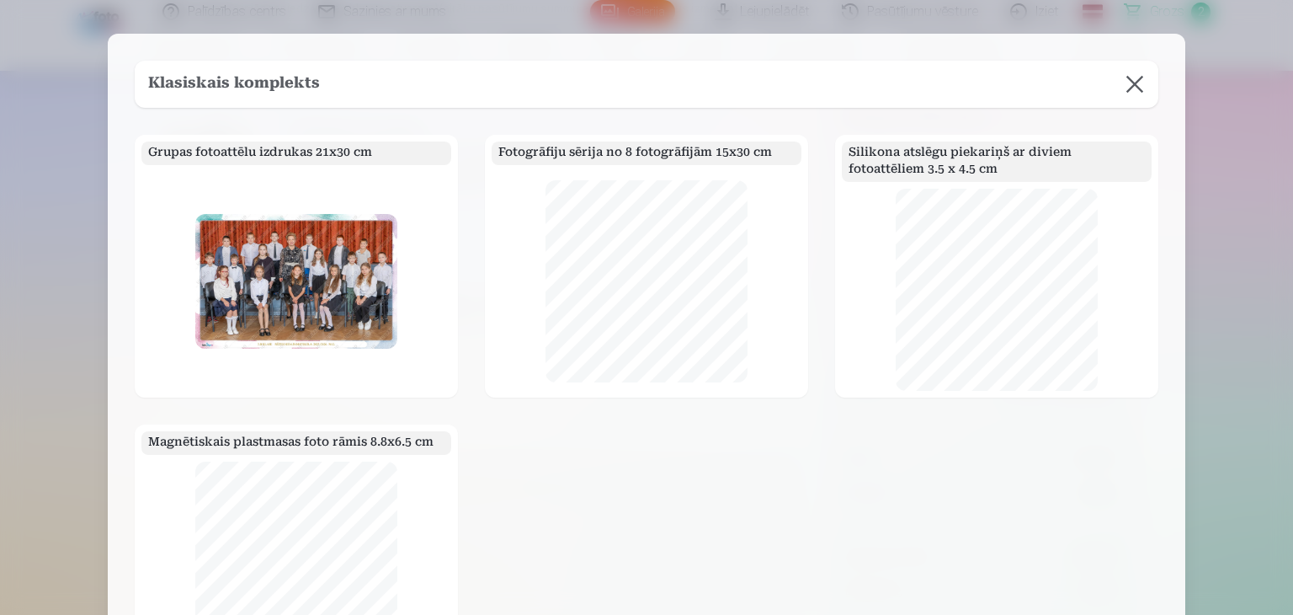
click at [1128, 80] on button at bounding box center [1134, 84] width 47 height 47
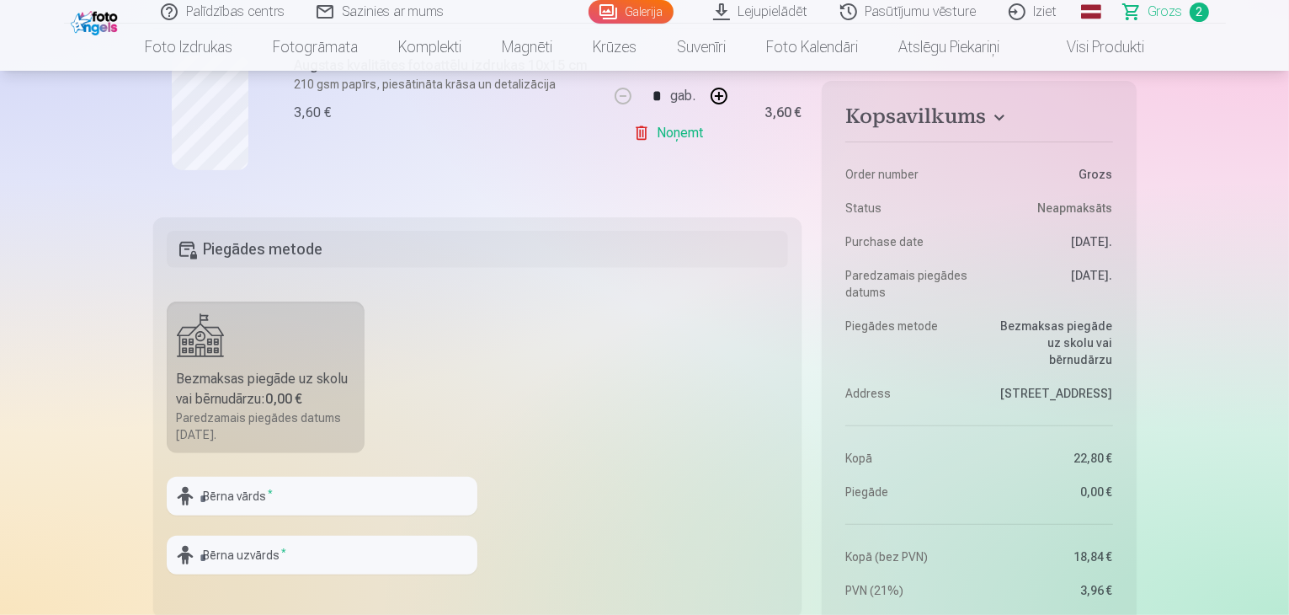
scroll to position [674, 0]
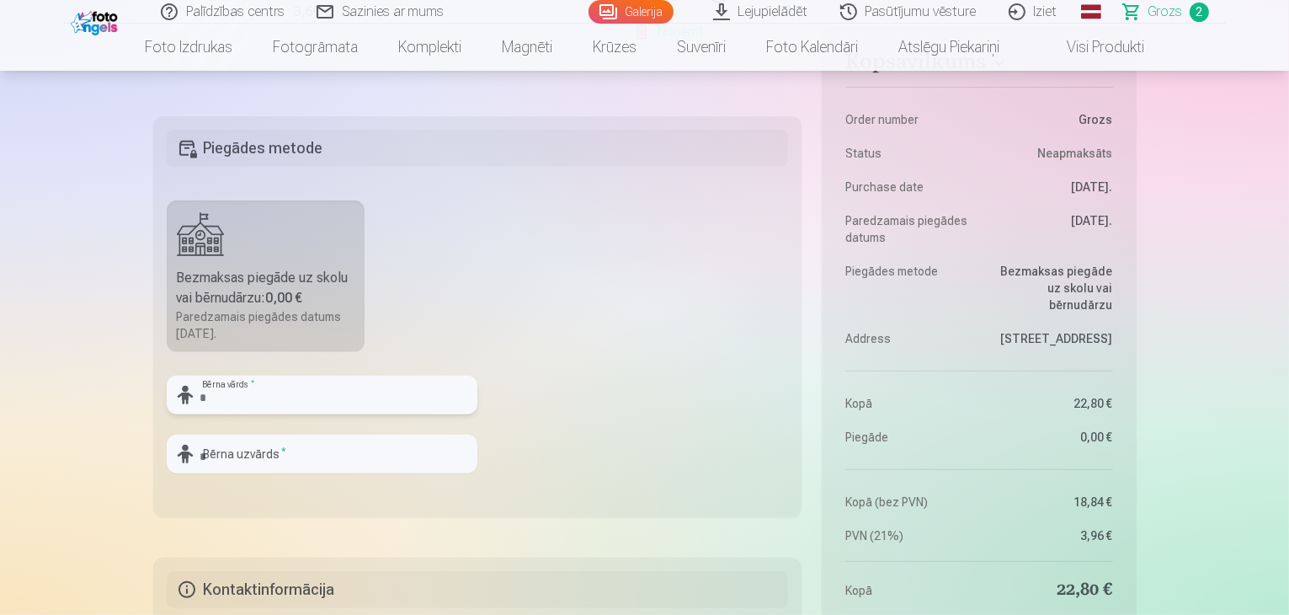
click at [270, 393] on input "text" at bounding box center [322, 395] width 311 height 39
type input "******"
click at [253, 450] on input "text" at bounding box center [322, 453] width 311 height 39
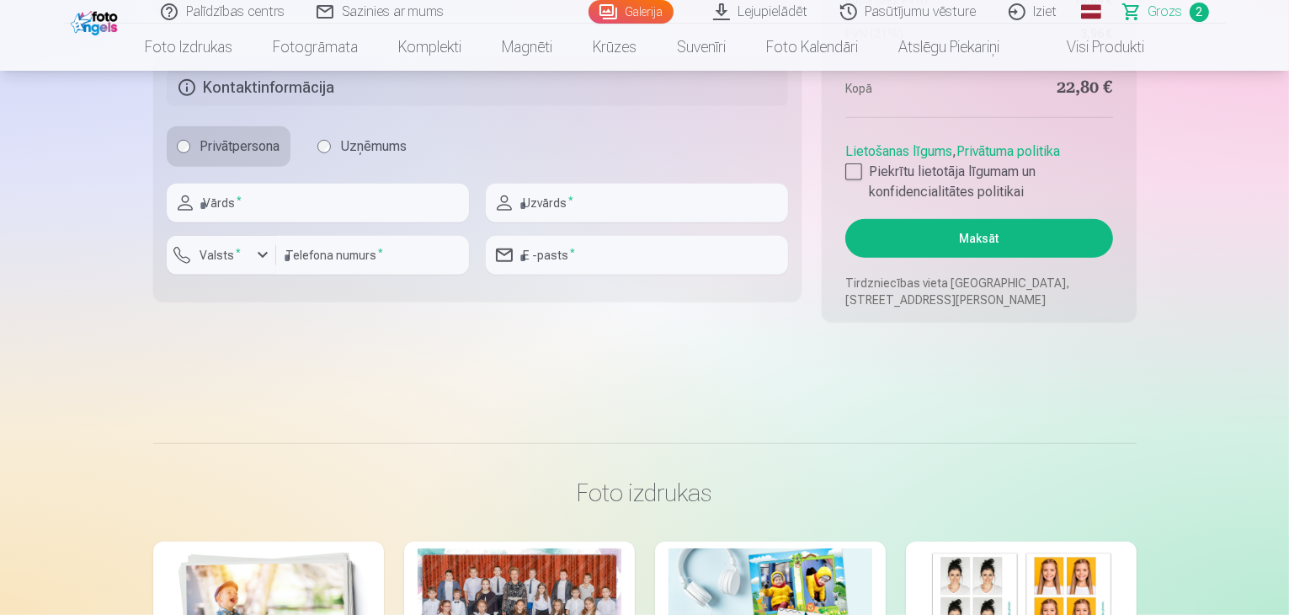
scroll to position [1179, 0]
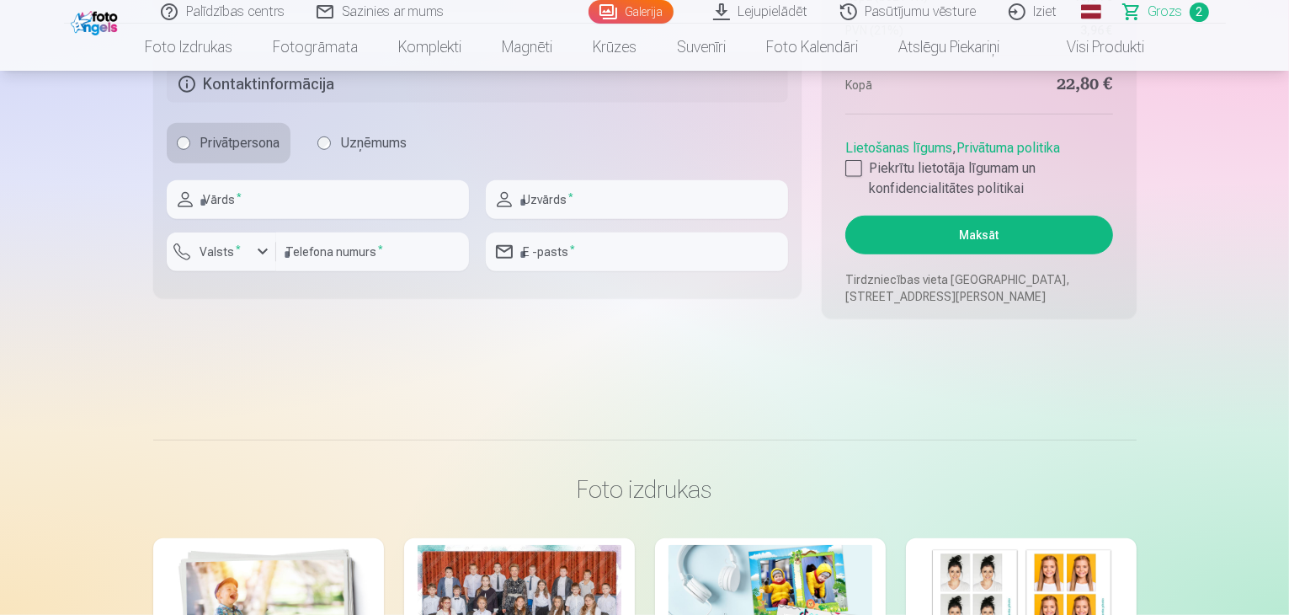
type input "******"
click at [290, 197] on input "text" at bounding box center [318, 199] width 302 height 39
type input "******"
click at [585, 204] on input "text" at bounding box center [637, 199] width 302 height 39
type input "******"
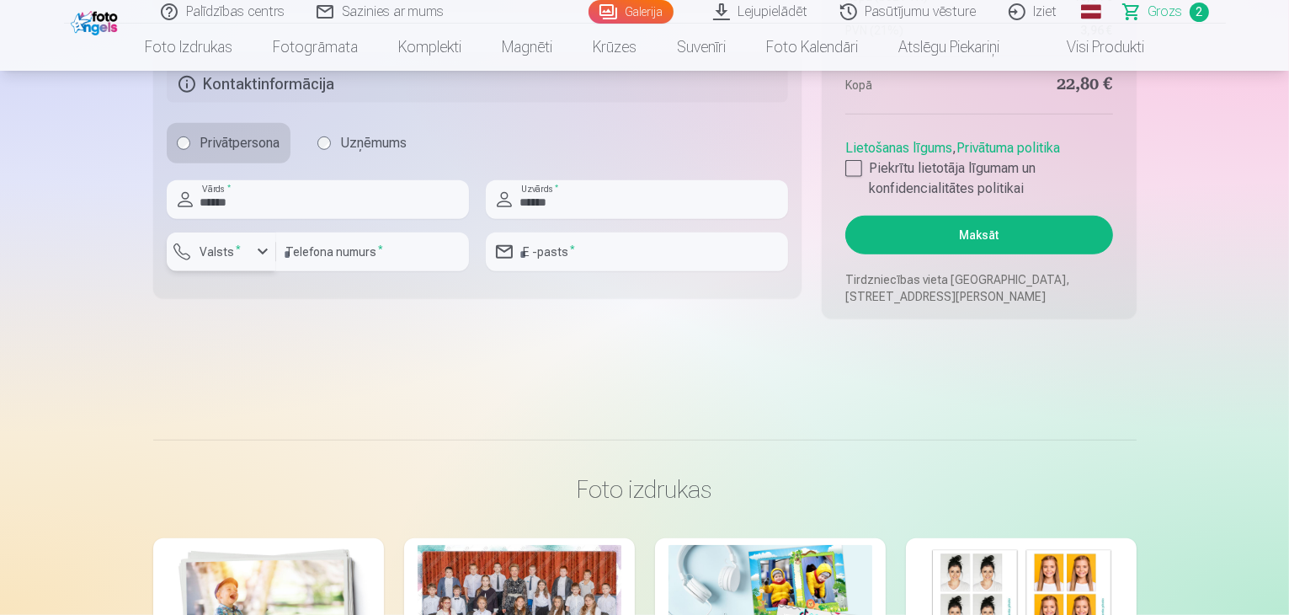
click at [259, 257] on div "button" at bounding box center [263, 252] width 20 height 20
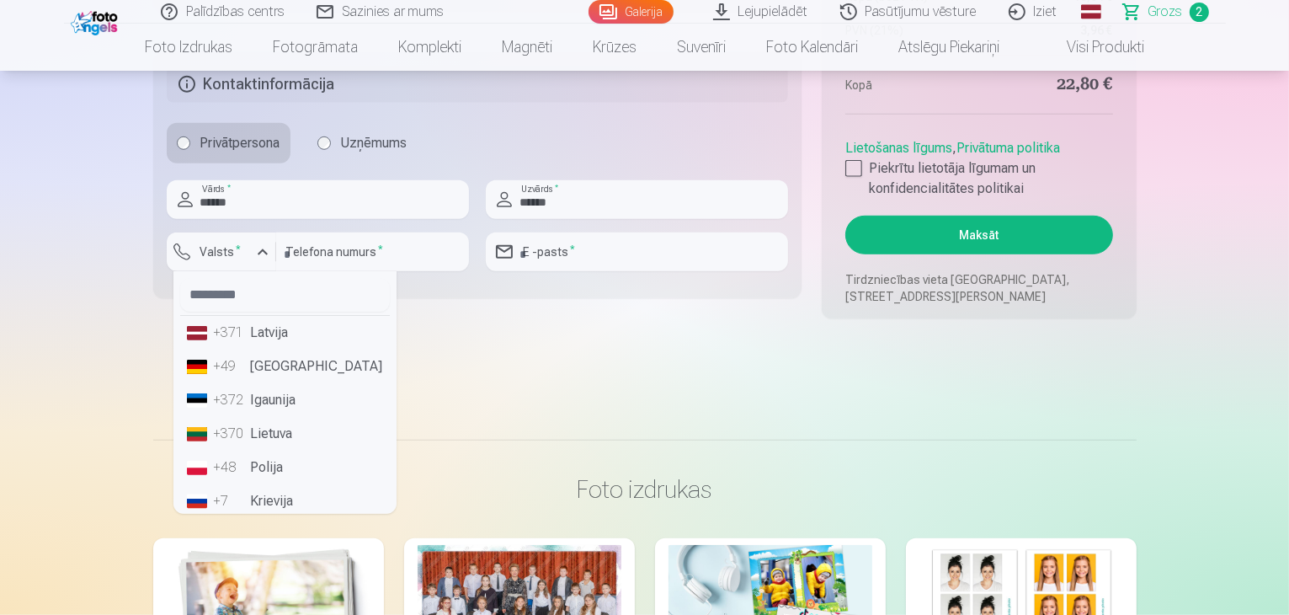
click at [280, 332] on li "+371 Latvija" at bounding box center [285, 333] width 210 height 34
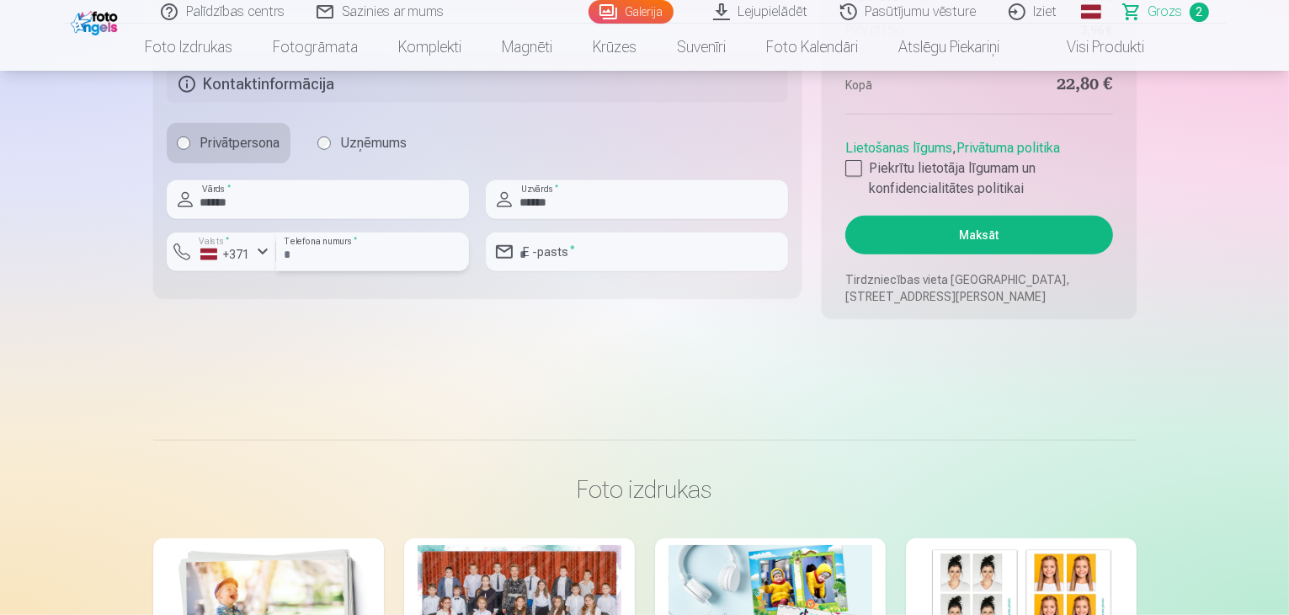
click at [344, 239] on input "number" at bounding box center [372, 251] width 193 height 39
type input "********"
click at [570, 254] on input "email" at bounding box center [637, 251] width 302 height 39
type input "**********"
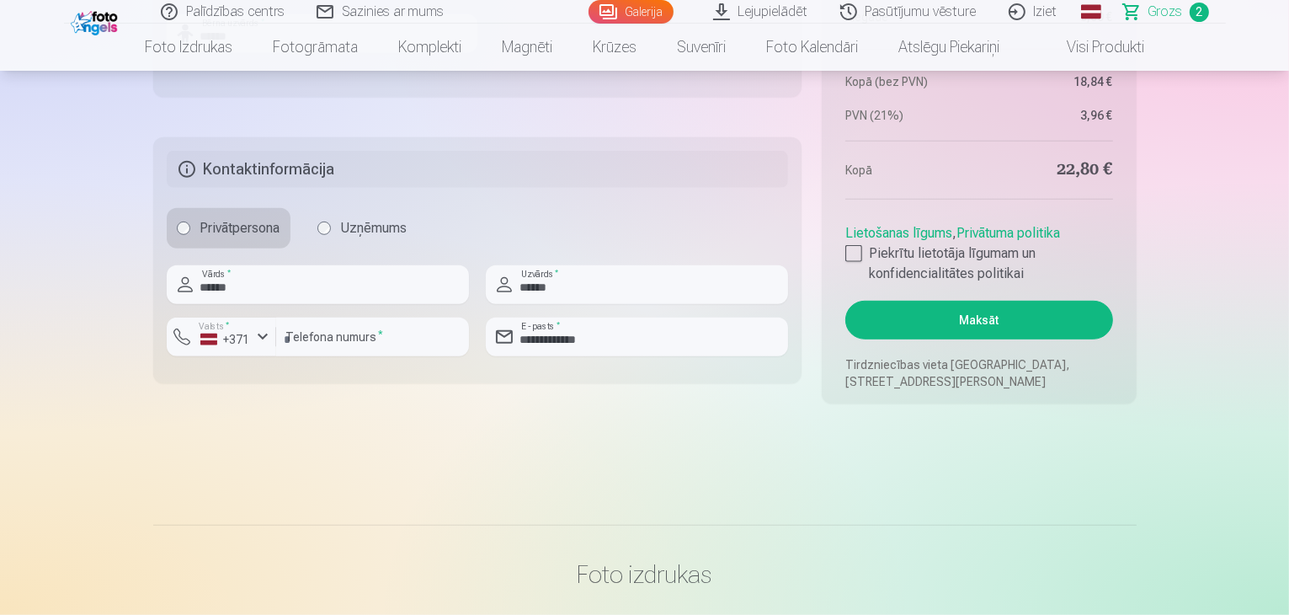
scroll to position [1095, 0]
click at [854, 252] on div at bounding box center [853, 252] width 17 height 17
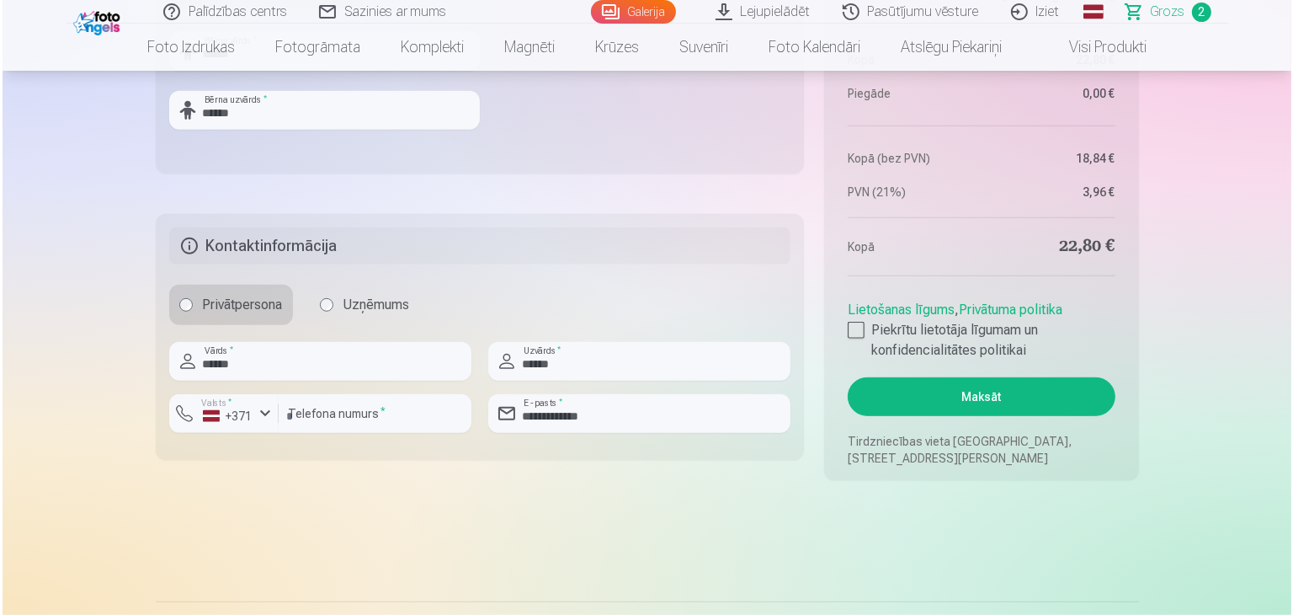
scroll to position [926, 0]
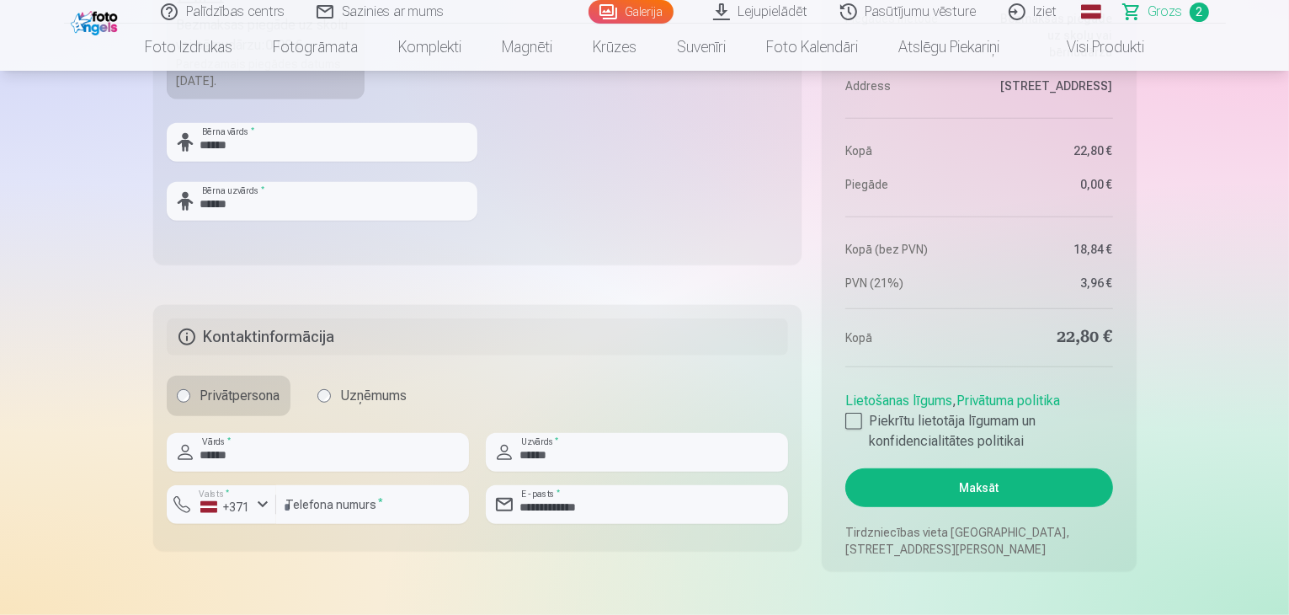
click at [941, 483] on button "Maksāt" at bounding box center [978, 487] width 267 height 39
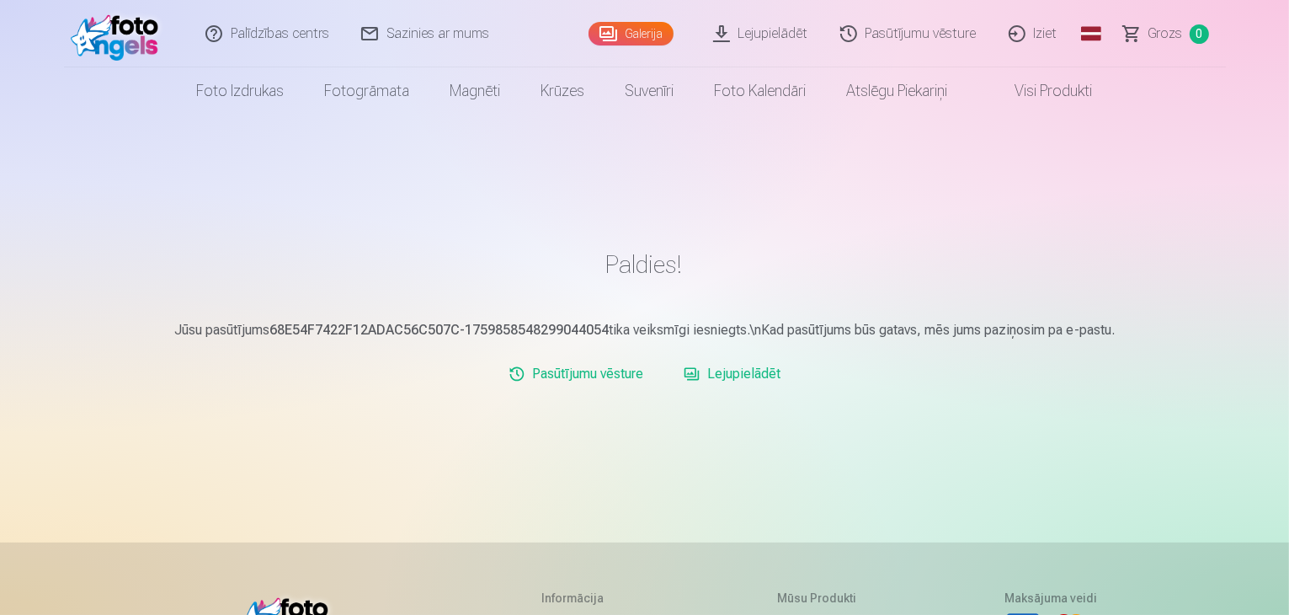
click at [774, 35] on link "Lejupielādēt" at bounding box center [761, 33] width 127 height 67
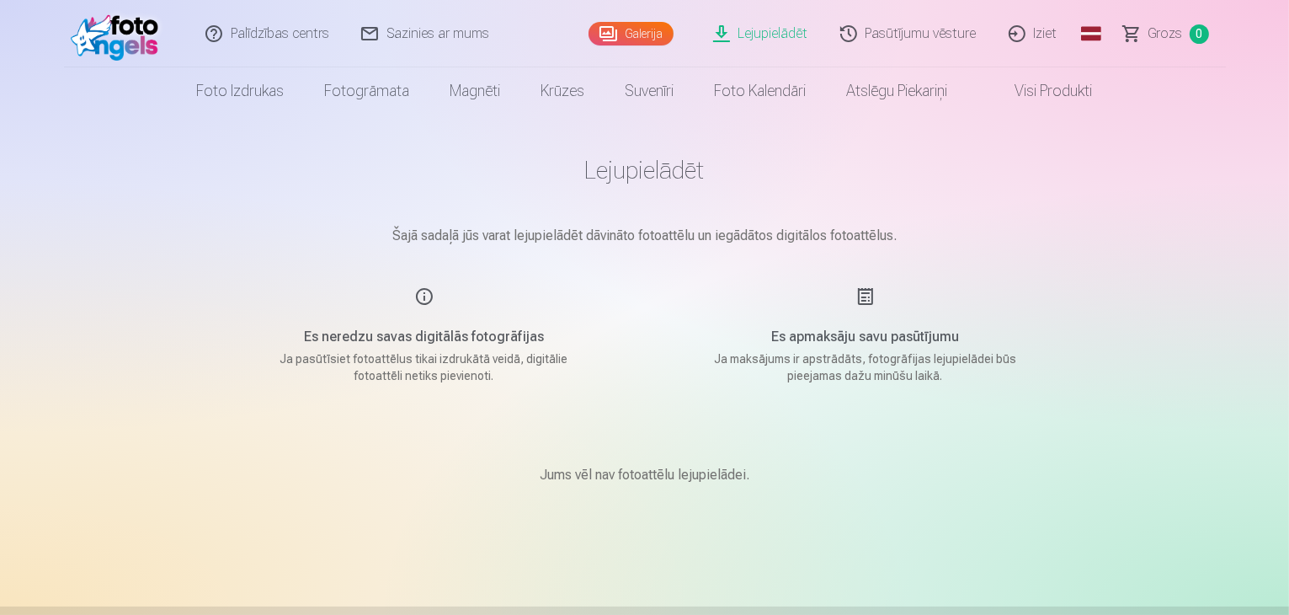
click at [418, 306] on div "Es neredzu savas digitālās fotogrāfijas Ja pasūtīsiet fotoattēlus tikai izdrukā…" at bounding box center [424, 335] width 401 height 98
click at [418, 376] on p "Ja pasūtīsiet fotoattēlus tikai izdrukātā veidā, digitālie fotoattēli netiks pi…" at bounding box center [424, 367] width 320 height 34
click at [784, 40] on link "Lejupielādēt" at bounding box center [761, 33] width 127 height 67
click at [782, 36] on link "Lejupielādēt" at bounding box center [761, 33] width 127 height 67
click at [781, 39] on link "Lejupielādēt" at bounding box center [761, 33] width 127 height 67
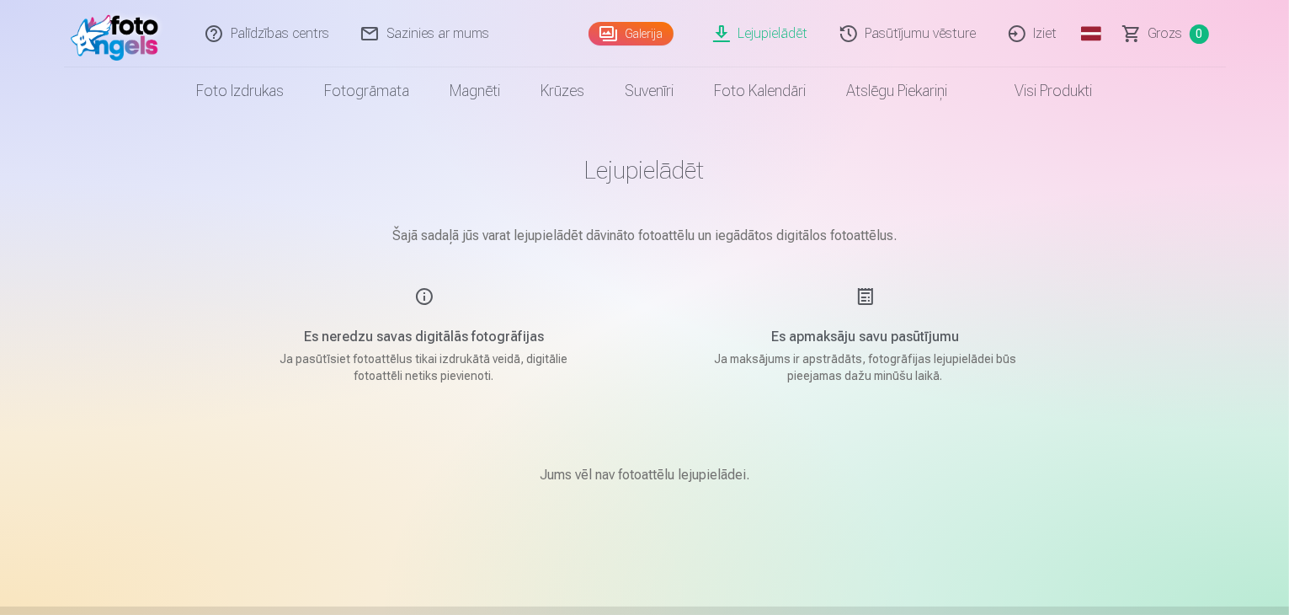
click at [781, 39] on link "Lejupielādēt" at bounding box center [761, 33] width 127 height 67
click at [860, 376] on p "Ja maksājums ir apstrādāts, fotogrāfijas lejupielādei būs pieejamas dažu minūšu…" at bounding box center [866, 367] width 320 height 34
click at [902, 388] on main "Lejupielādēt Šajā sadaļā jūs varat lejupielādēt dāvināto fotoattēlu un iegādāto…" at bounding box center [645, 340] width 842 height 451
click at [913, 35] on link "Pasūtījumu vēsture" at bounding box center [909, 33] width 168 height 67
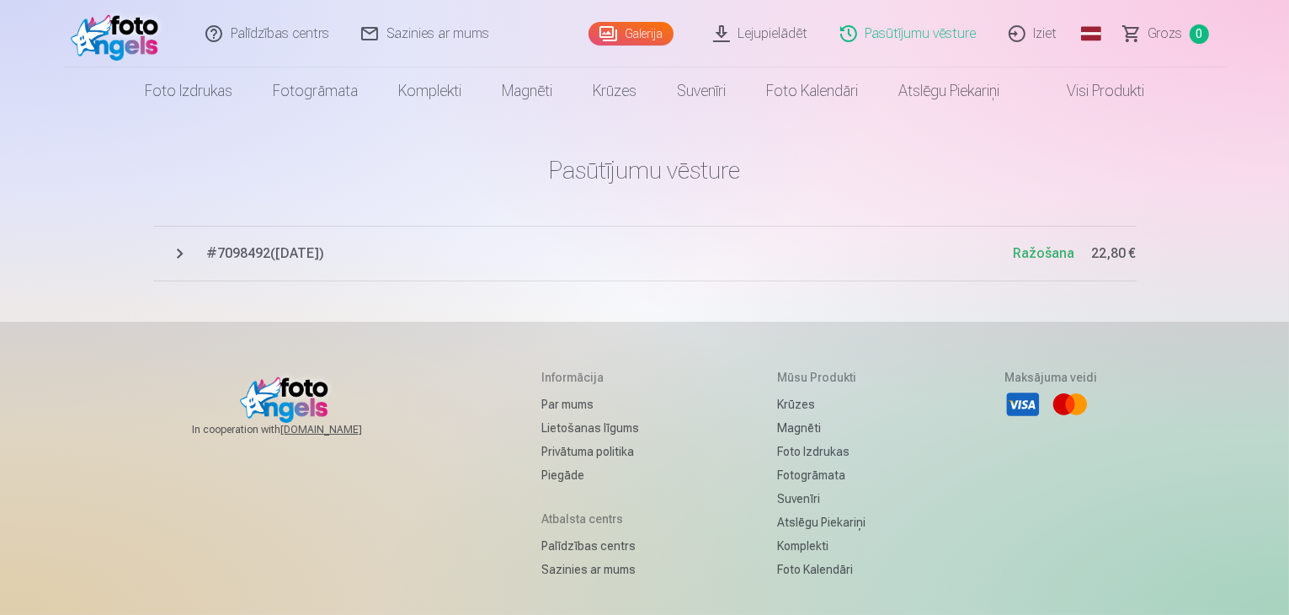
click at [925, 35] on link "Pasūtījumu vēsture" at bounding box center [909, 33] width 168 height 67
click at [183, 253] on button "# 7098492 ( [DATE] ) Ražošana 22,80 €" at bounding box center [644, 254] width 983 height 56
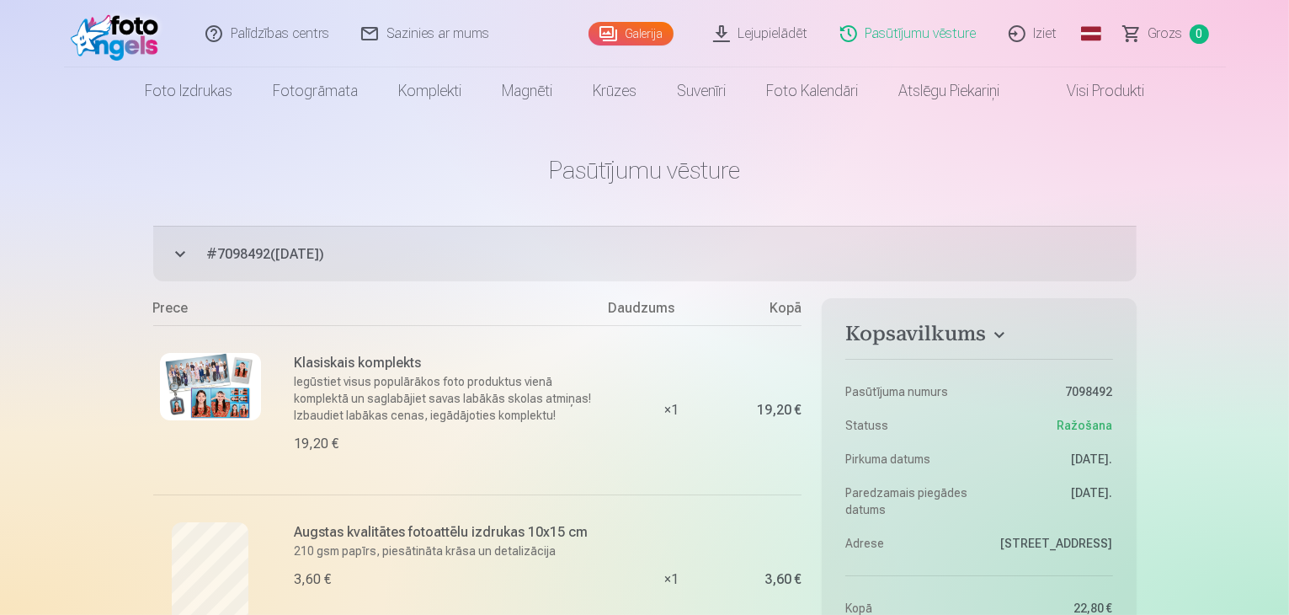
click at [775, 37] on link "Lejupielādēt" at bounding box center [761, 33] width 127 height 67
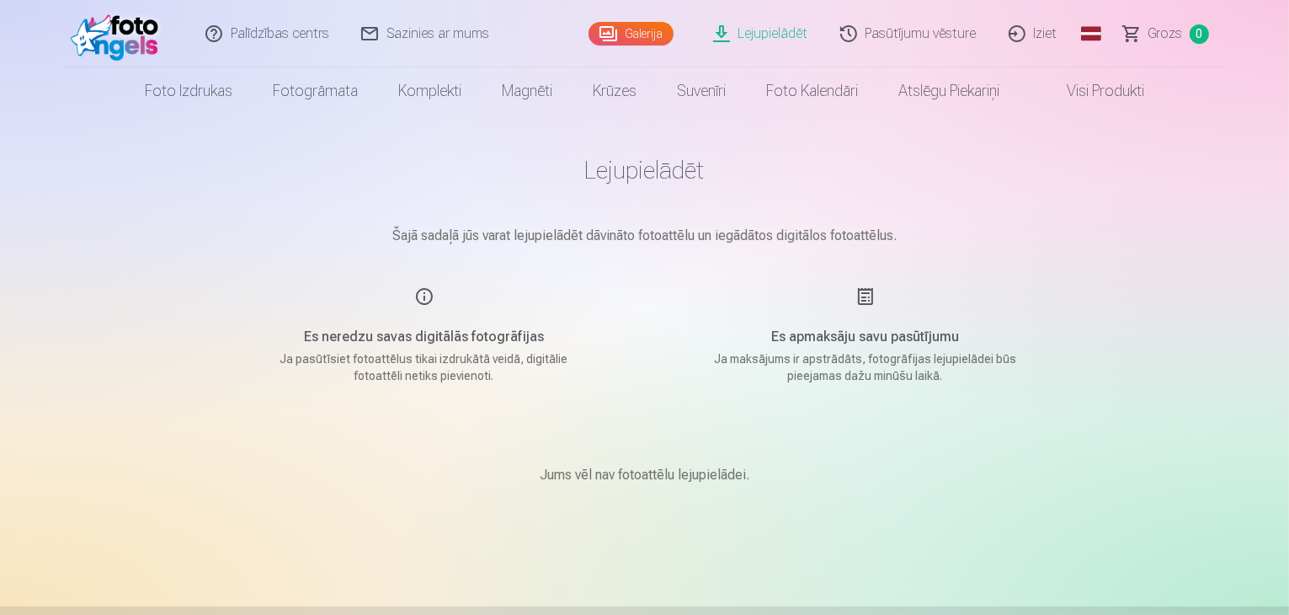
click at [663, 482] on p "Jums vēl nav fotoattēlu lejupielādei." at bounding box center [645, 475] width 210 height 20
click at [723, 463] on div "Jums vēl nav fotoattēlu lejupielādei." at bounding box center [645, 474] width 842 height 101
click at [813, 360] on p "Ja maksājums ir apstrādāts, fotogrāfijas lejupielādei būs pieejamas dažu minūšu…" at bounding box center [866, 367] width 320 height 34
click at [855, 347] on div "Es apmaksāju savu pasūtījumu Ja maksājums ir apstrādāts, fotogrāfijas lejupielā…" at bounding box center [865, 335] width 401 height 98
